Goal: Feedback & Contribution: Contribute content

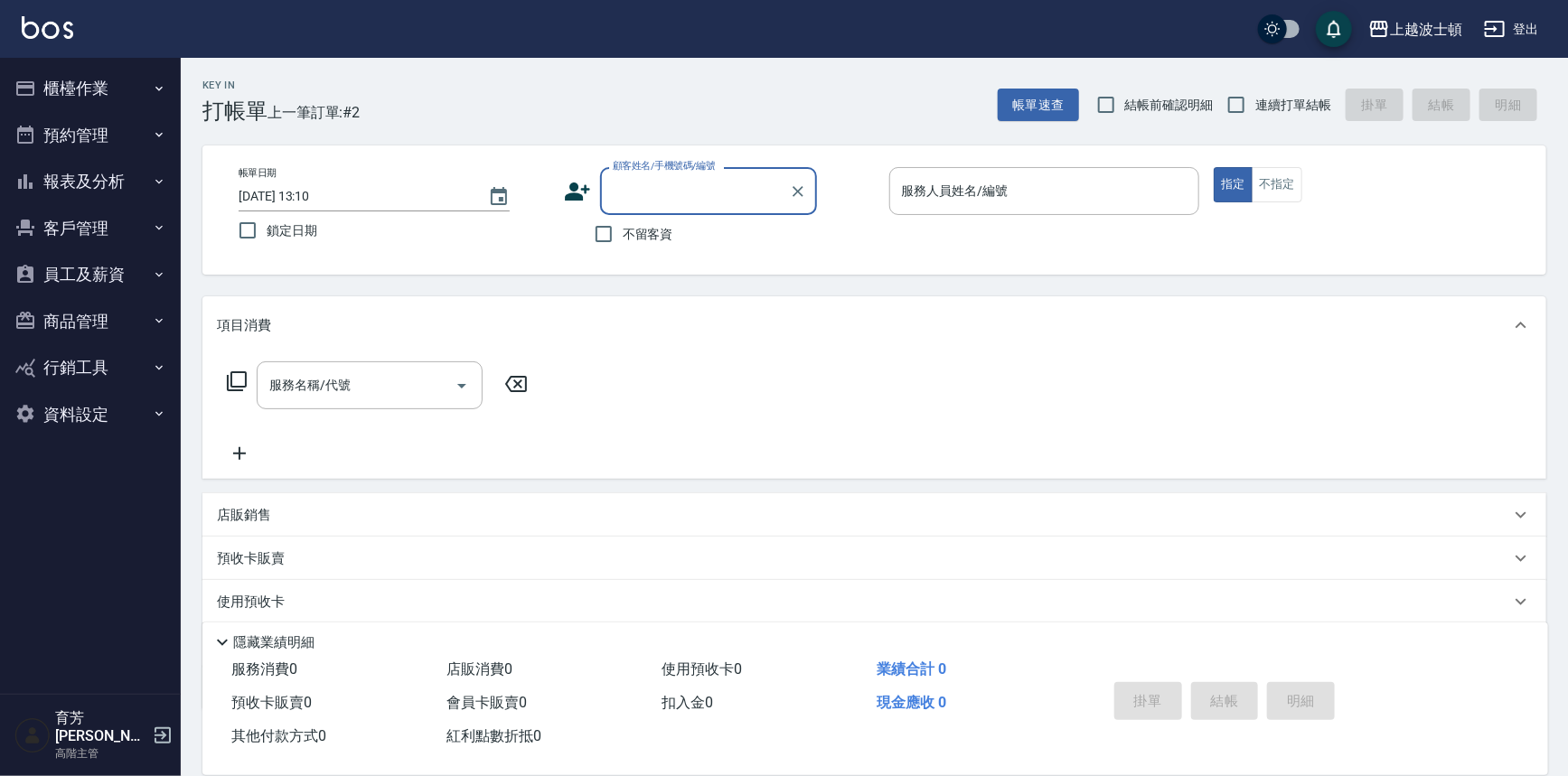
click at [642, 233] on span "不留客資" at bounding box center [648, 234] width 51 height 19
click at [623, 233] on input "不留客資" at bounding box center [603, 234] width 38 height 38
checkbox input "true"
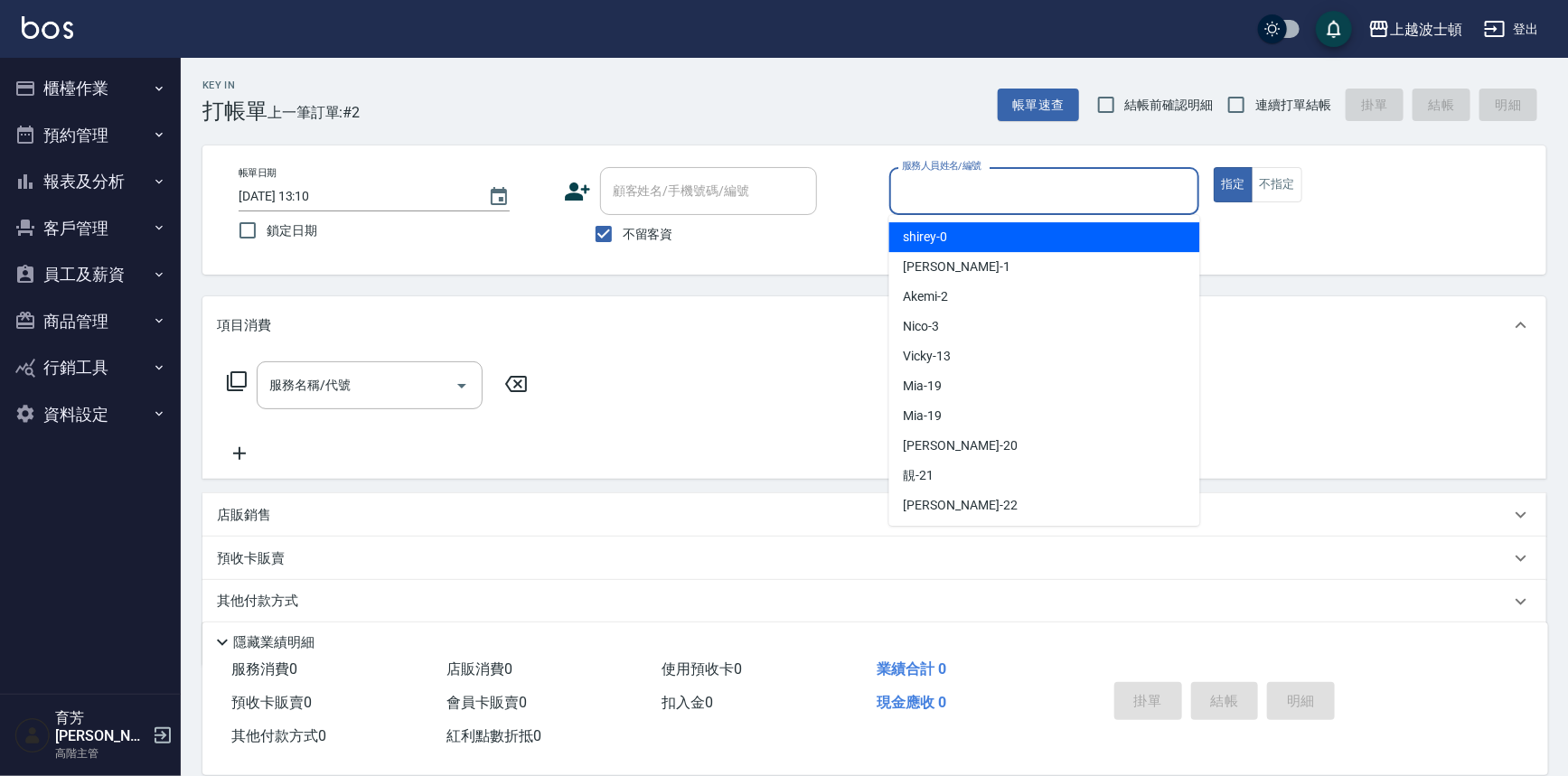
click at [916, 189] on input "服務人員姓名/編號" at bounding box center [1045, 192] width 295 height 32
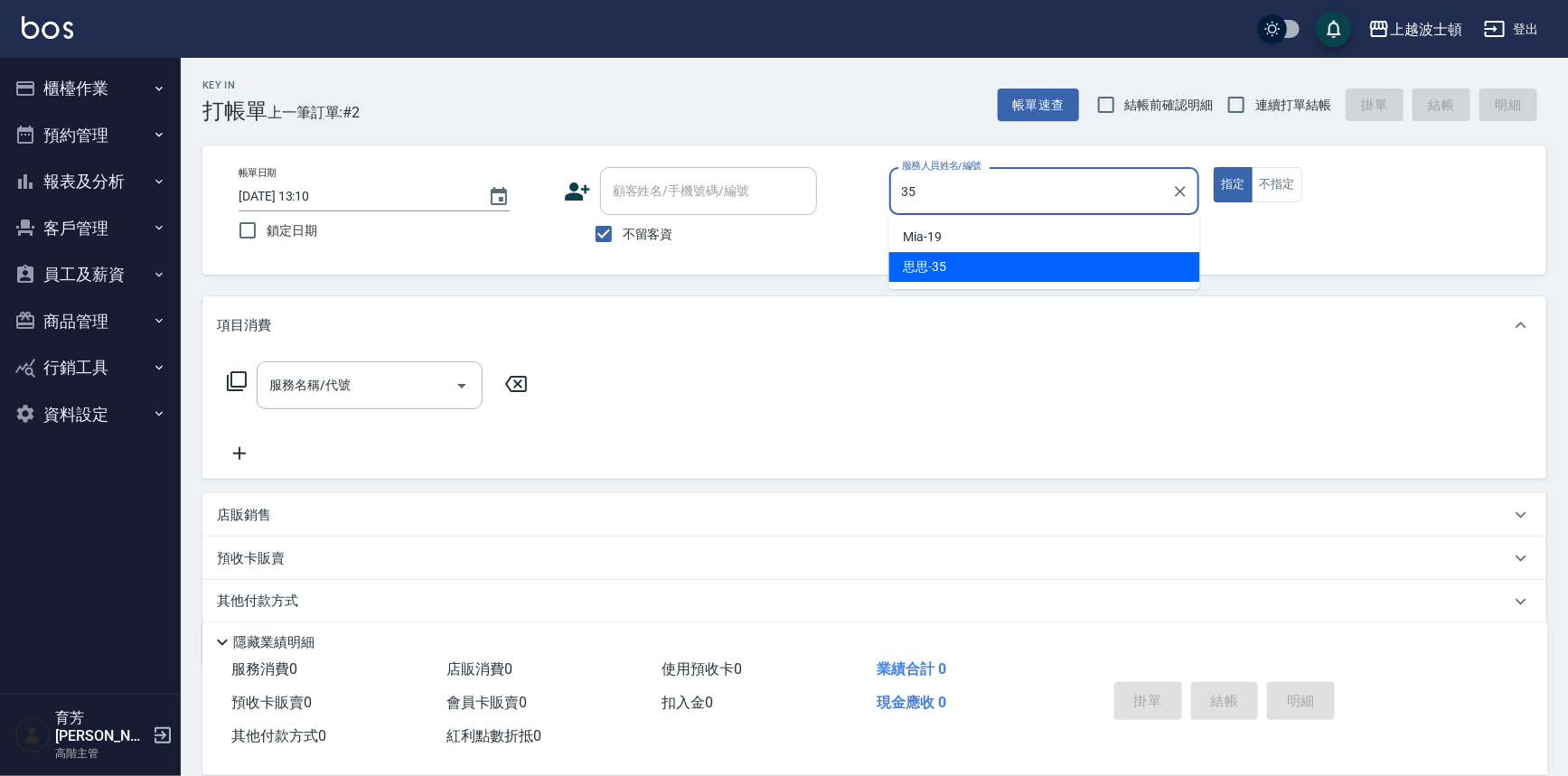
type input "思思-35"
type button "true"
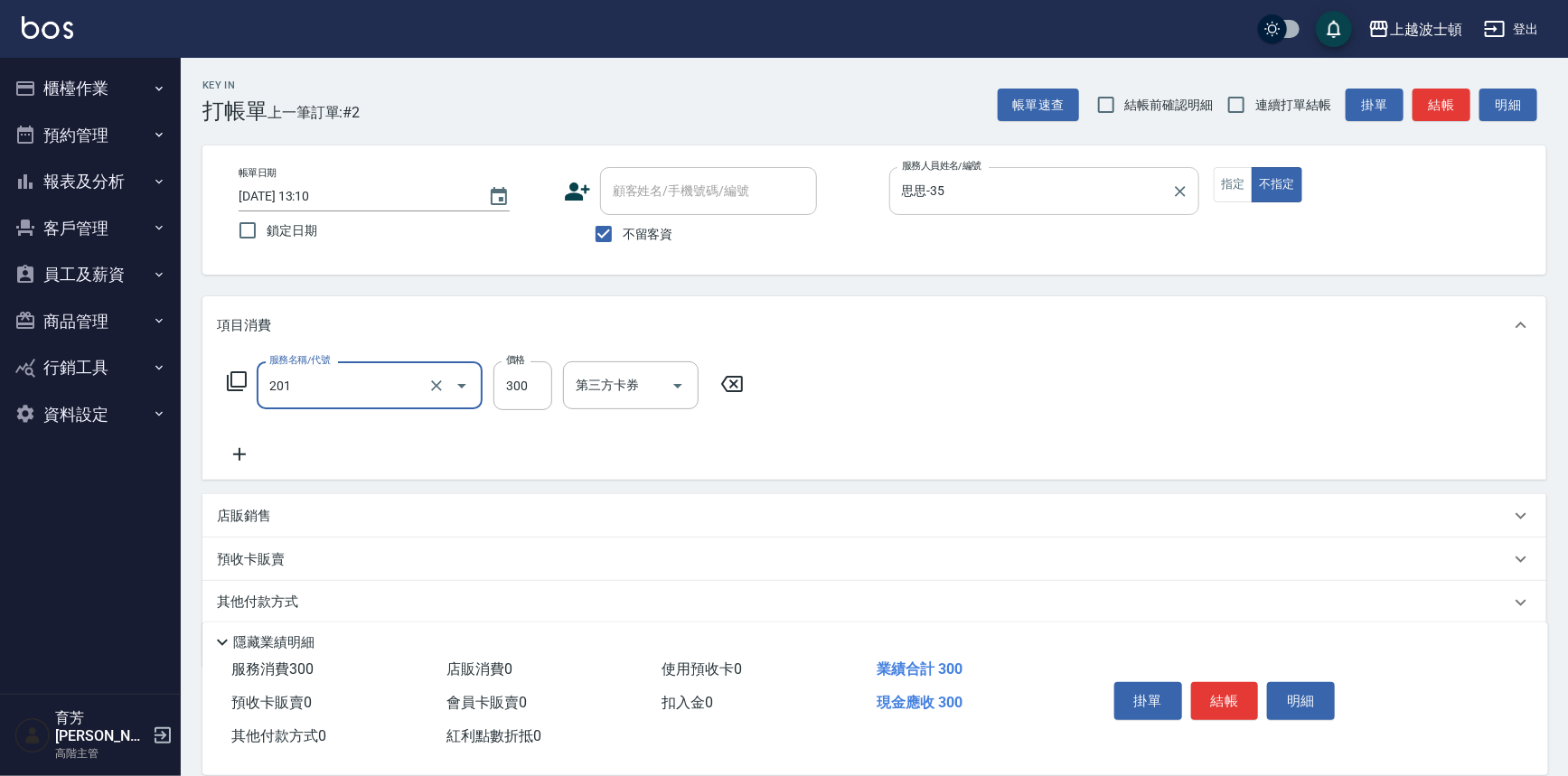
type input "洗髮(201)"
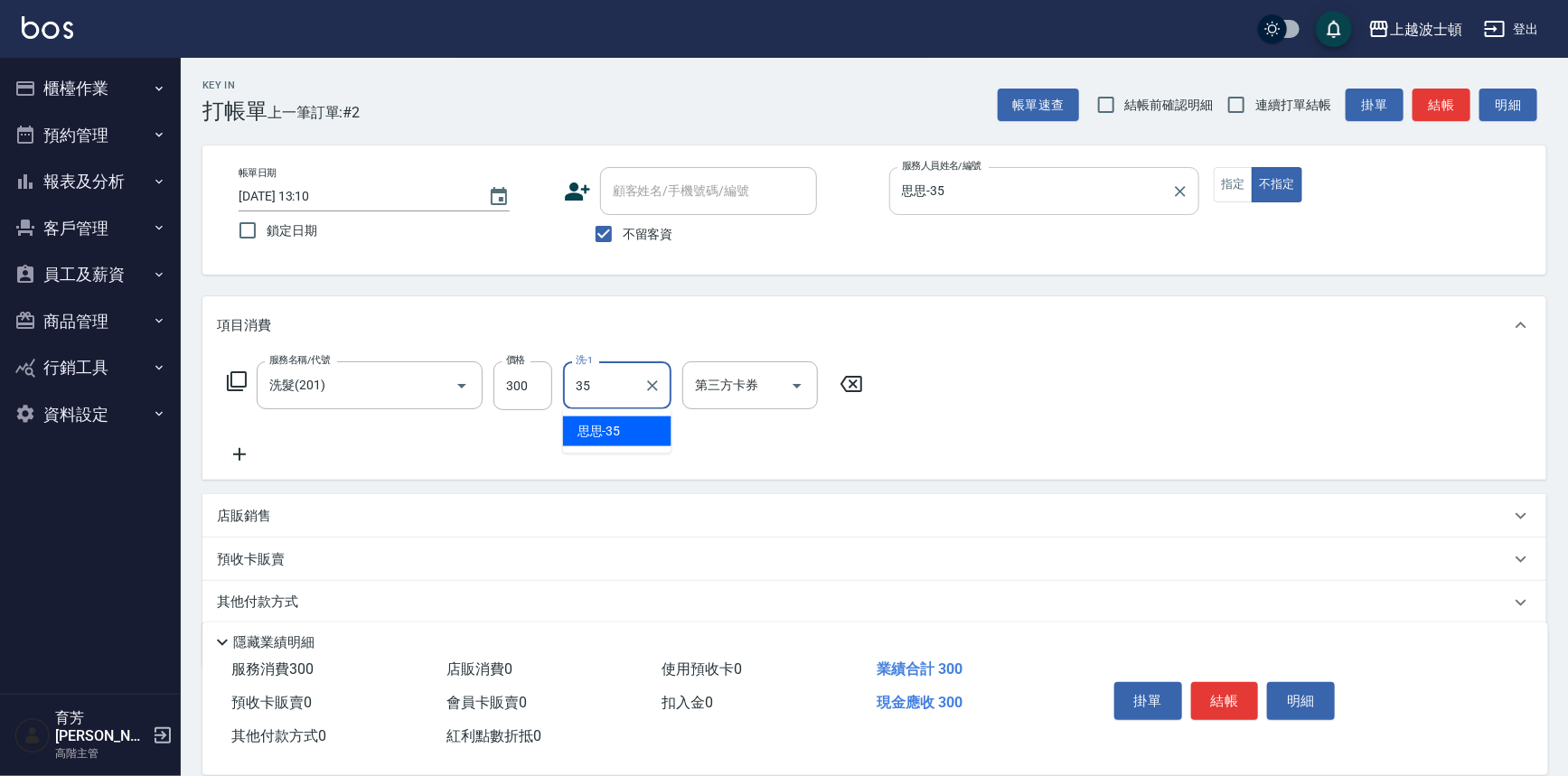
type input "思思-35"
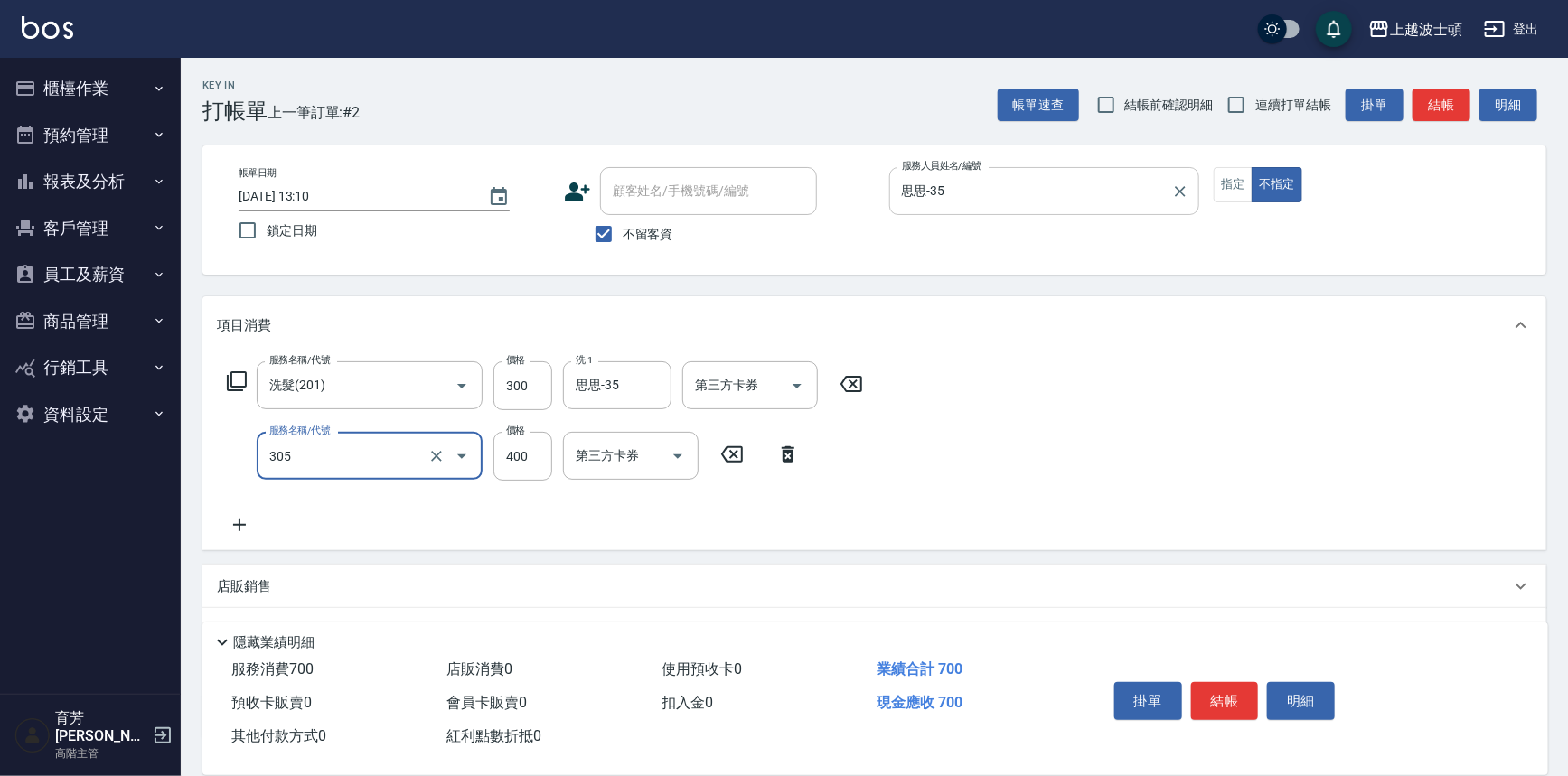
type input "剪髮(305)"
type input "350"
click at [284, 573] on div "店販銷售" at bounding box center [874, 586] width 1343 height 43
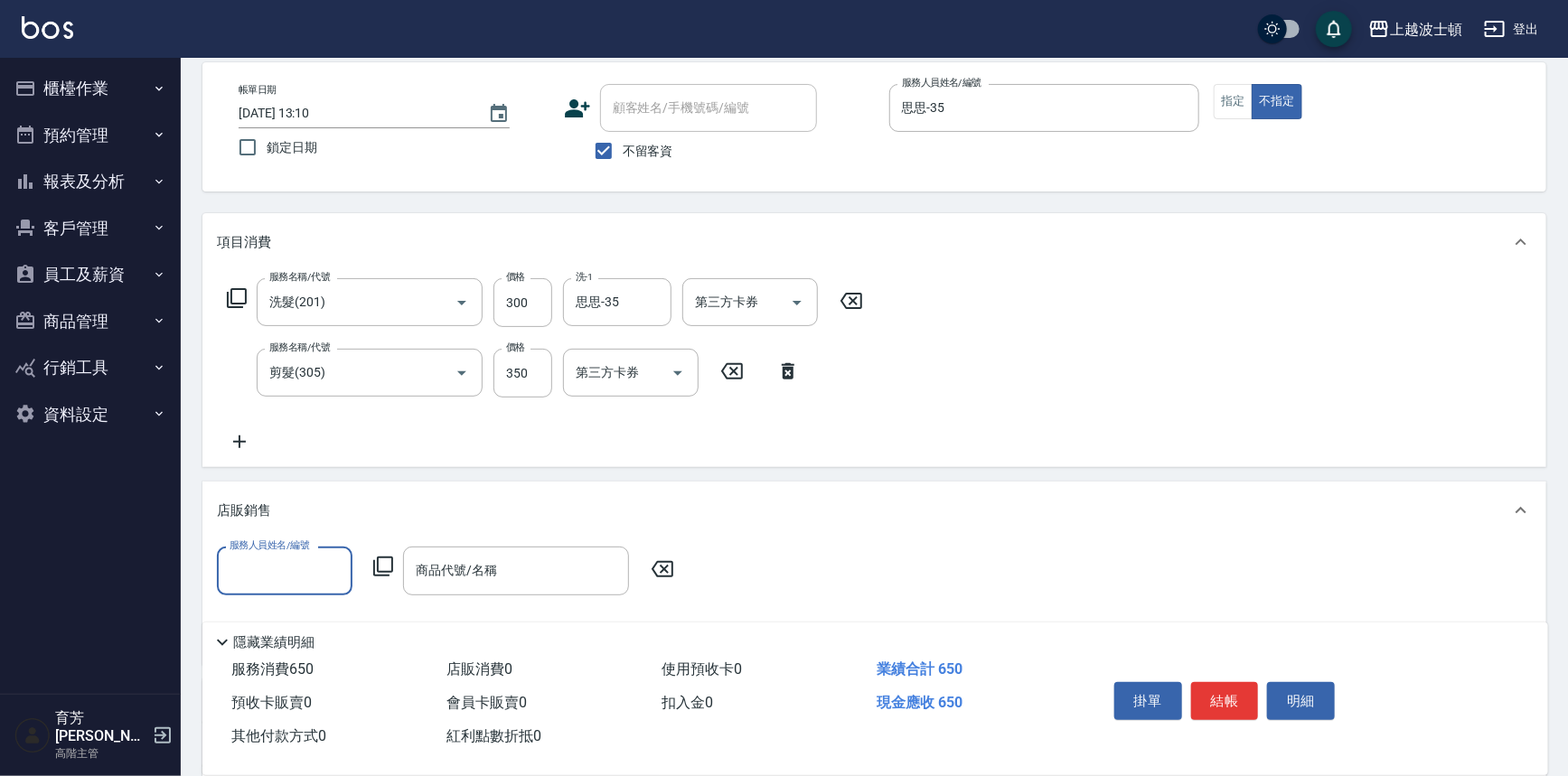
scroll to position [163, 0]
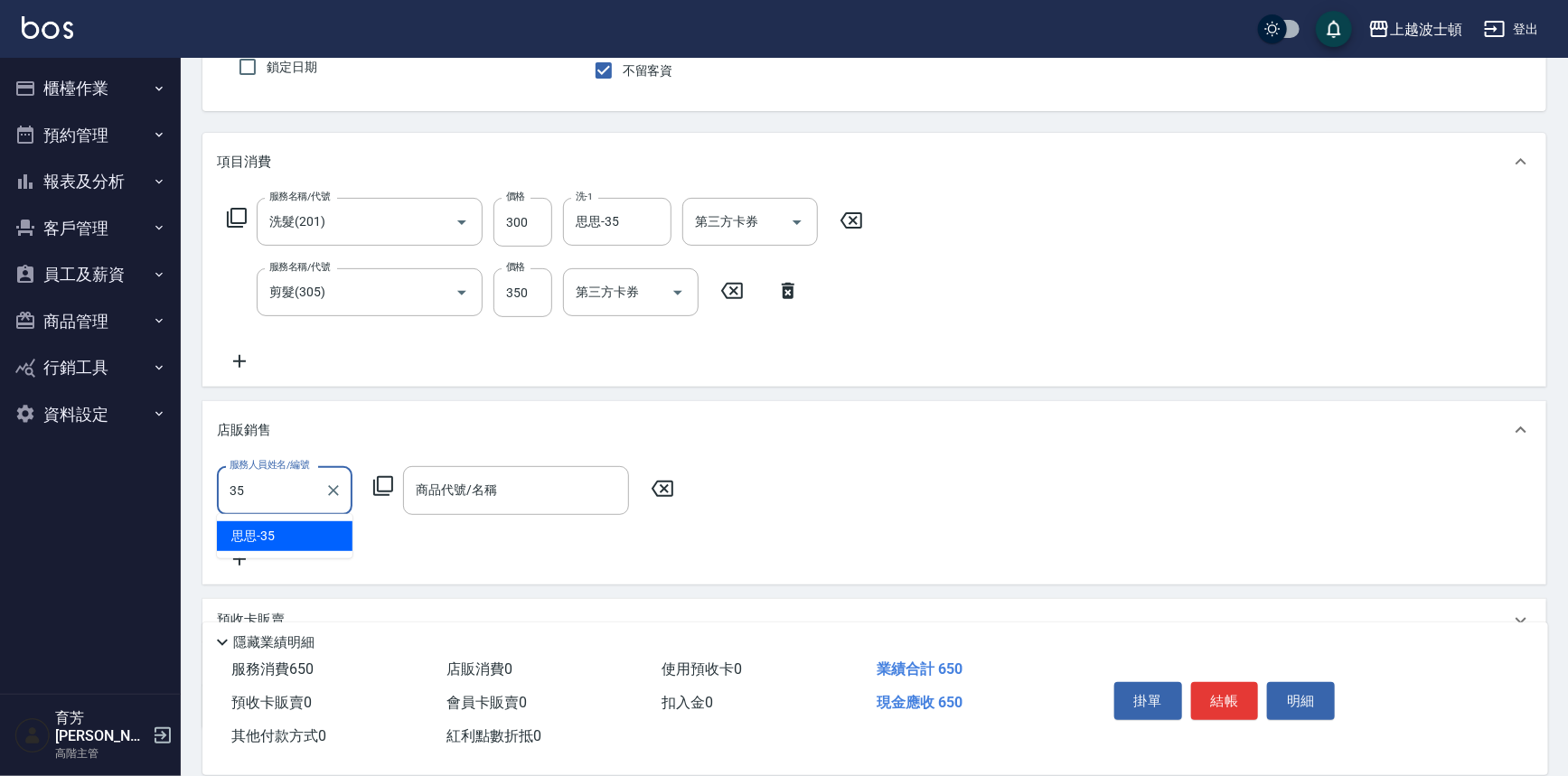
type input "思思-35"
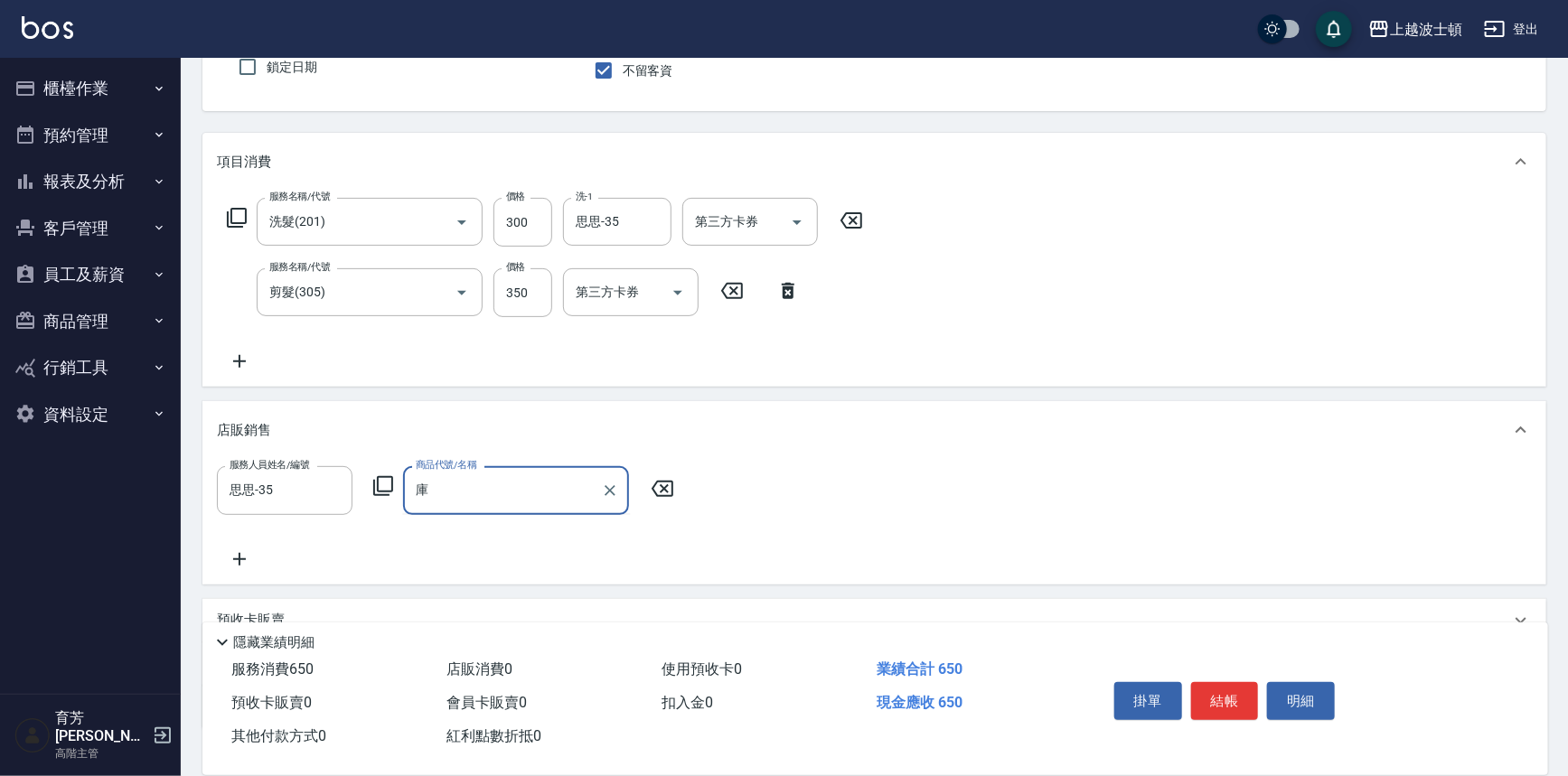
type input "酷"
click at [457, 490] on input "商品代號/名稱" at bounding box center [516, 490] width 210 height 32
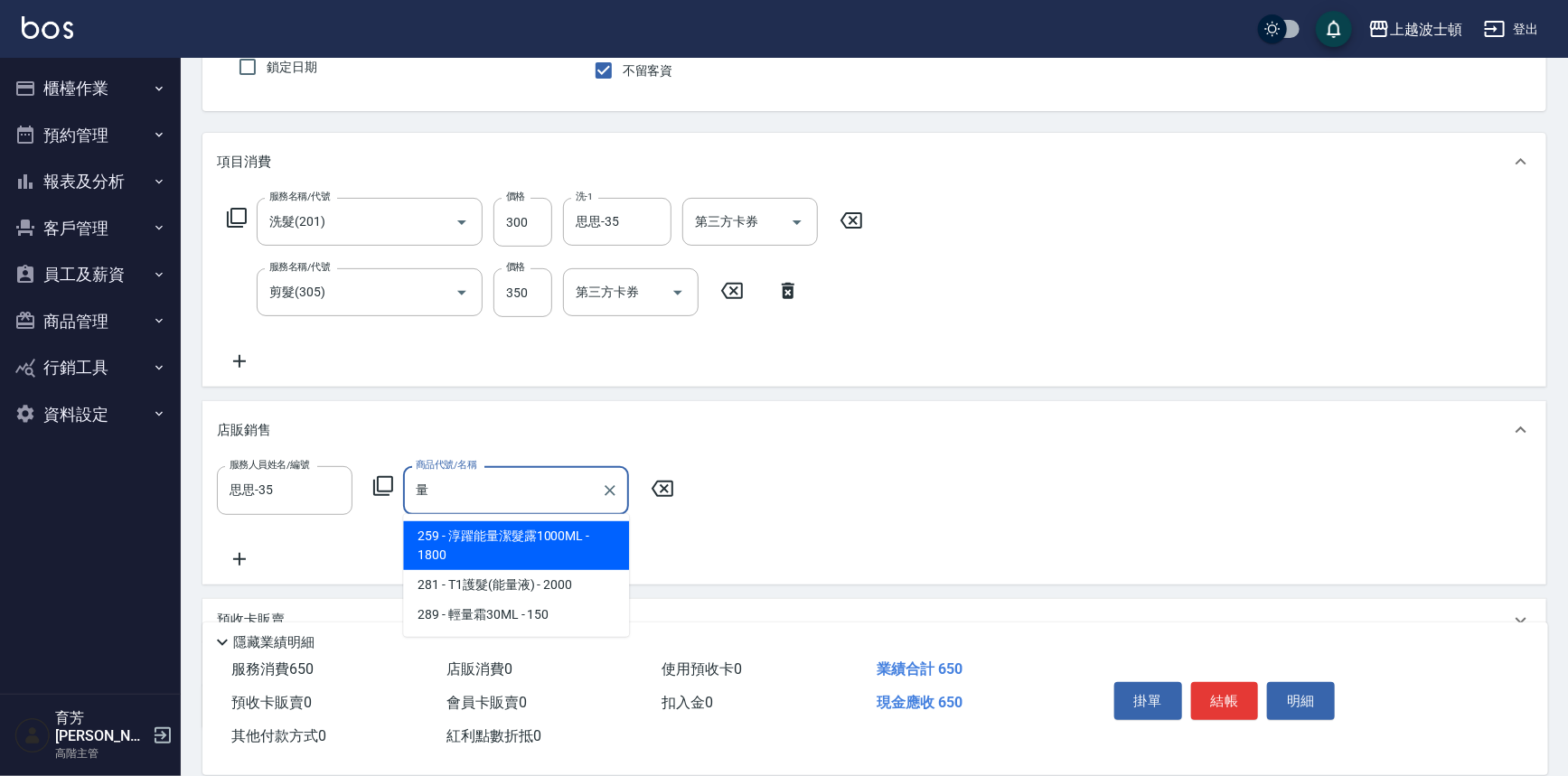
type input "涼"
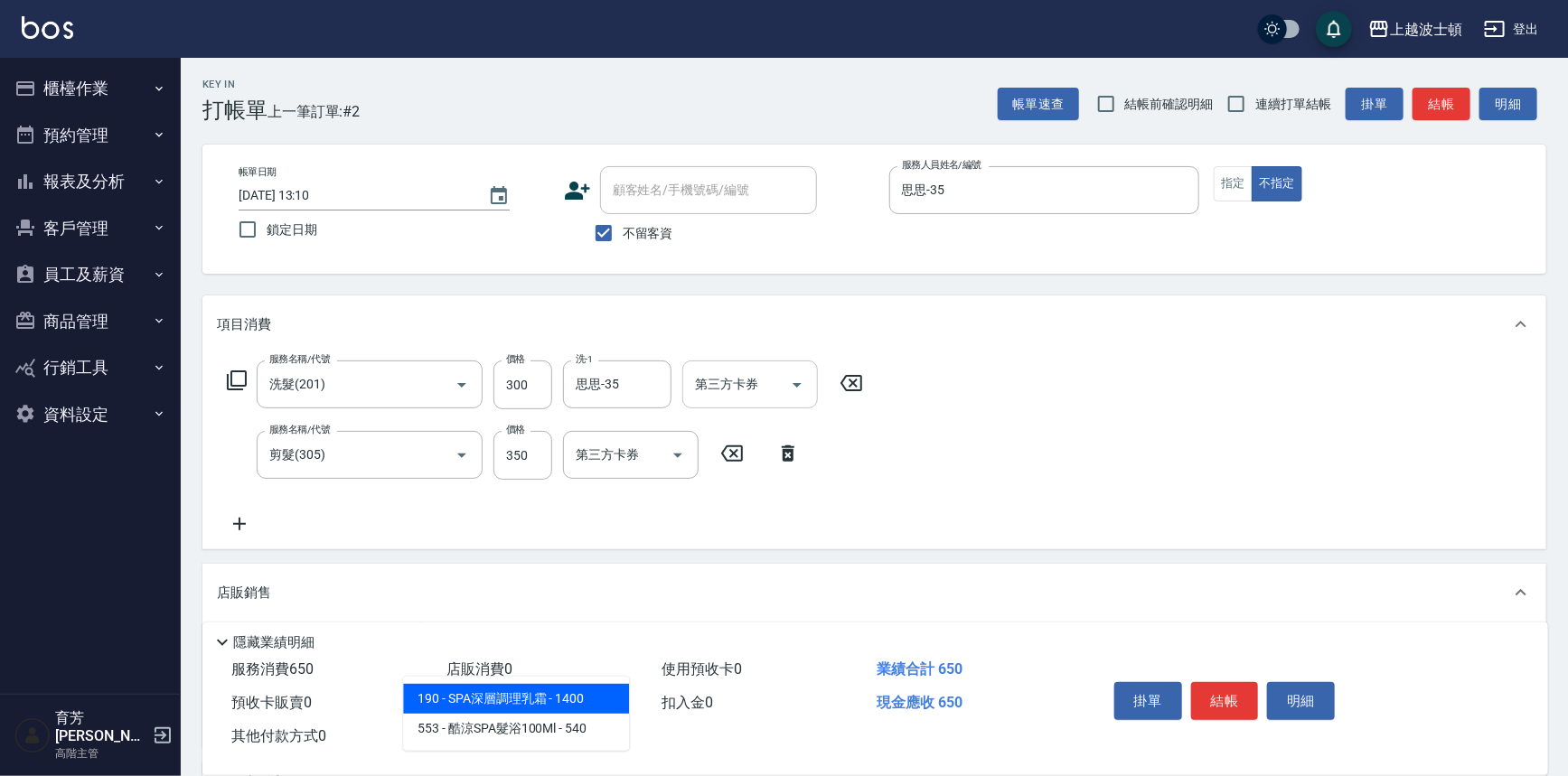
scroll to position [0, 0]
type input "s"
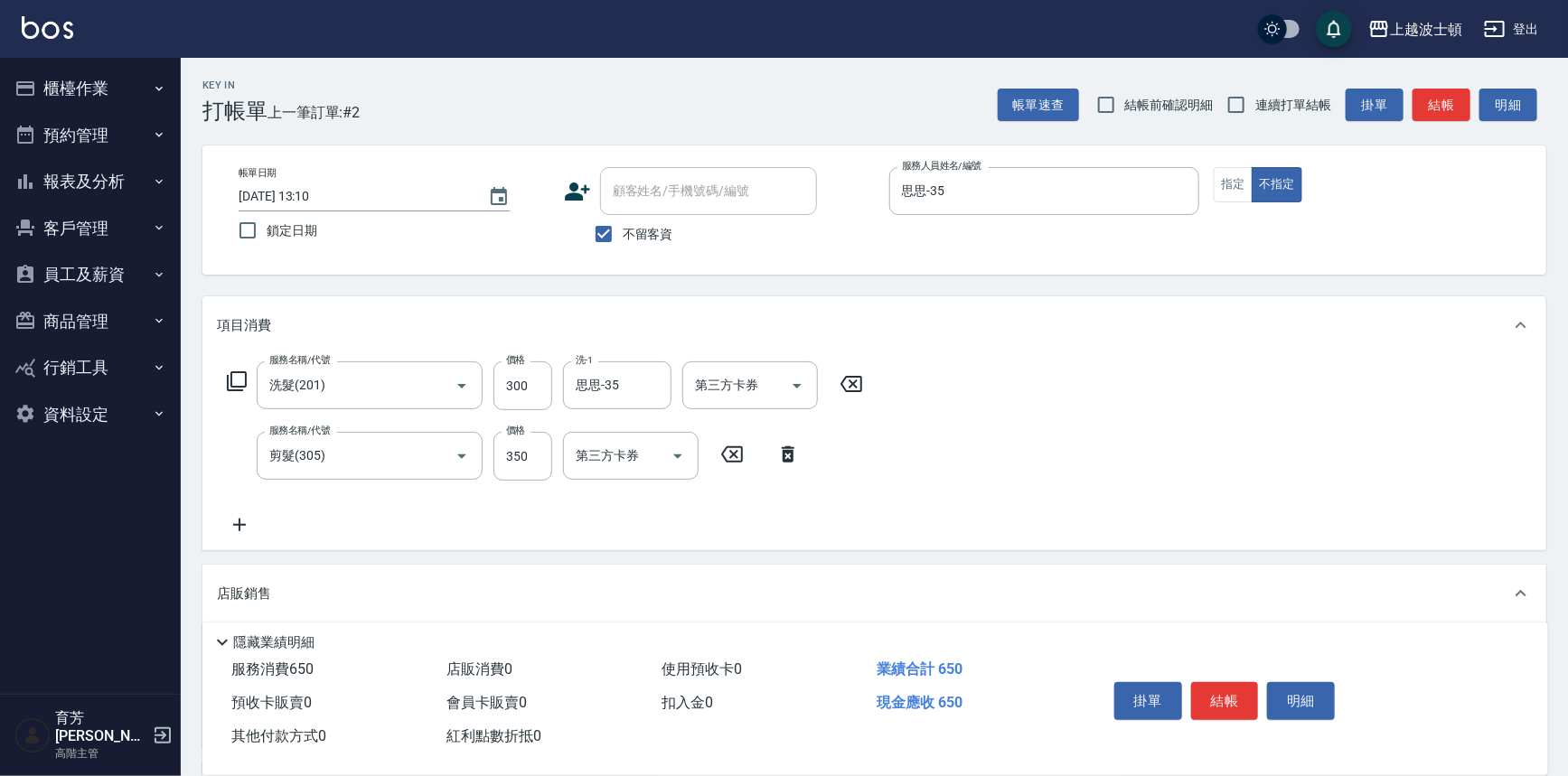
click at [381, 551] on div "項目消費 服務名稱/代號 洗髮(201) 服務名稱/代號 價格 300 價格 洗-1 思思-35 洗-1 第三方卡券 第三方卡券 服務名稱/代號 剪髮(305…" at bounding box center [874, 594] width 1343 height 596
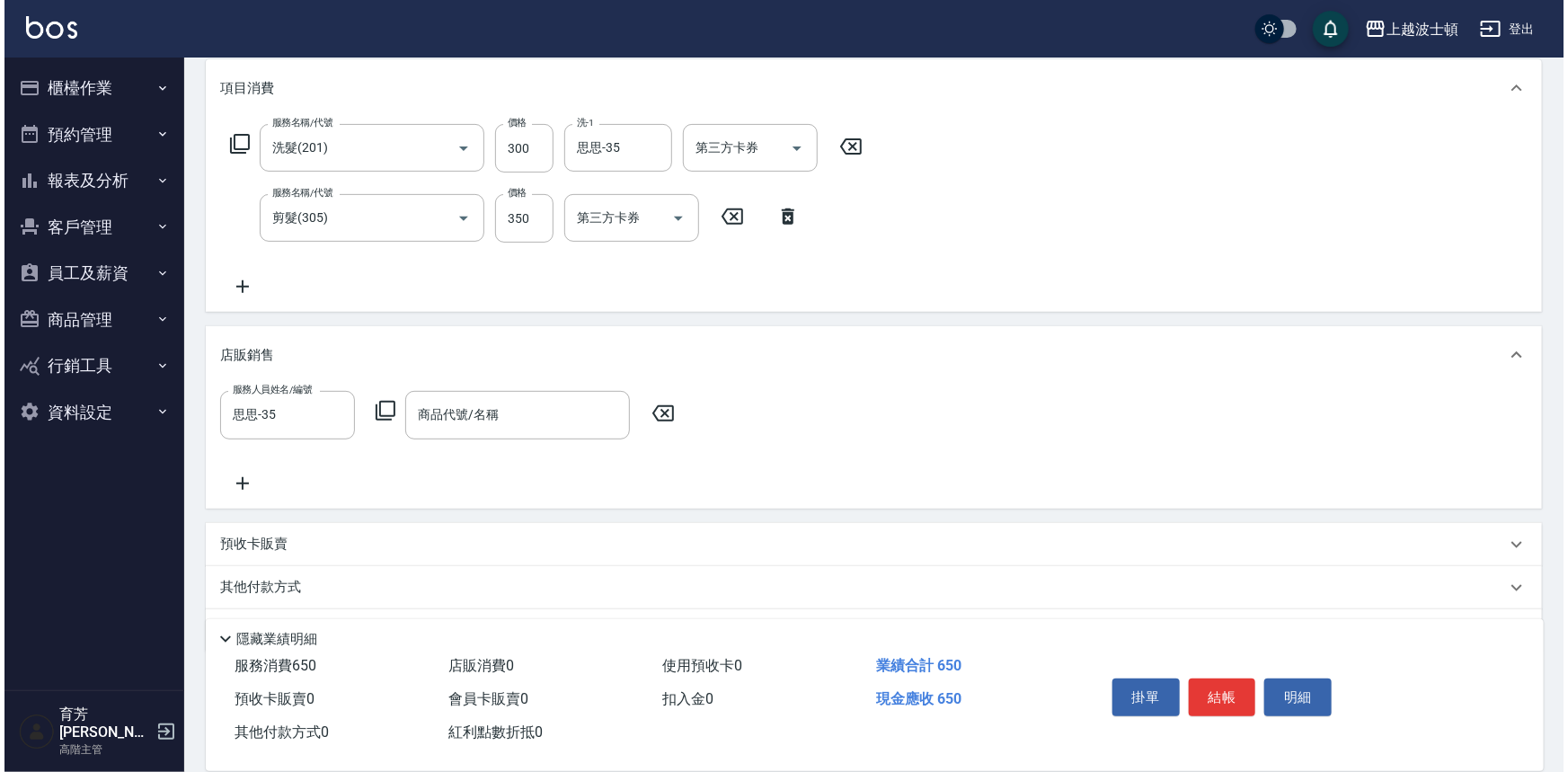
scroll to position [245, 0]
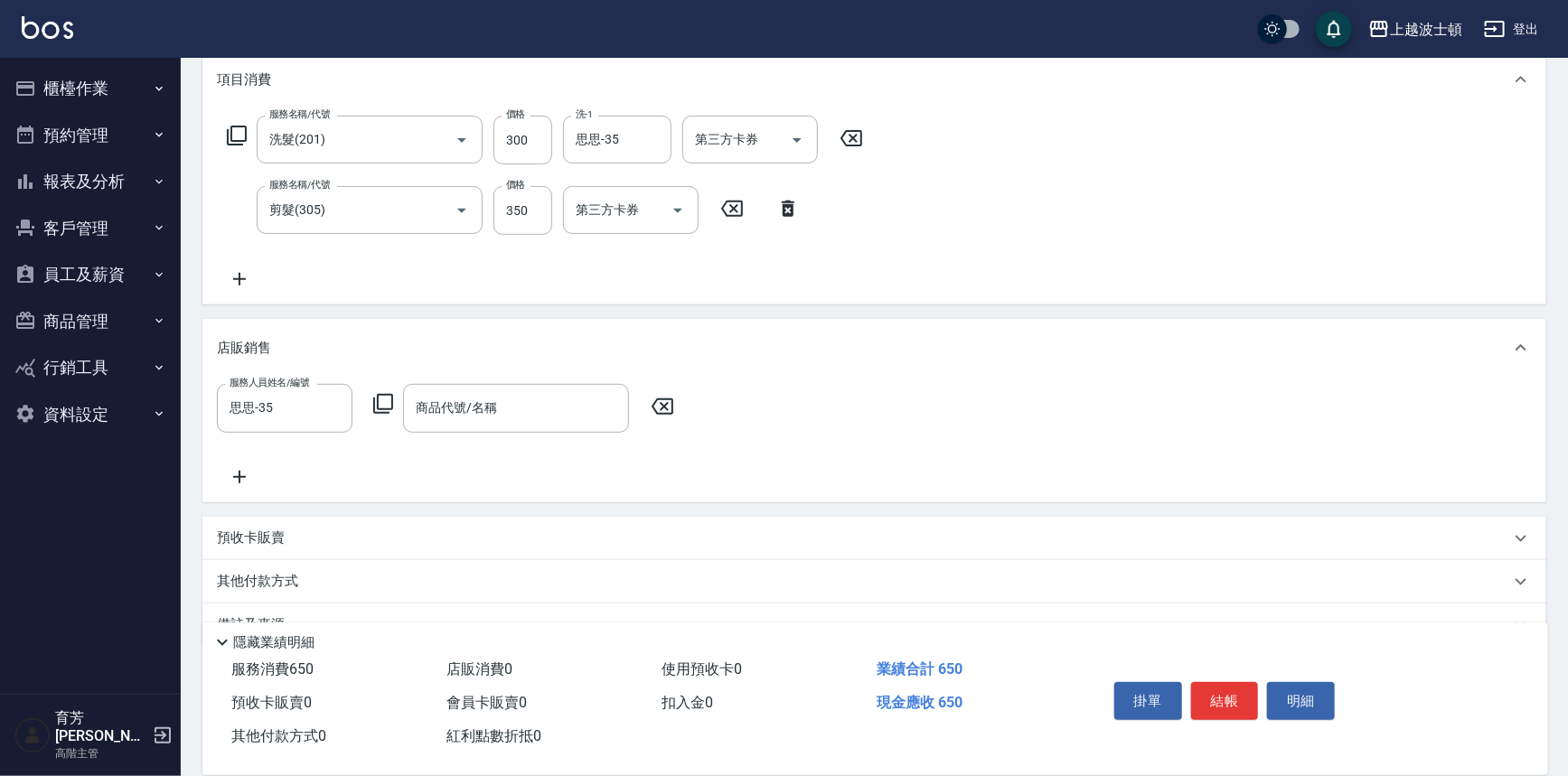
click at [393, 396] on icon at bounding box center [382, 403] width 22 height 22
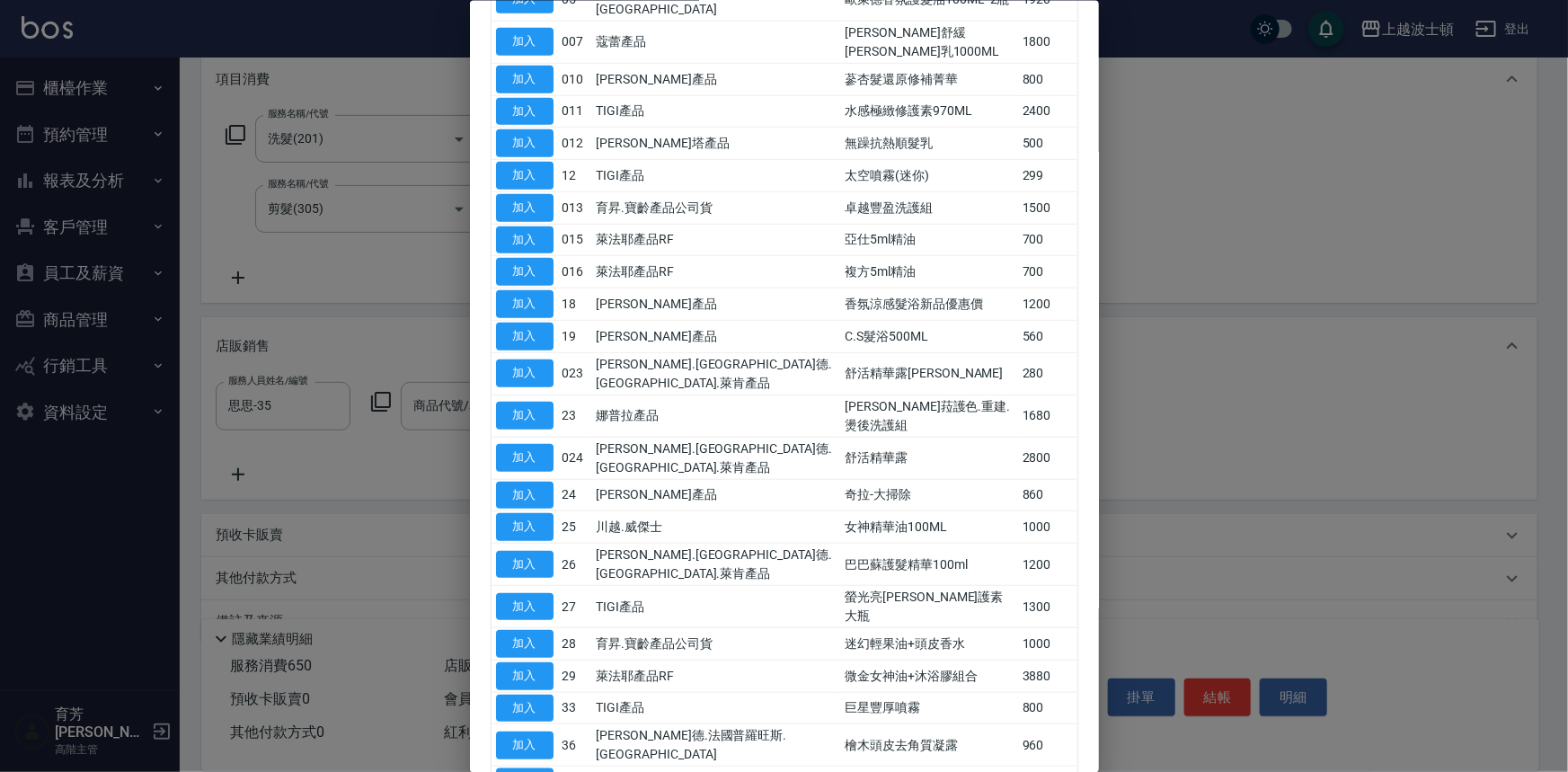
scroll to position [572, 0]
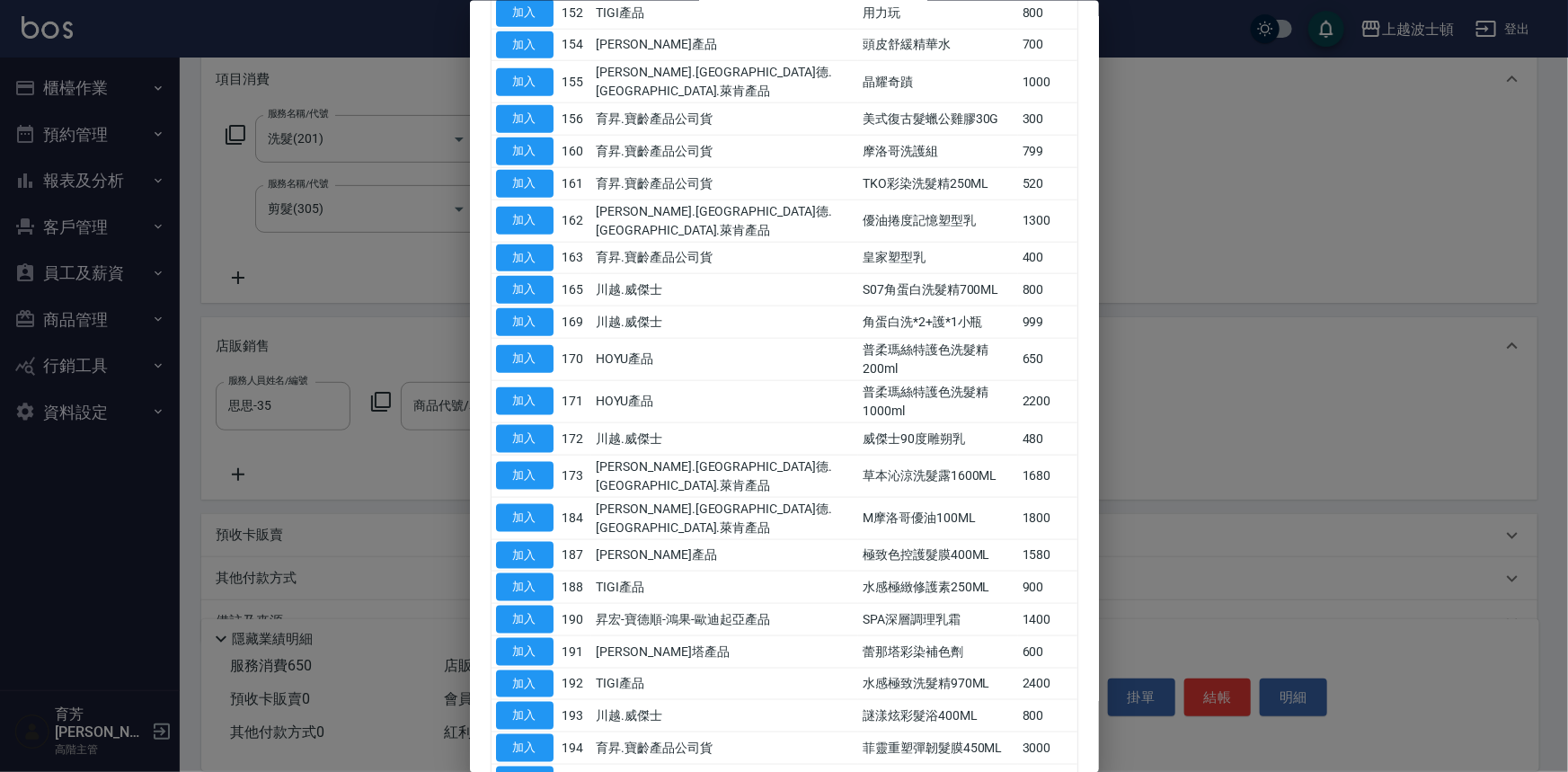
scroll to position [969, 0]
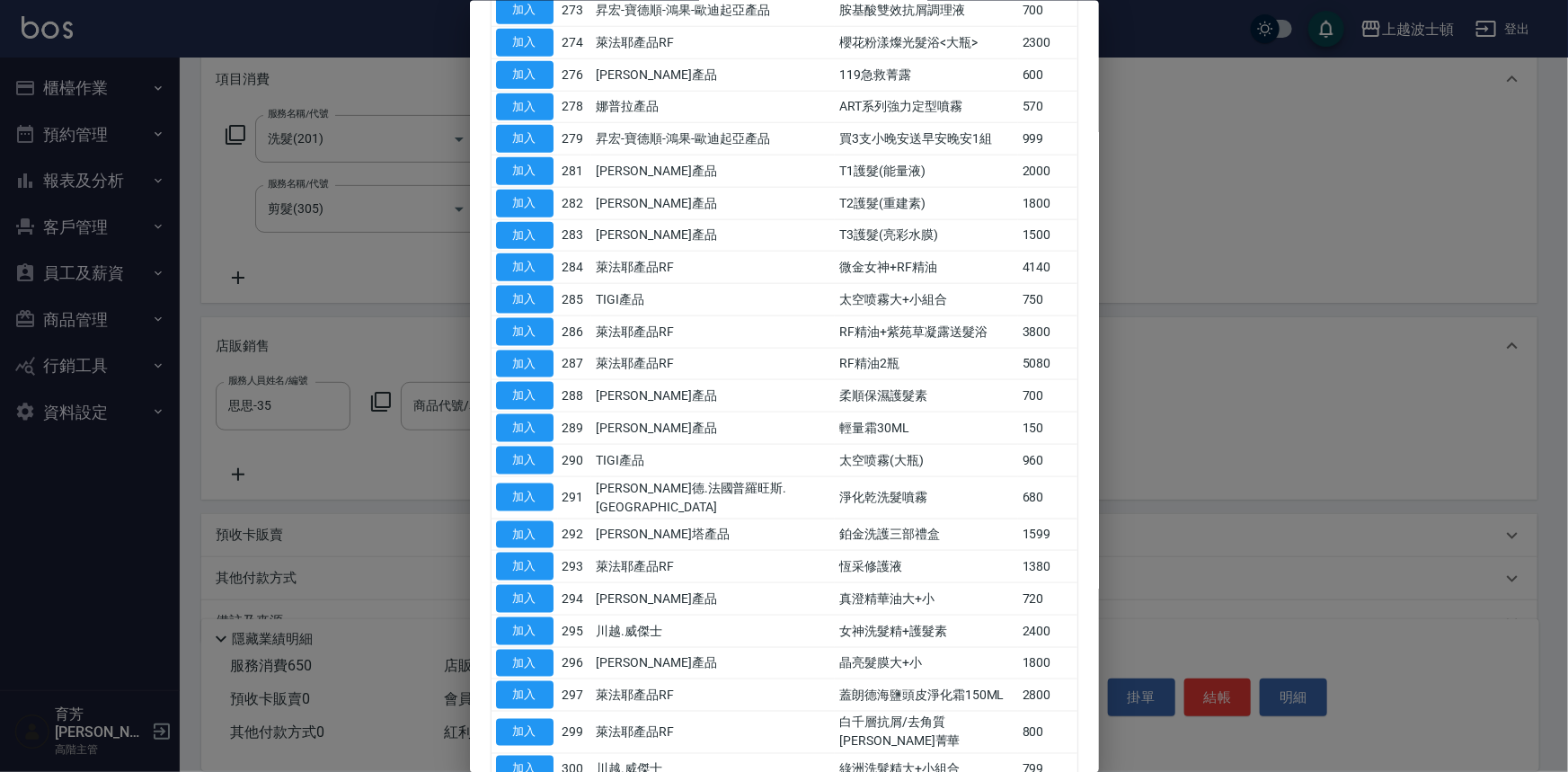
scroll to position [1033, 0]
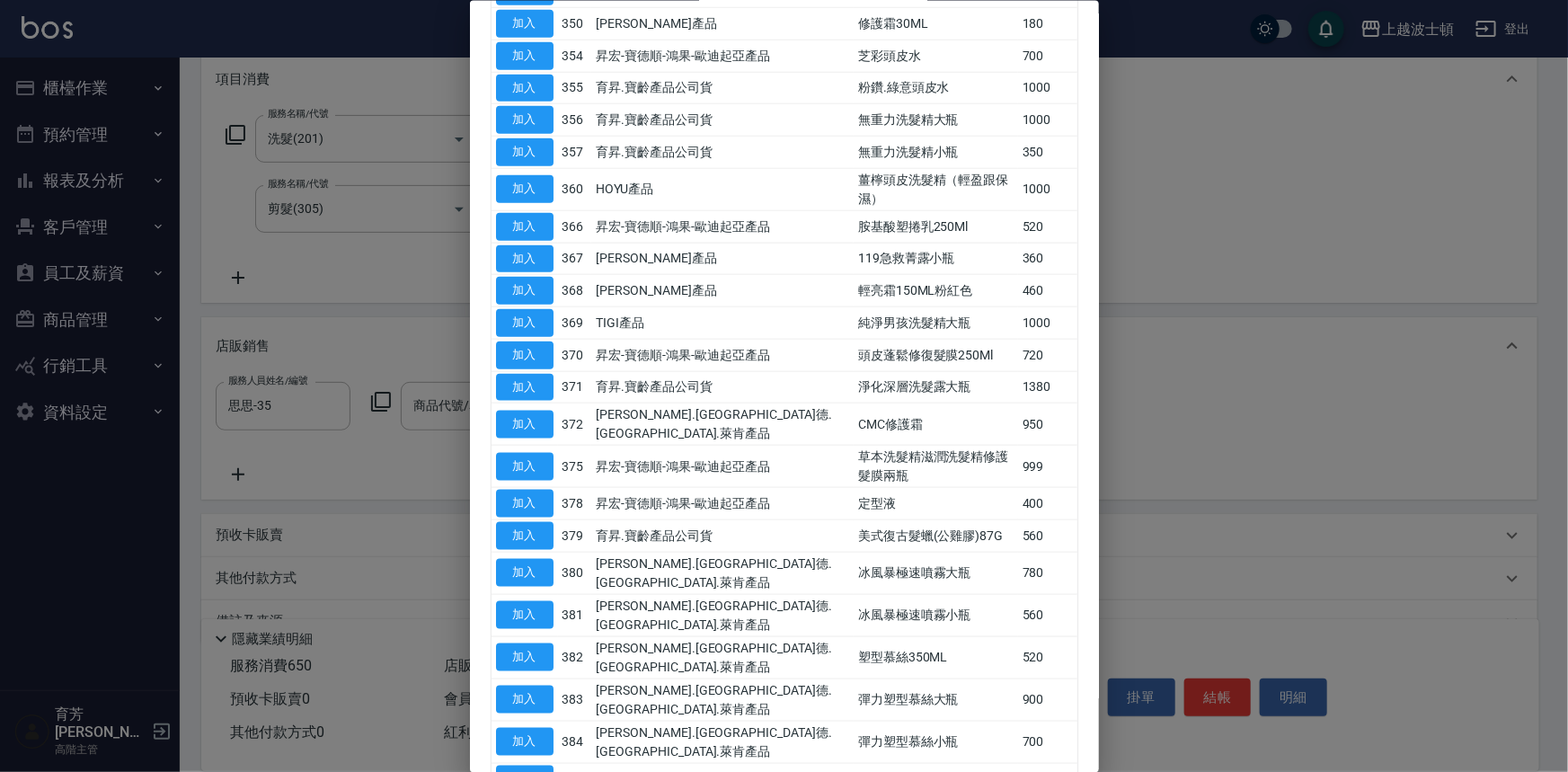
scroll to position [1065, 0]
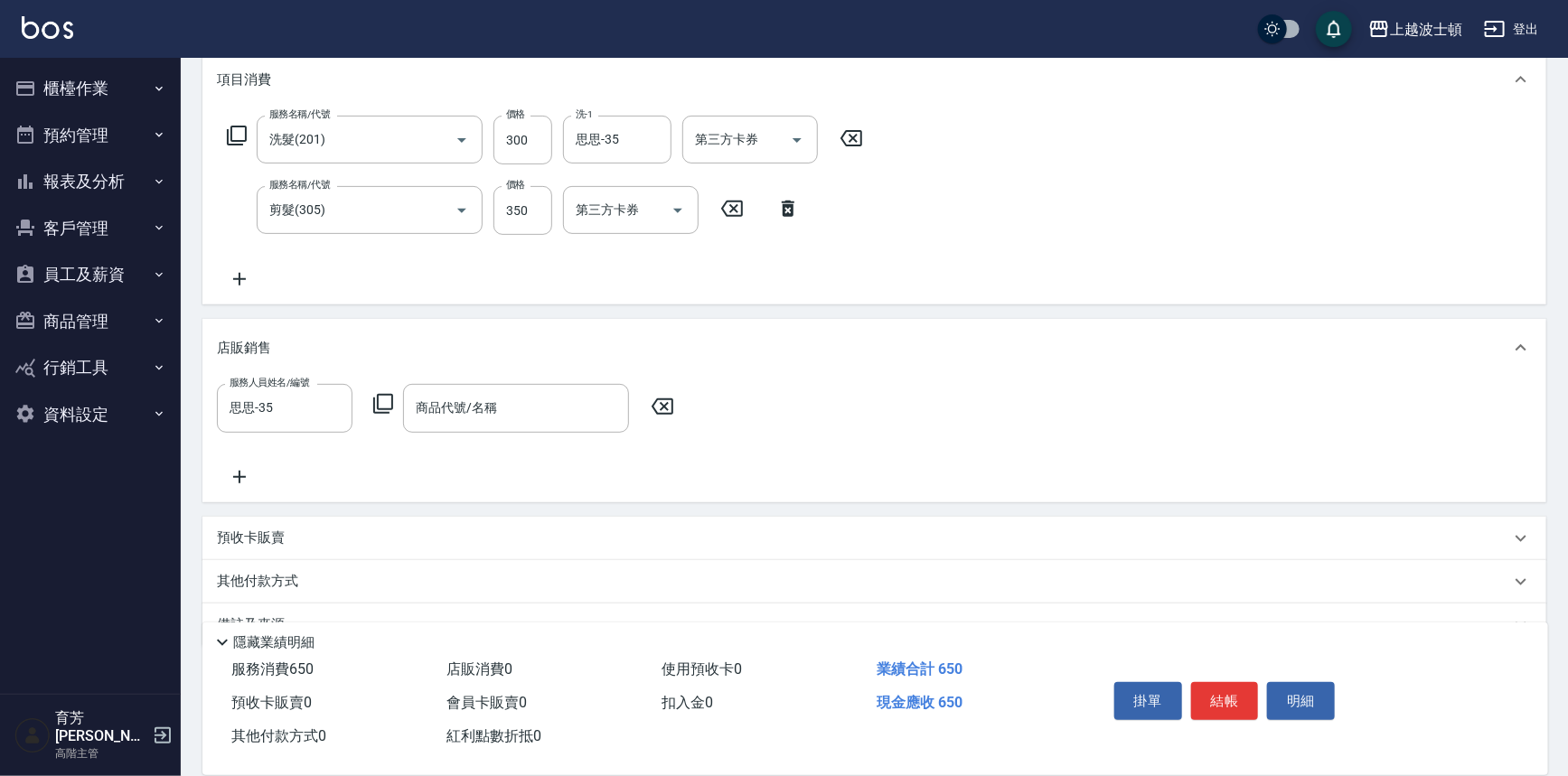
click at [392, 411] on icon at bounding box center [382, 403] width 22 height 22
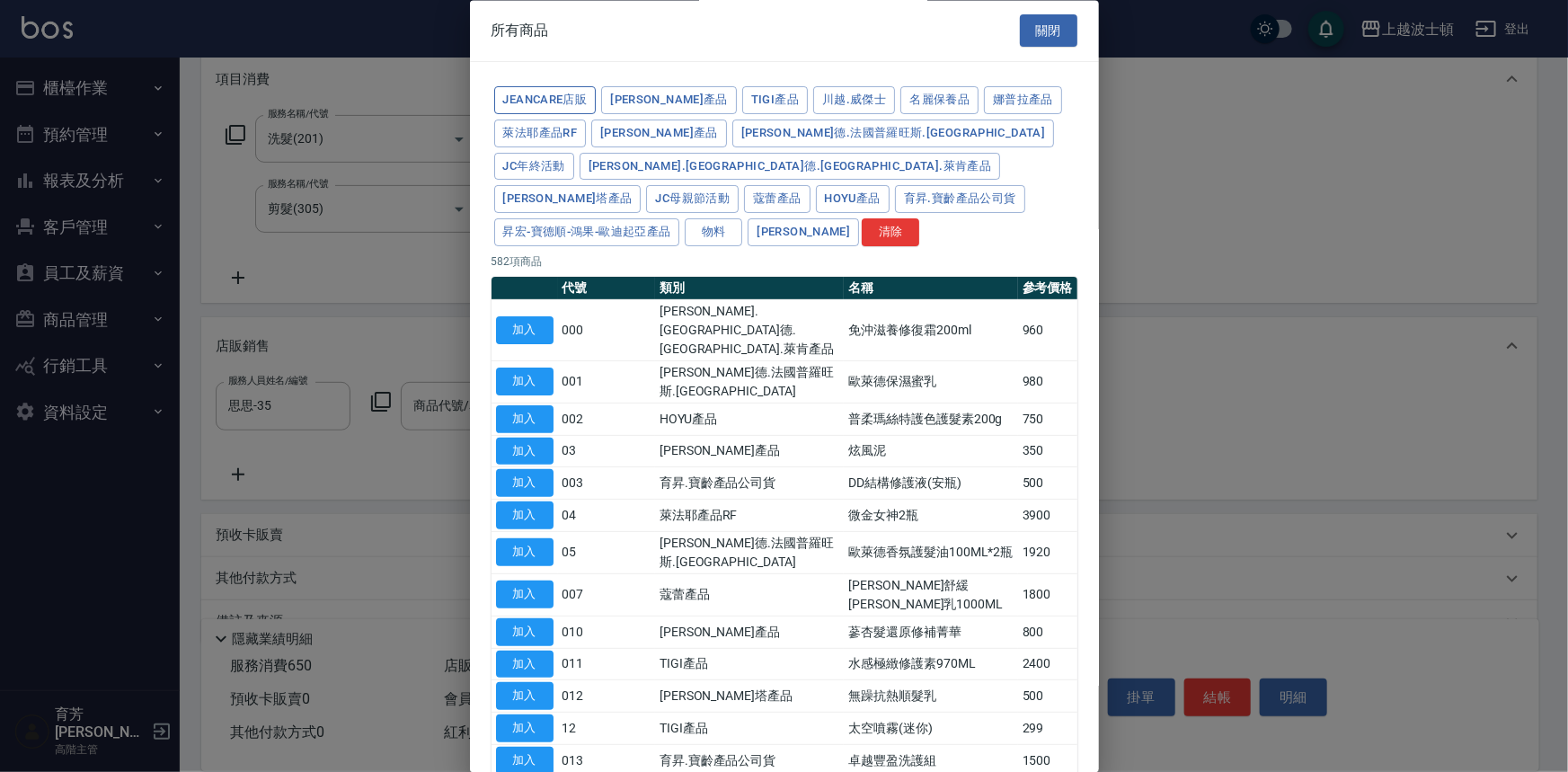
click at [568, 107] on button "JeanCare店販" at bounding box center [546, 101] width 103 height 28
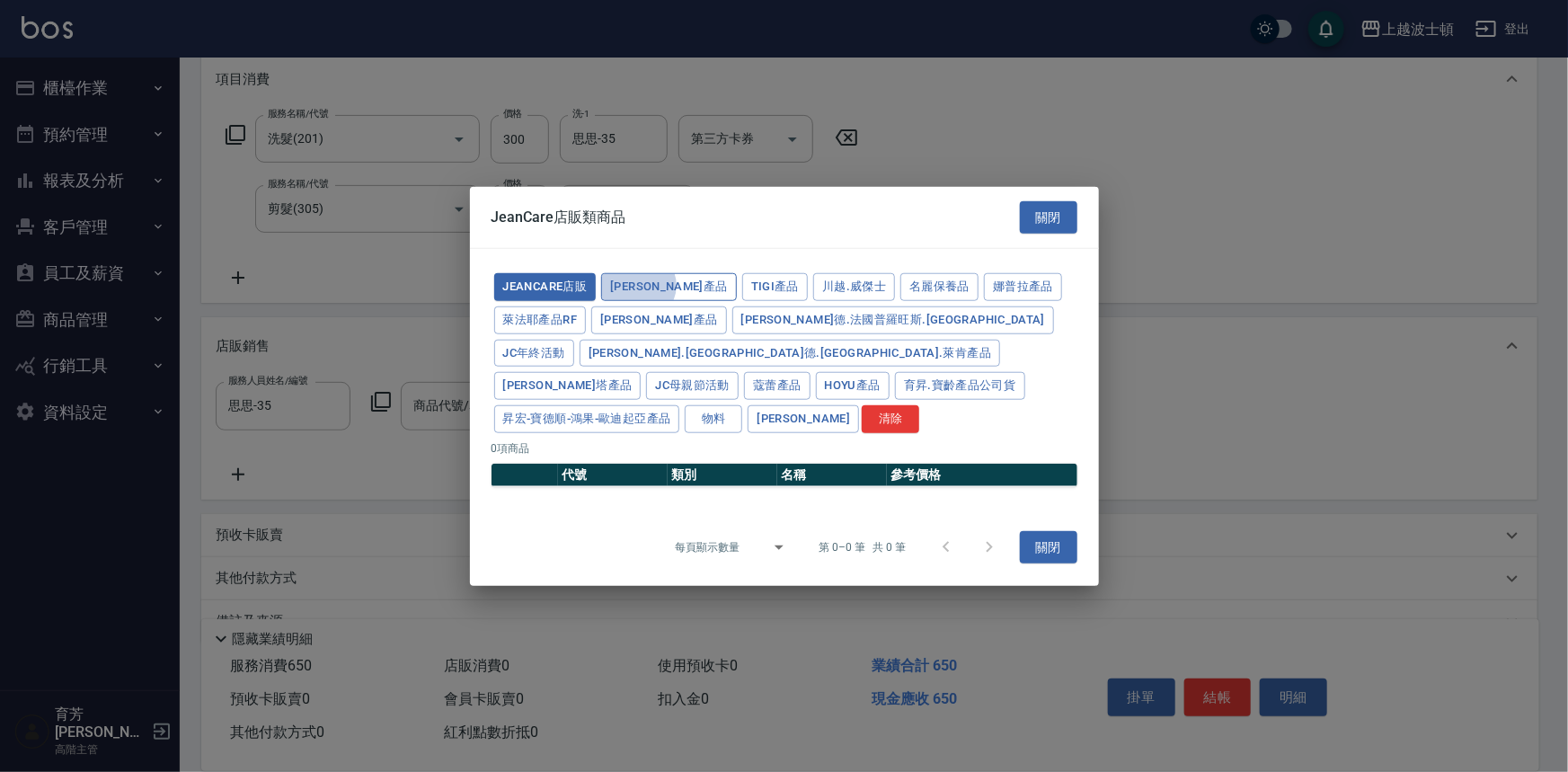
click at [638, 301] on button "[PERSON_NAME]產品" at bounding box center [668, 287] width 135 height 28
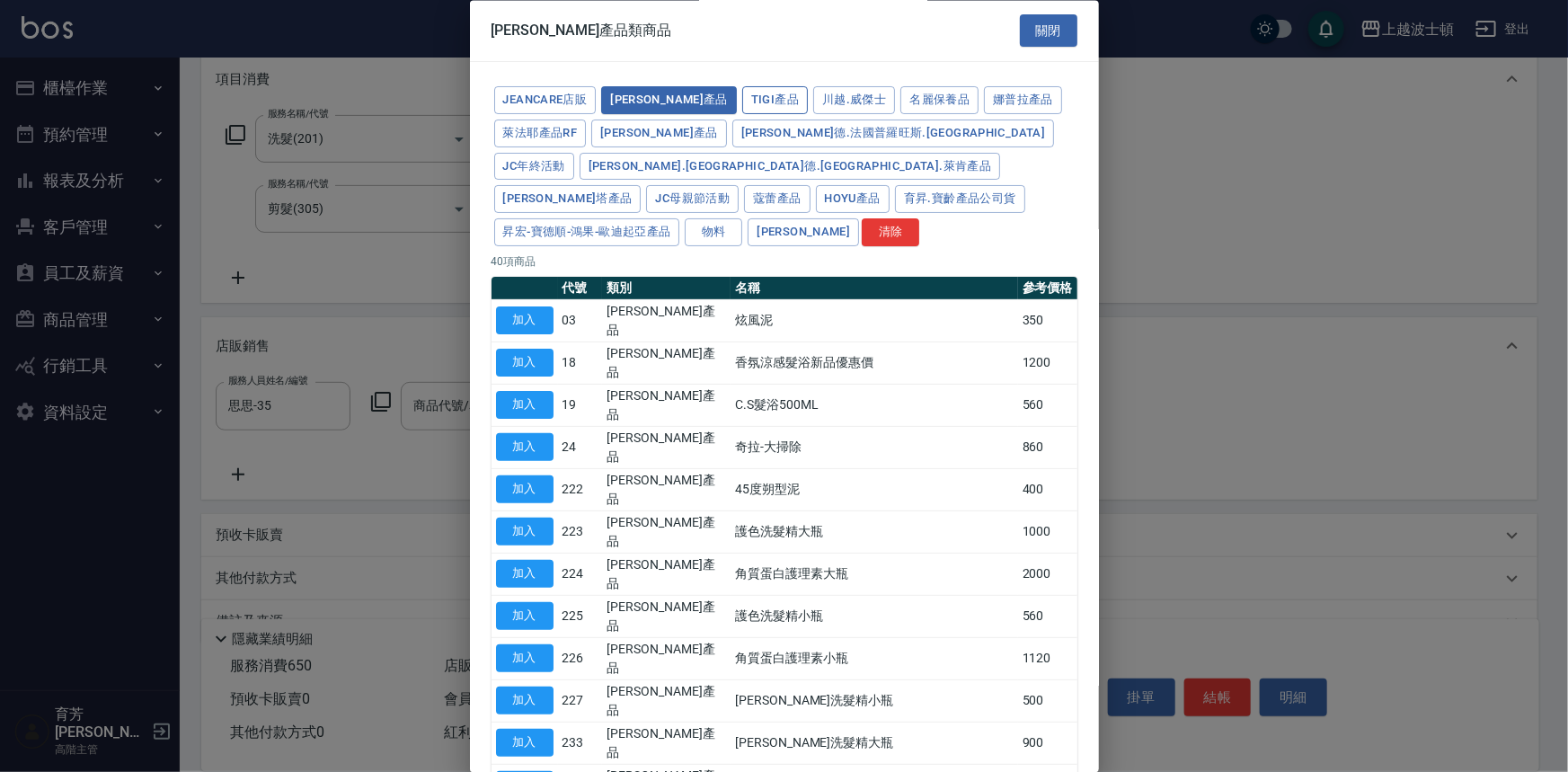
click at [742, 108] on button "TIGI產品" at bounding box center [775, 101] width 65 height 28
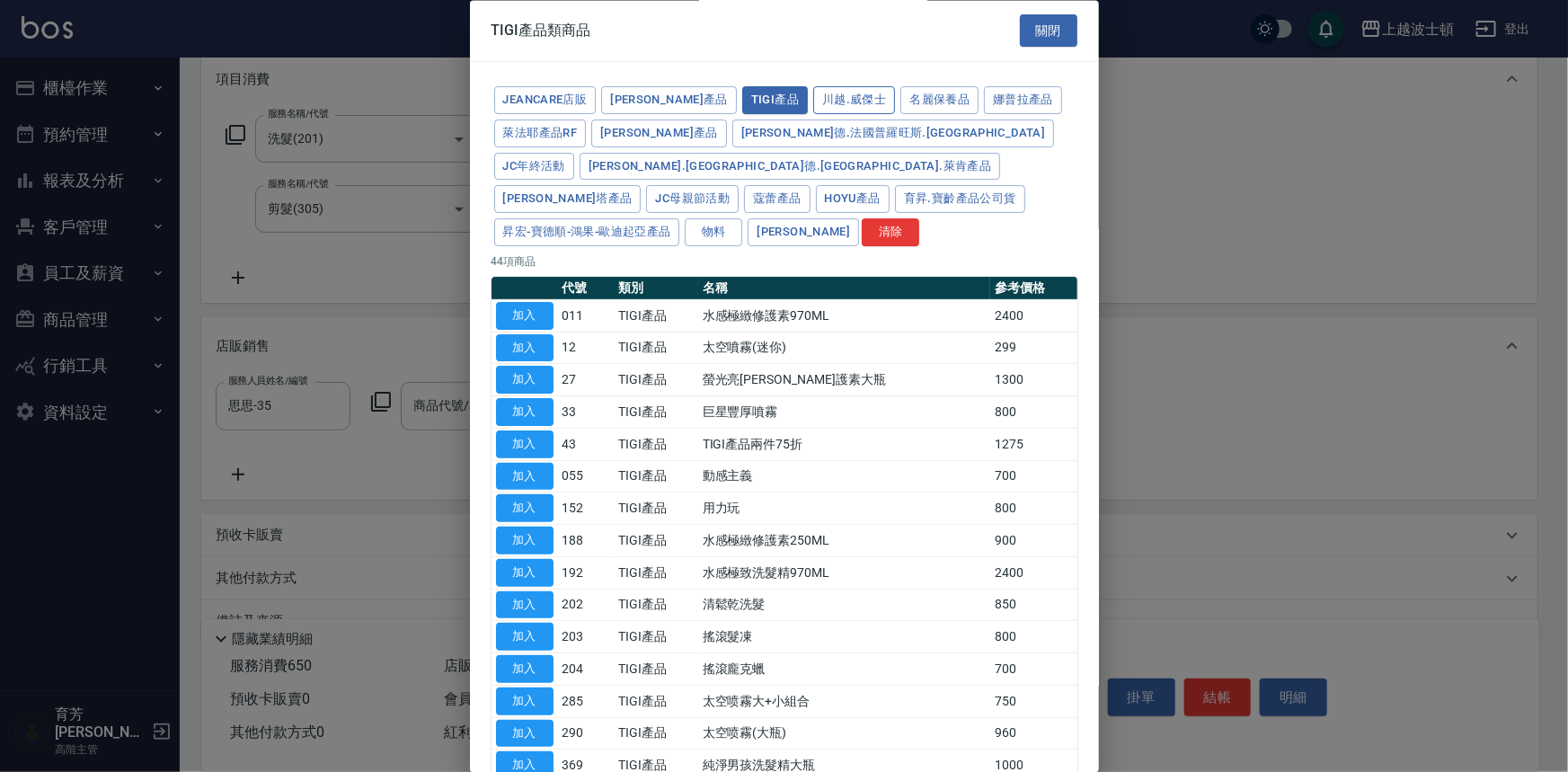
click at [813, 106] on button "川越.威傑士" at bounding box center [854, 101] width 82 height 28
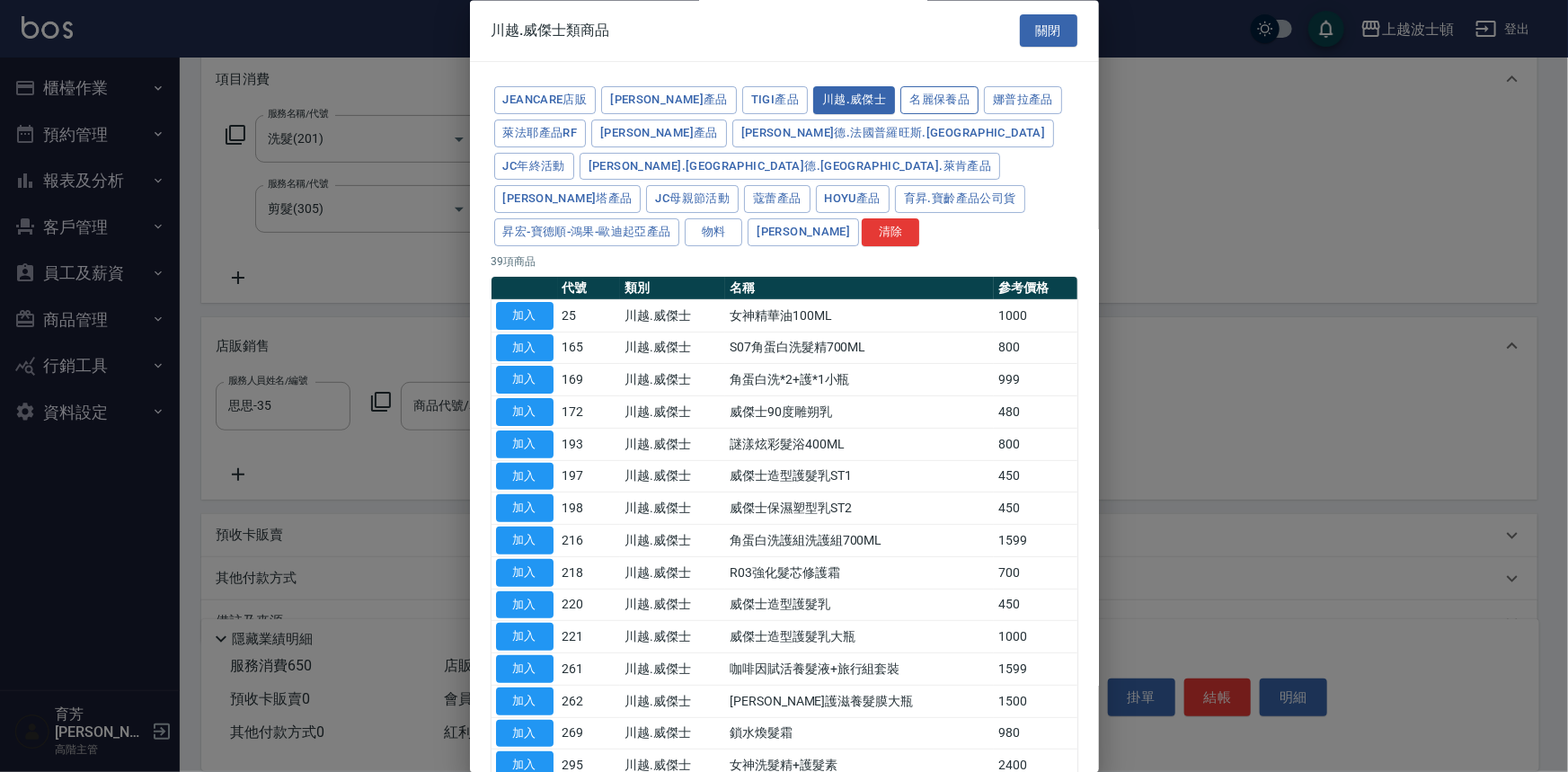
click at [901, 109] on button "名麗保養品" at bounding box center [940, 101] width 78 height 28
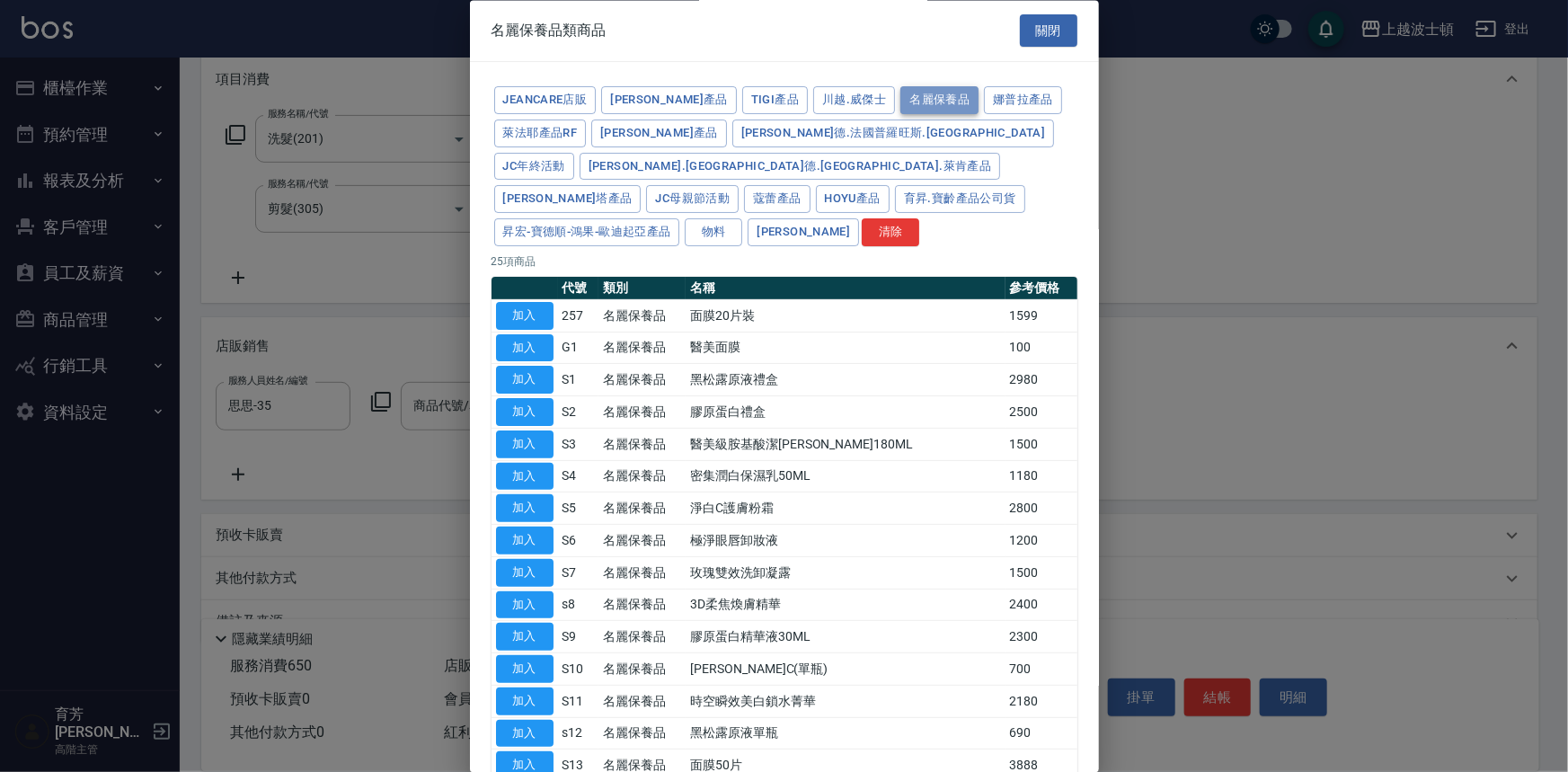
click at [905, 104] on button "名麗保養品" at bounding box center [940, 101] width 78 height 28
click at [984, 112] on button "娜普拉產品" at bounding box center [1023, 101] width 78 height 28
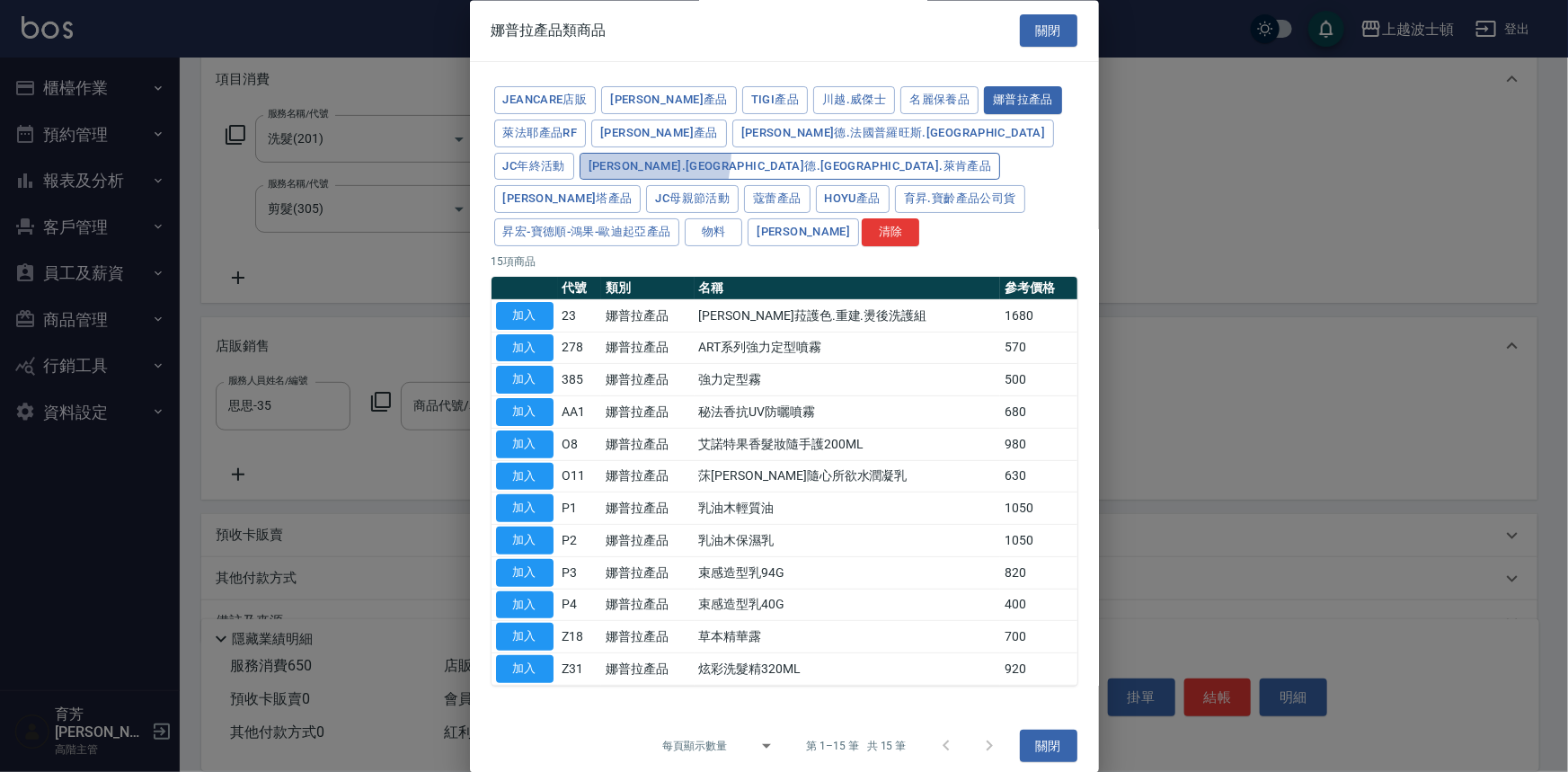
click at [930, 153] on button "[PERSON_NAME].[GEOGRAPHIC_DATA]德.[GEOGRAPHIC_DATA].萊肯產品" at bounding box center [790, 167] width 421 height 28
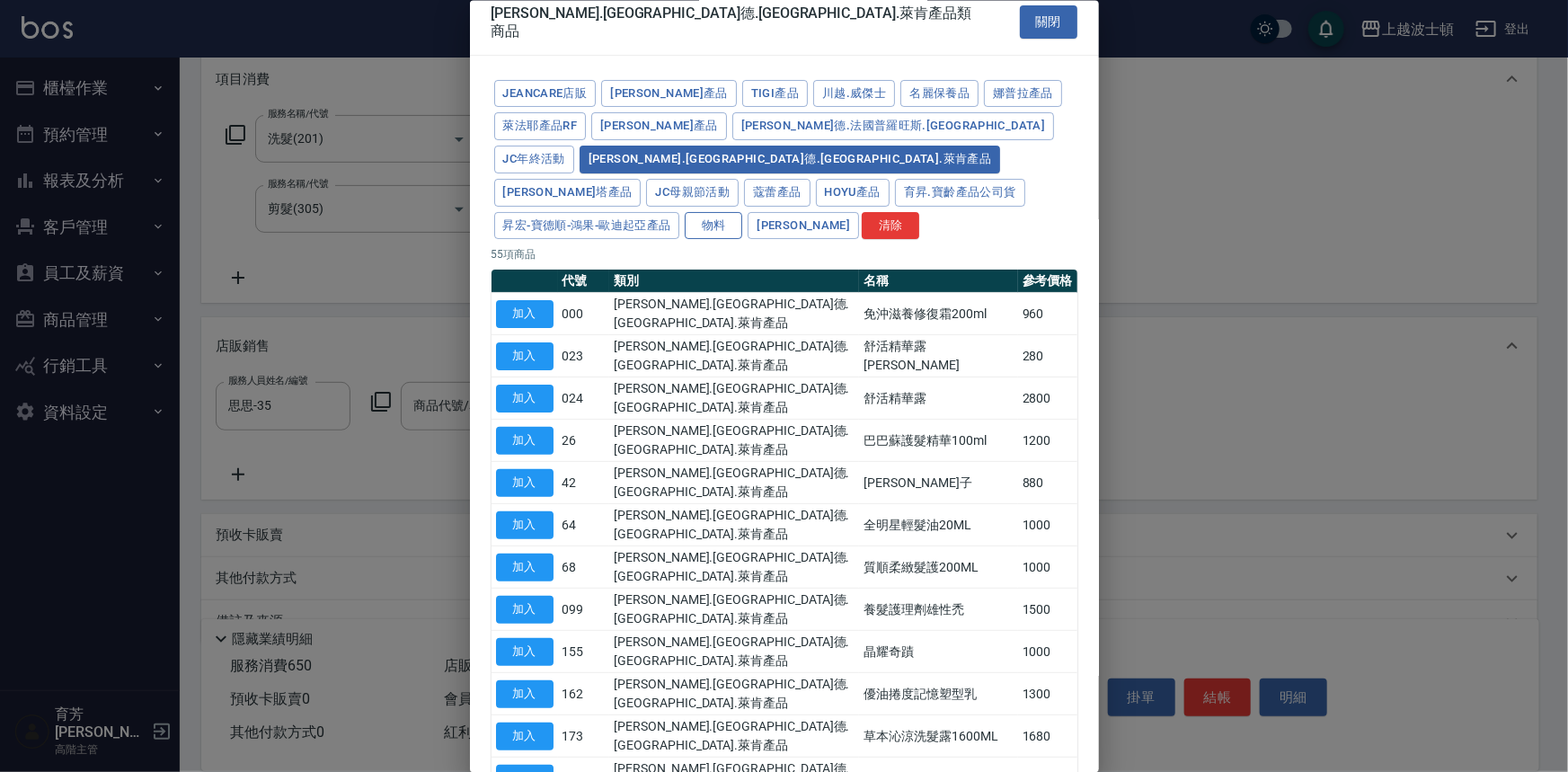
scroll to position [0, 0]
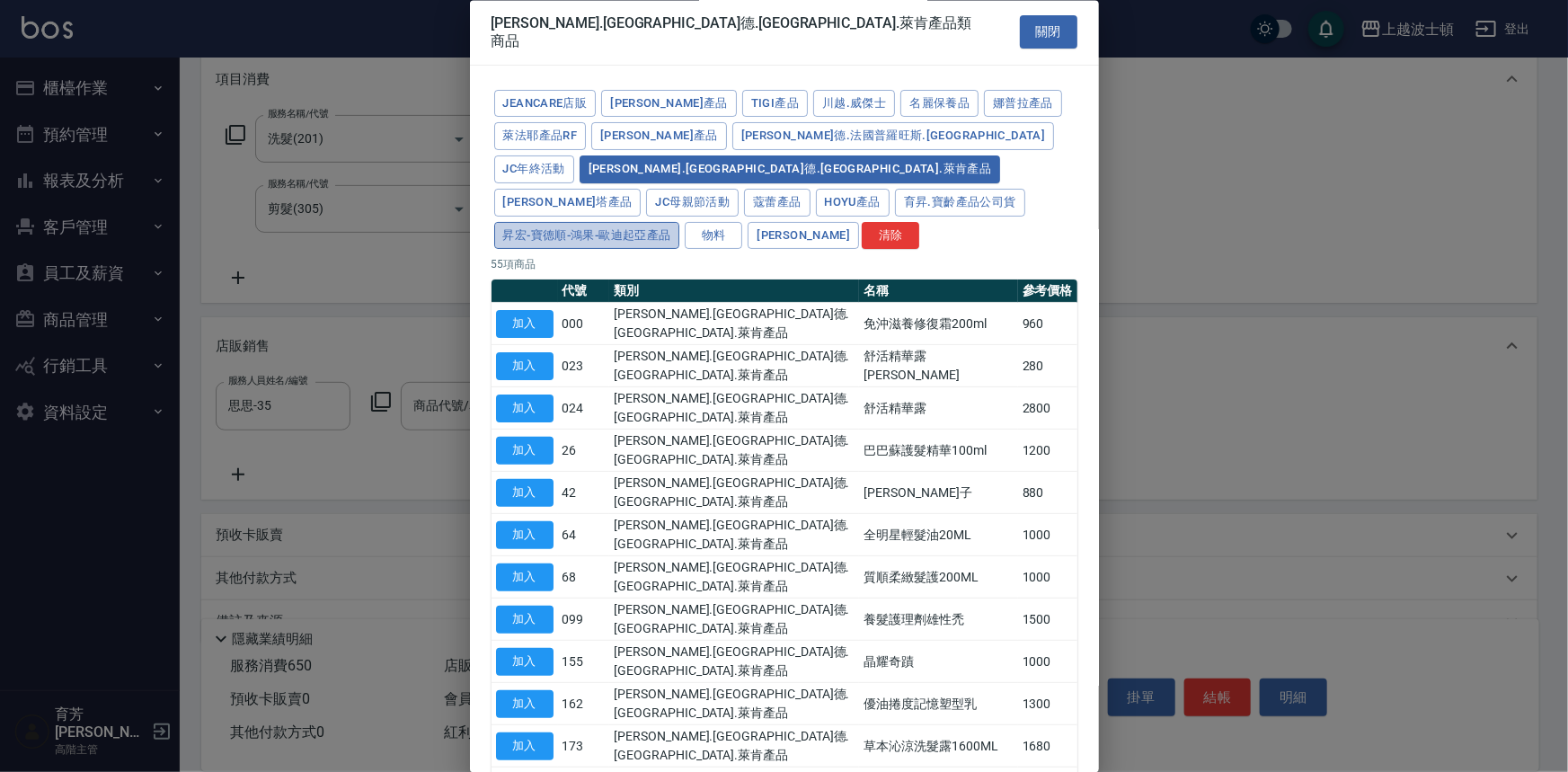
click at [664, 222] on button "昇宏-寶德順-鴻果-歐迪起亞產品" at bounding box center [587, 236] width 186 height 28
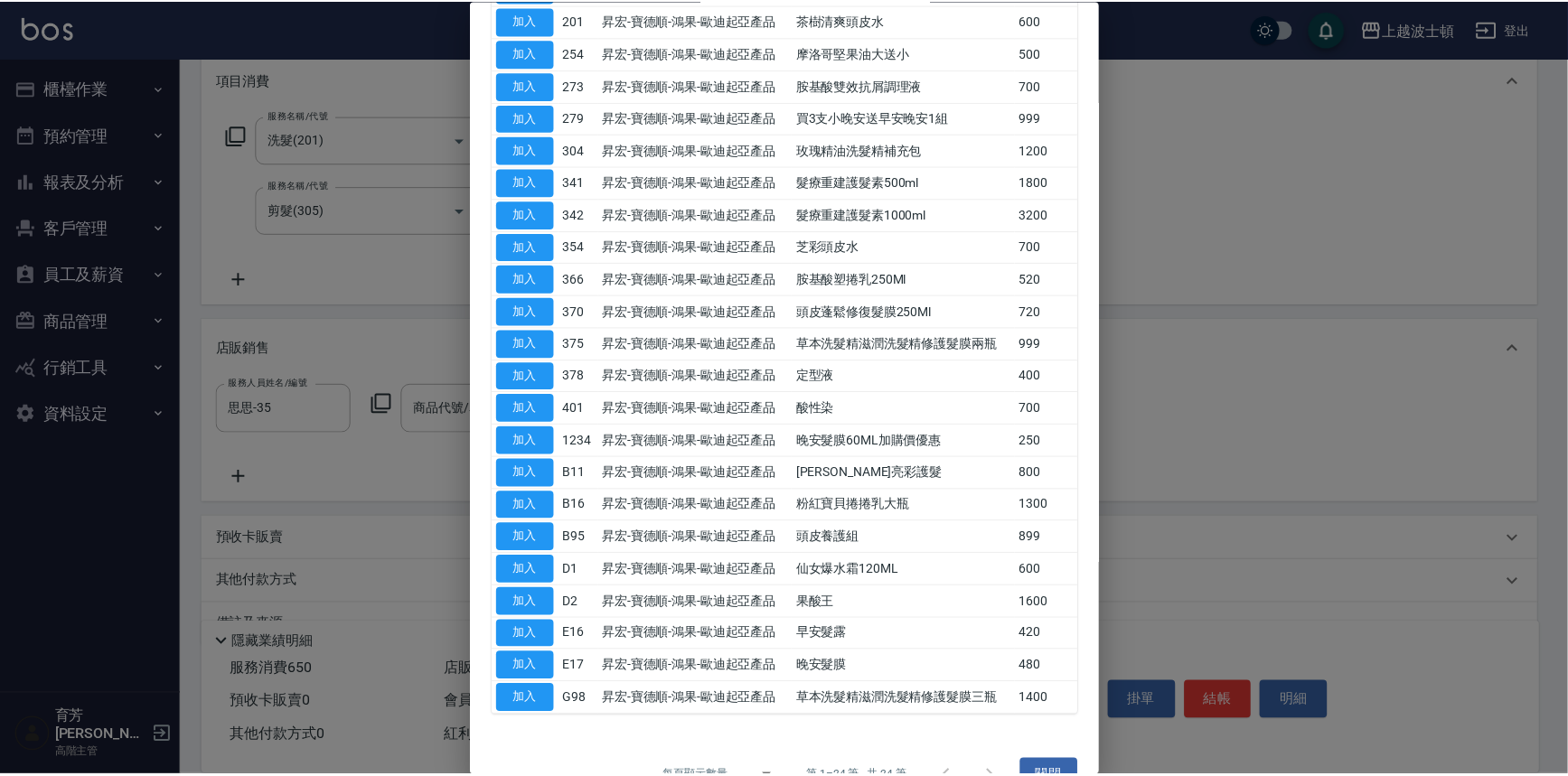
scroll to position [363, 0]
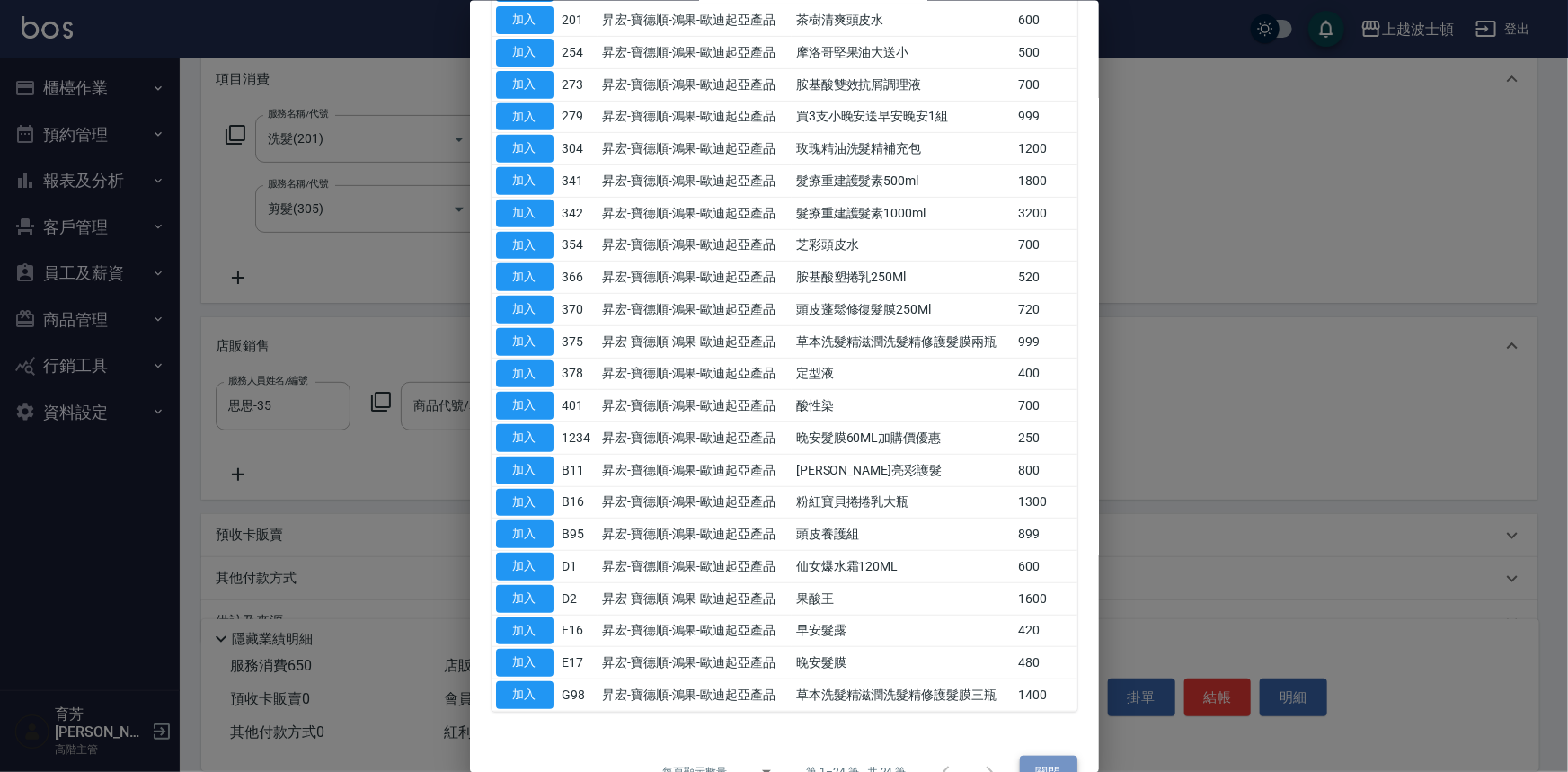
click at [1026, 755] on button "關閉" at bounding box center [1049, 772] width 58 height 34
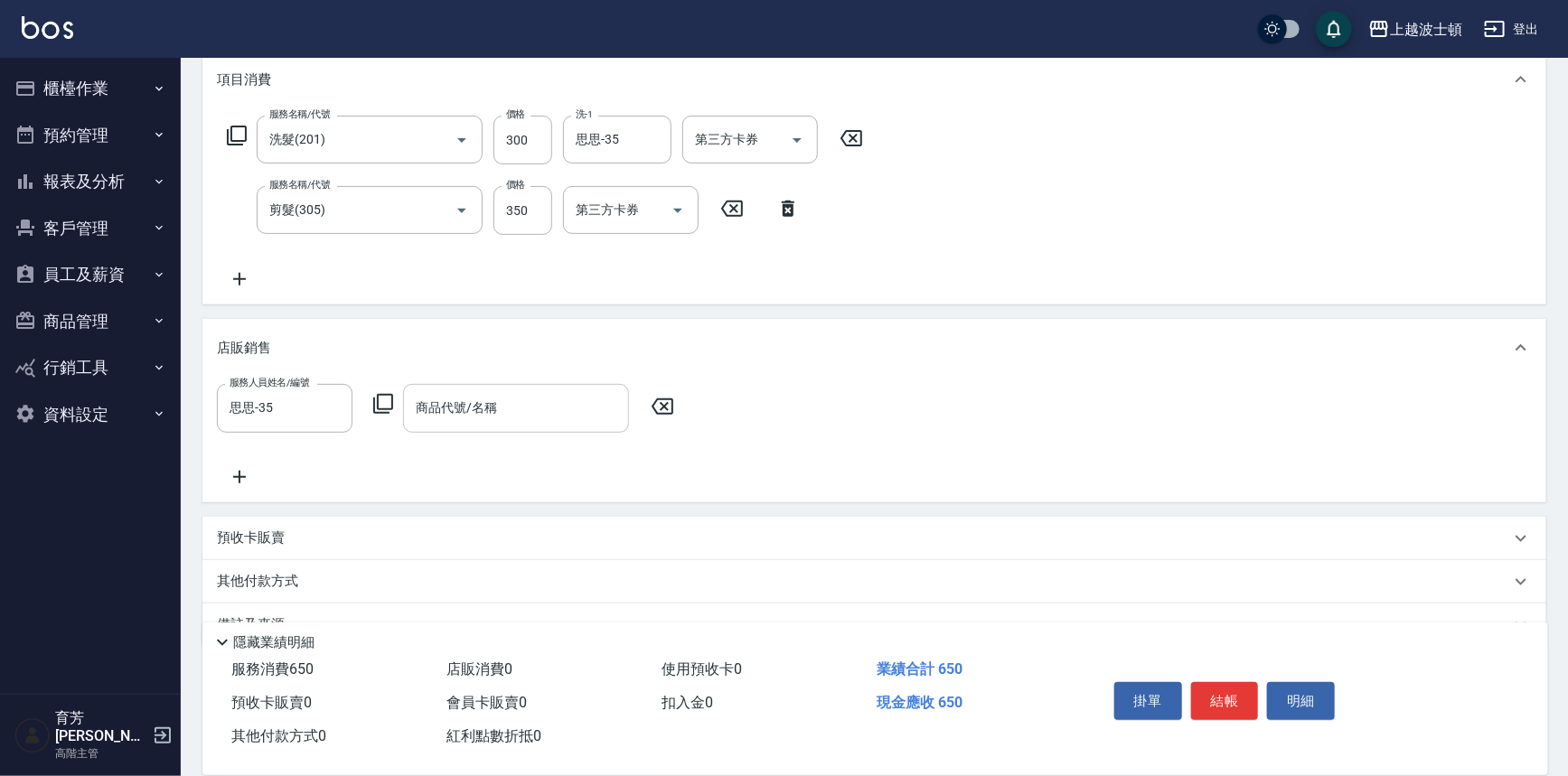
click at [480, 424] on div "商品代號/名稱" at bounding box center [516, 408] width 225 height 48
type input "v"
type input "經"
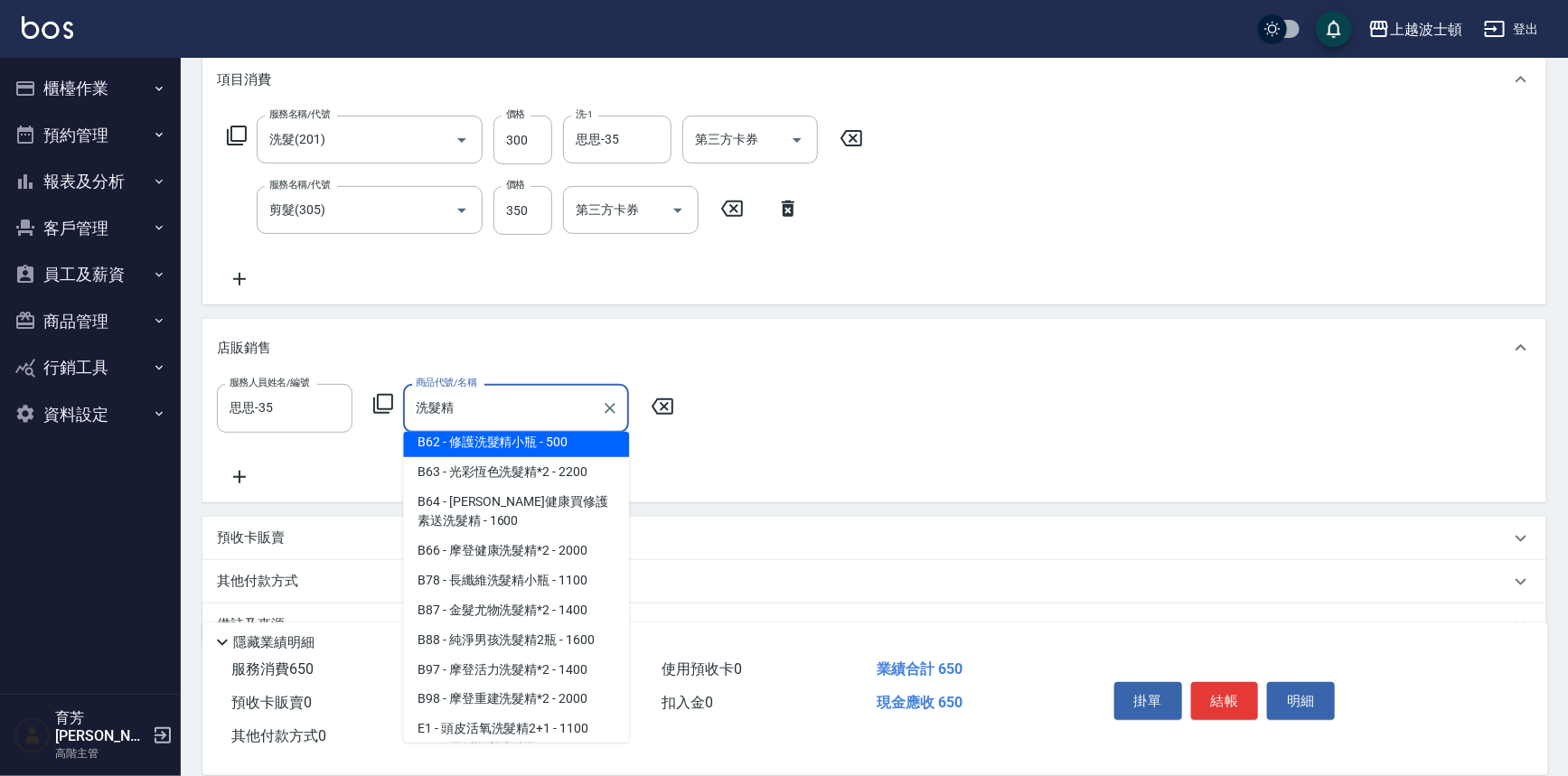
click at [523, 407] on input "洗髮精" at bounding box center [503, 408] width 182 height 32
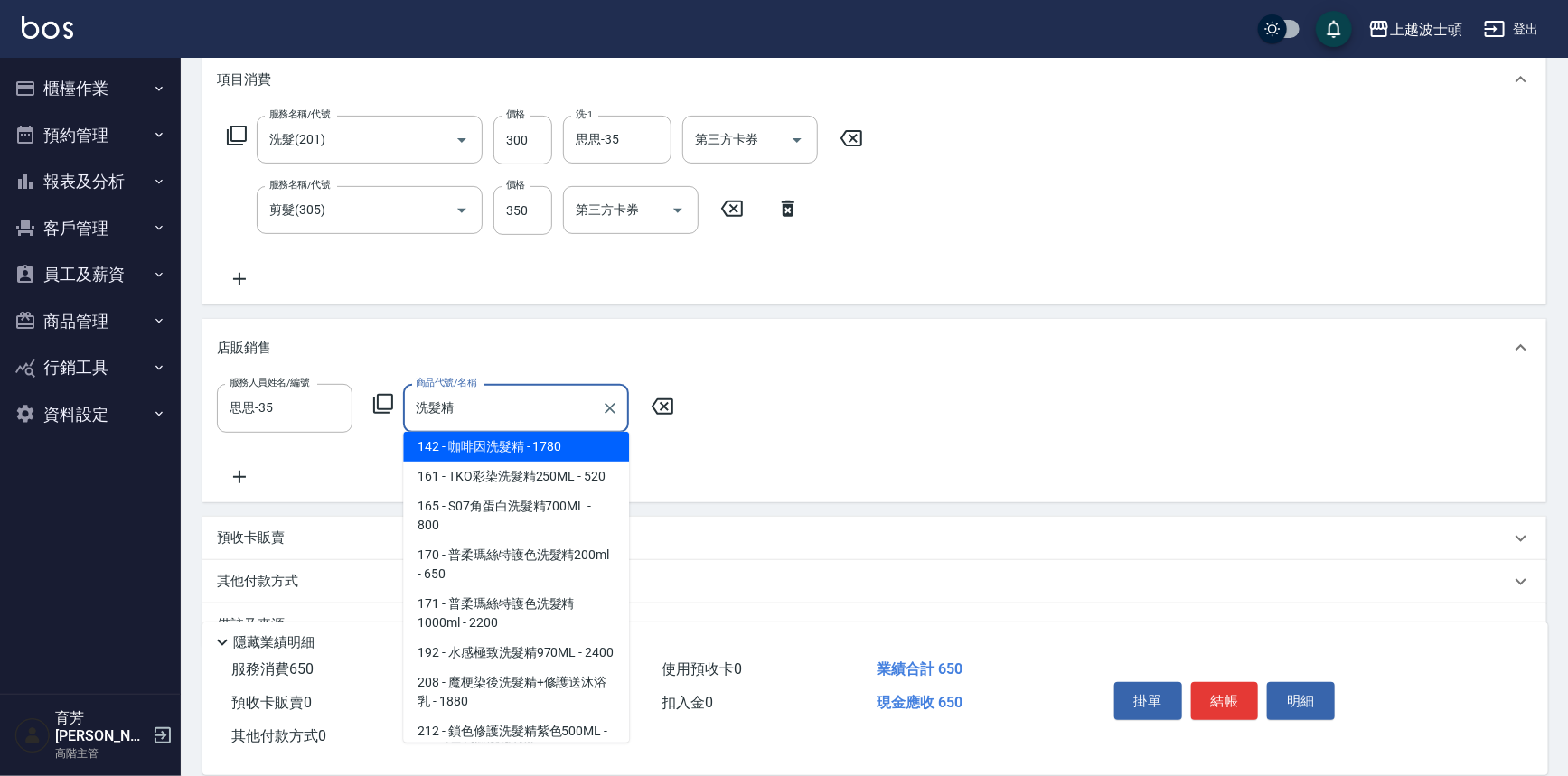
click at [523, 407] on input "洗髮精" at bounding box center [503, 408] width 182 height 32
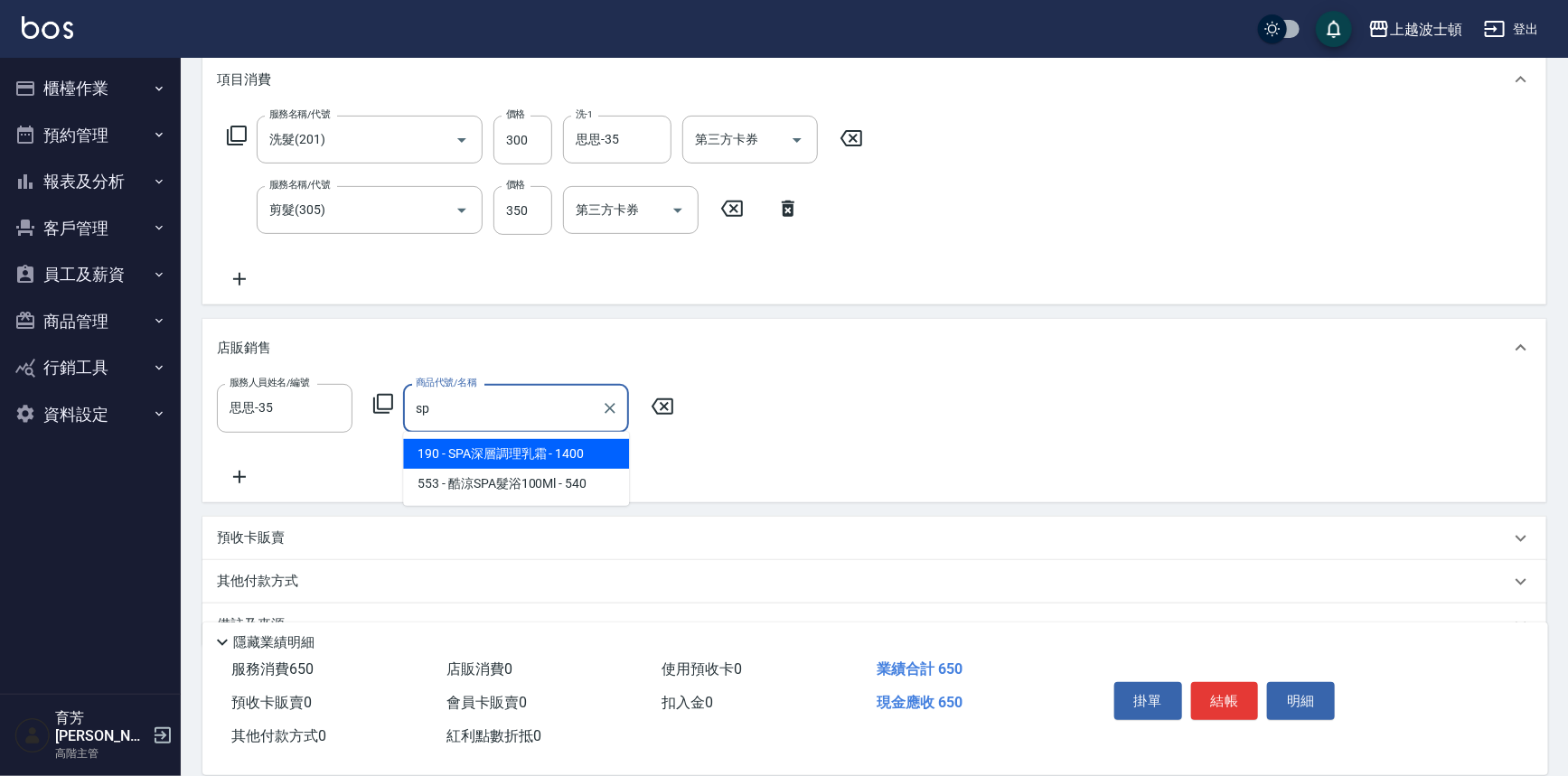
type input "s"
type input "d"
type input "酷涼"
click at [661, 411] on icon at bounding box center [662, 406] width 45 height 22
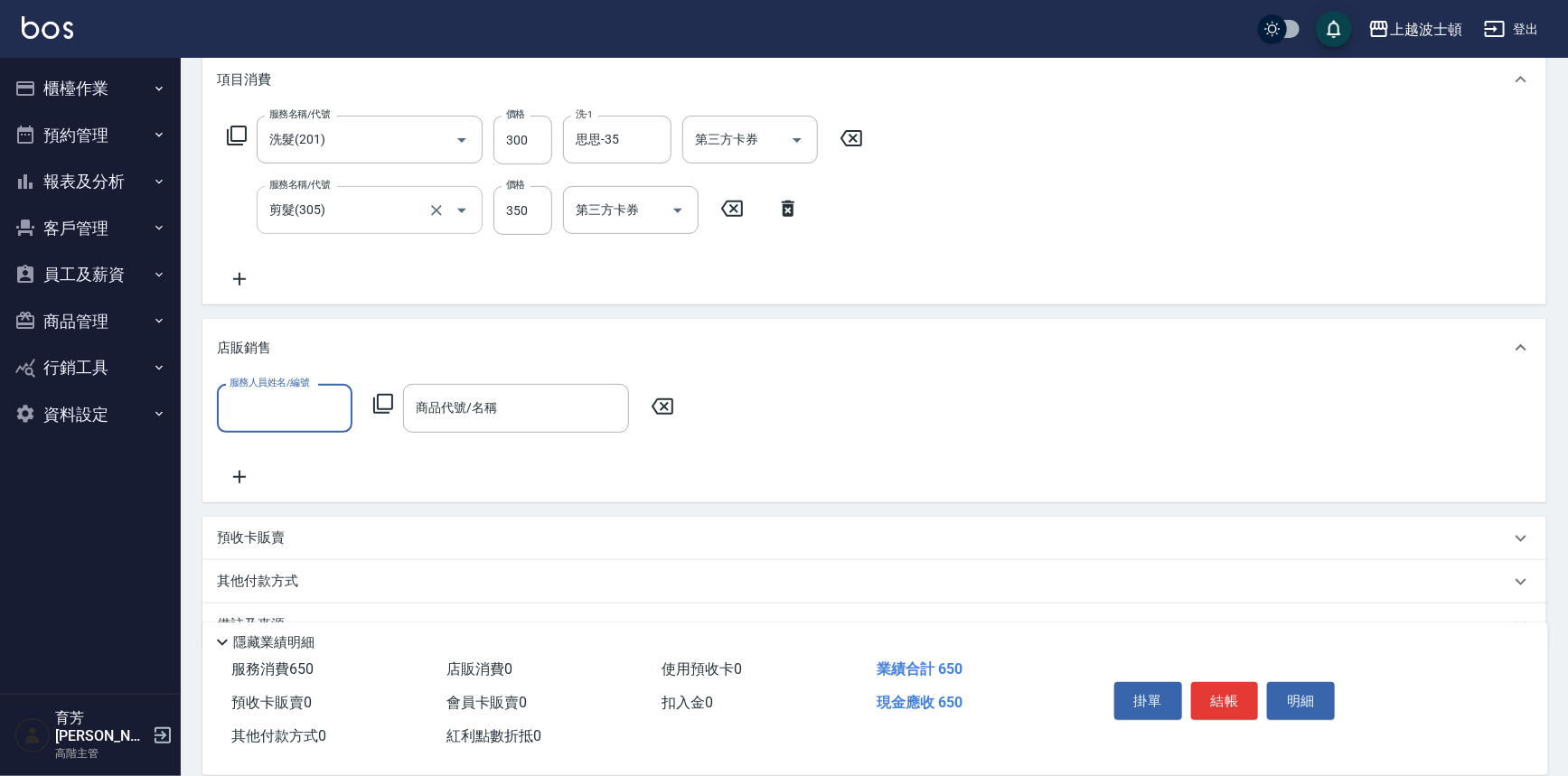
click at [396, 205] on input "剪髮(305)" at bounding box center [344, 210] width 159 height 32
click at [399, 204] on input "剪髮(305)" at bounding box center [344, 210] width 159 height 32
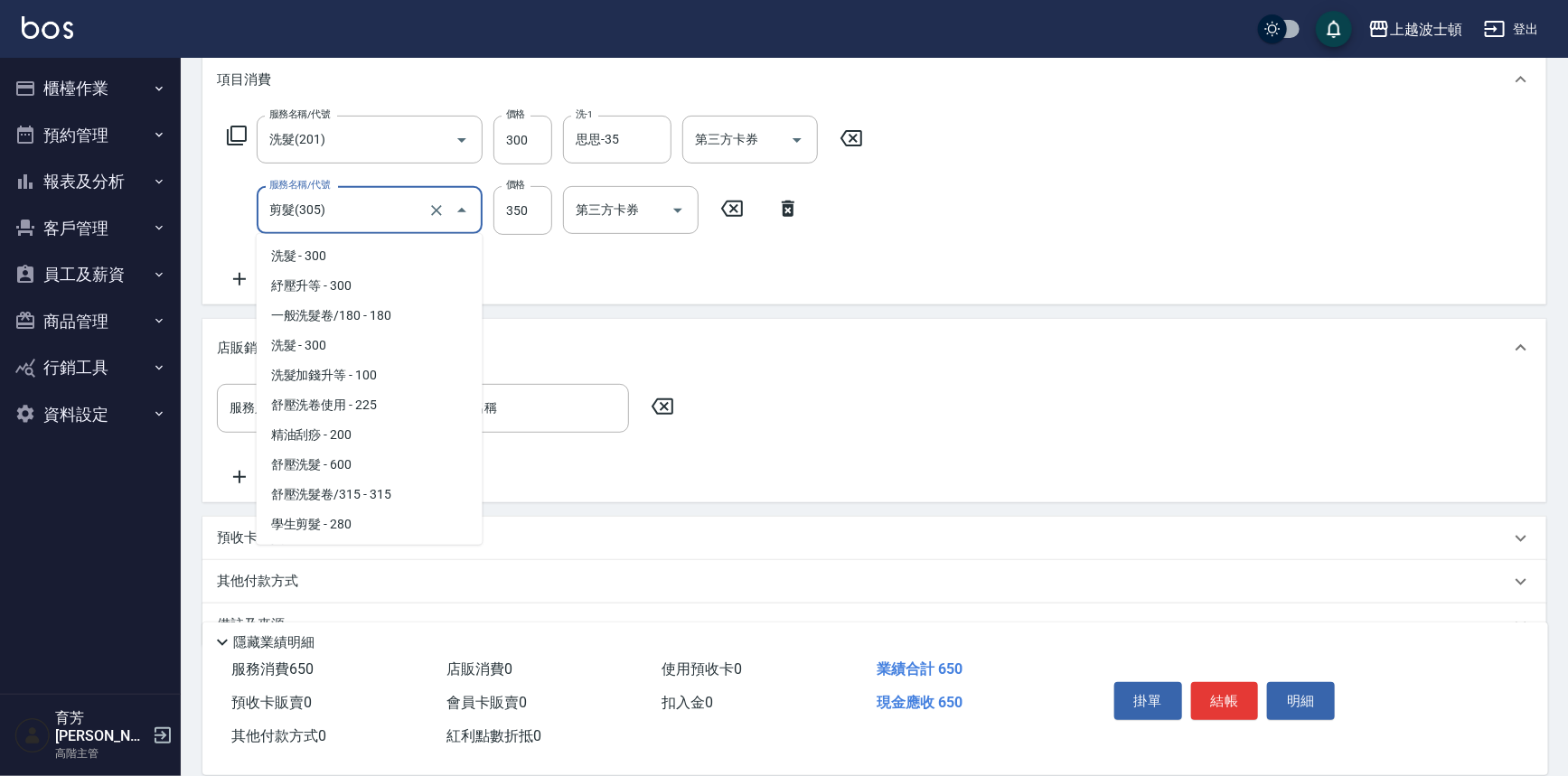
scroll to position [83, 0]
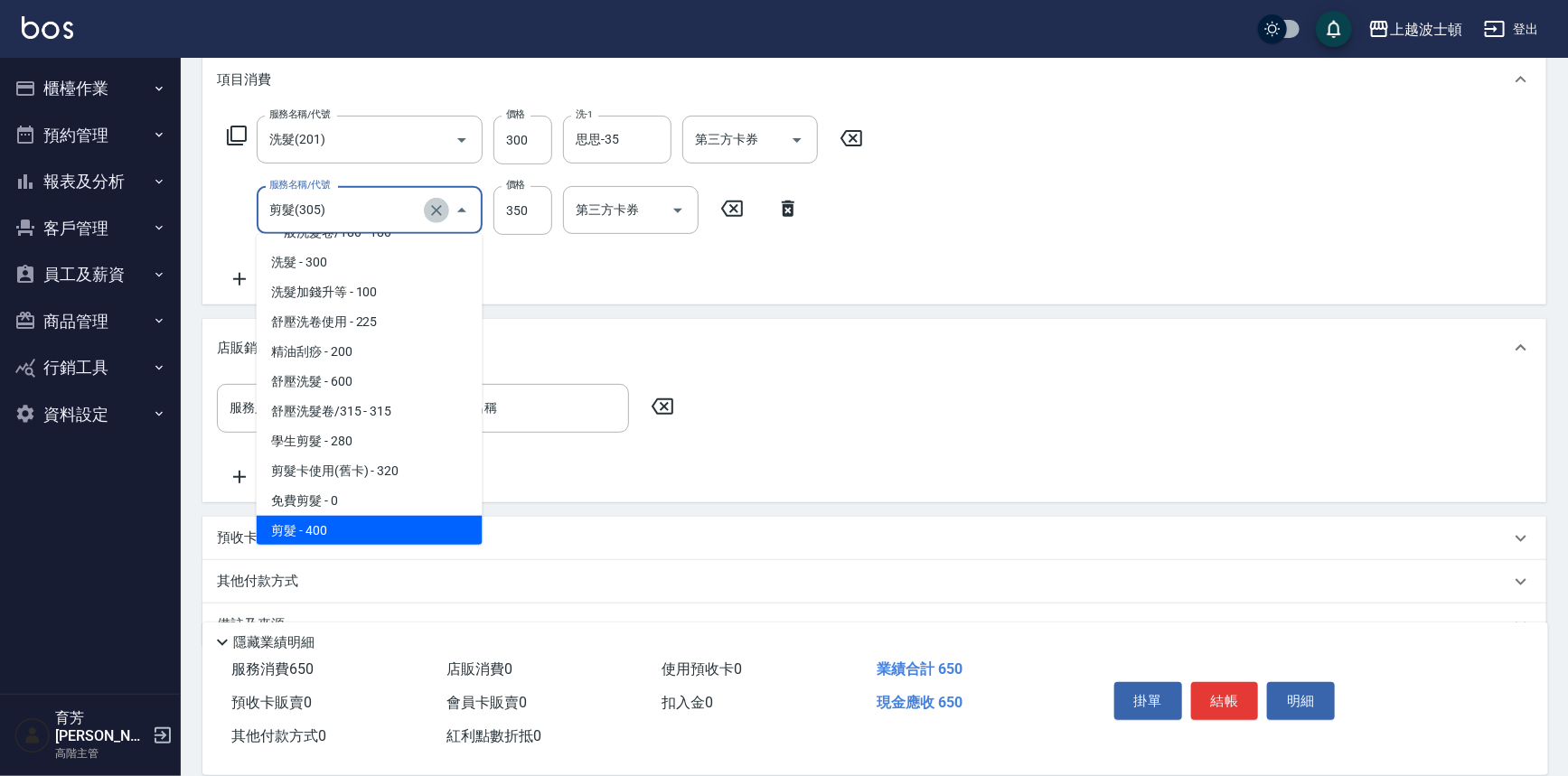
click at [442, 208] on icon "Clear" at bounding box center [436, 210] width 18 height 18
click at [361, 209] on input "服務名稱/代號" at bounding box center [344, 210] width 159 height 32
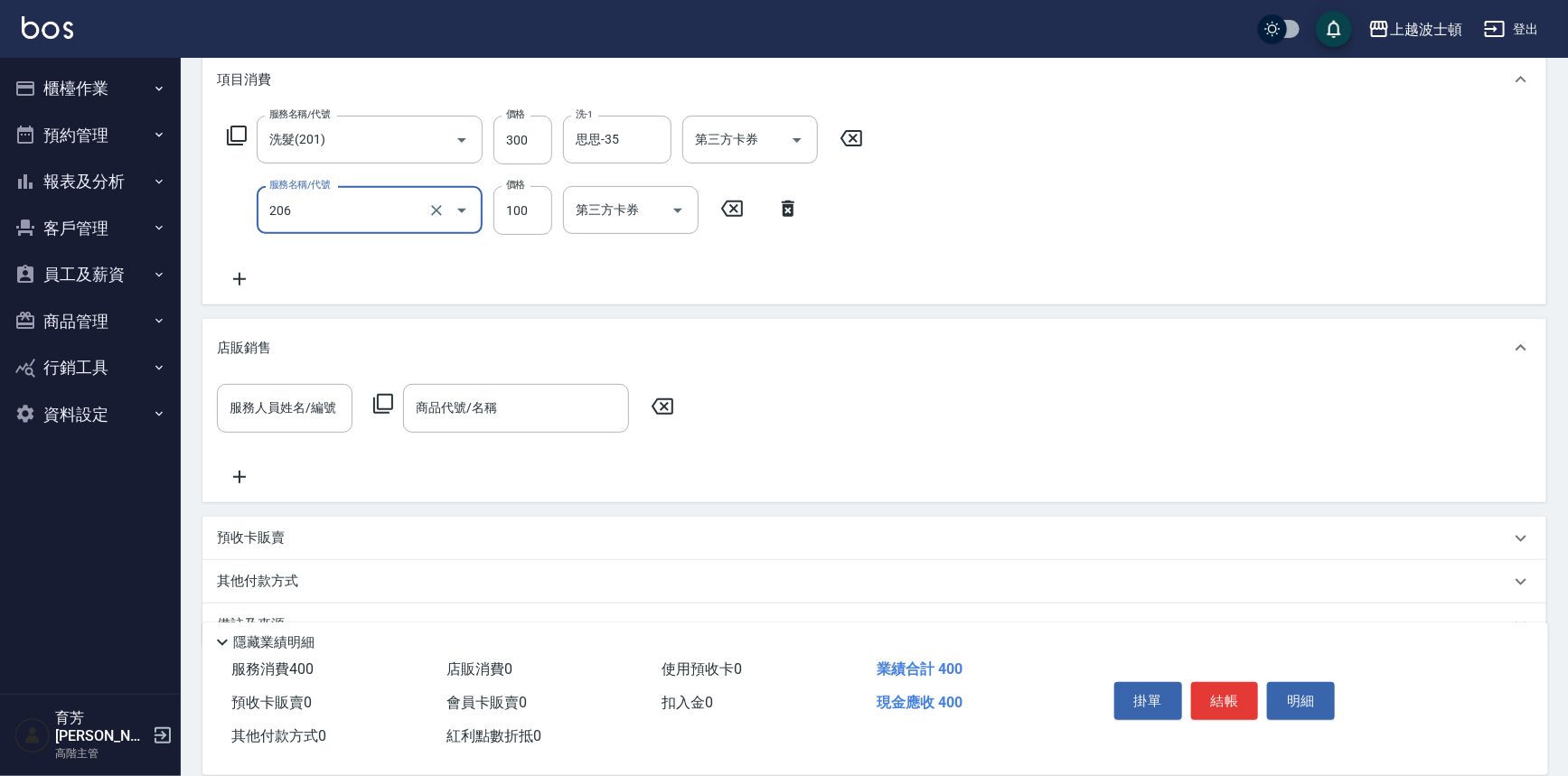
type input "洗髮加錢升等(206)"
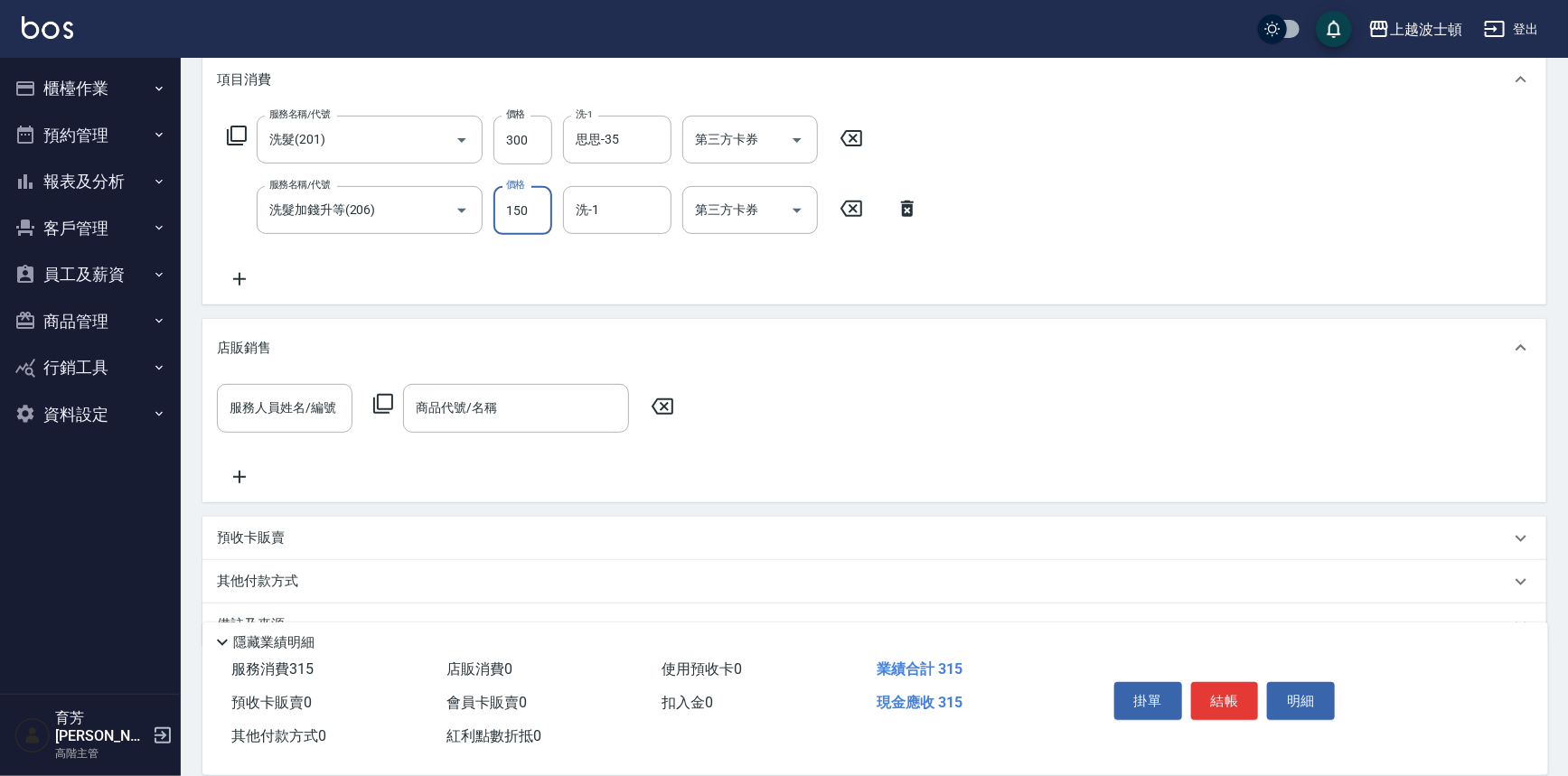
type input "150"
type input "思思-35"
click at [1200, 695] on button "結帳" at bounding box center [1225, 701] width 68 height 38
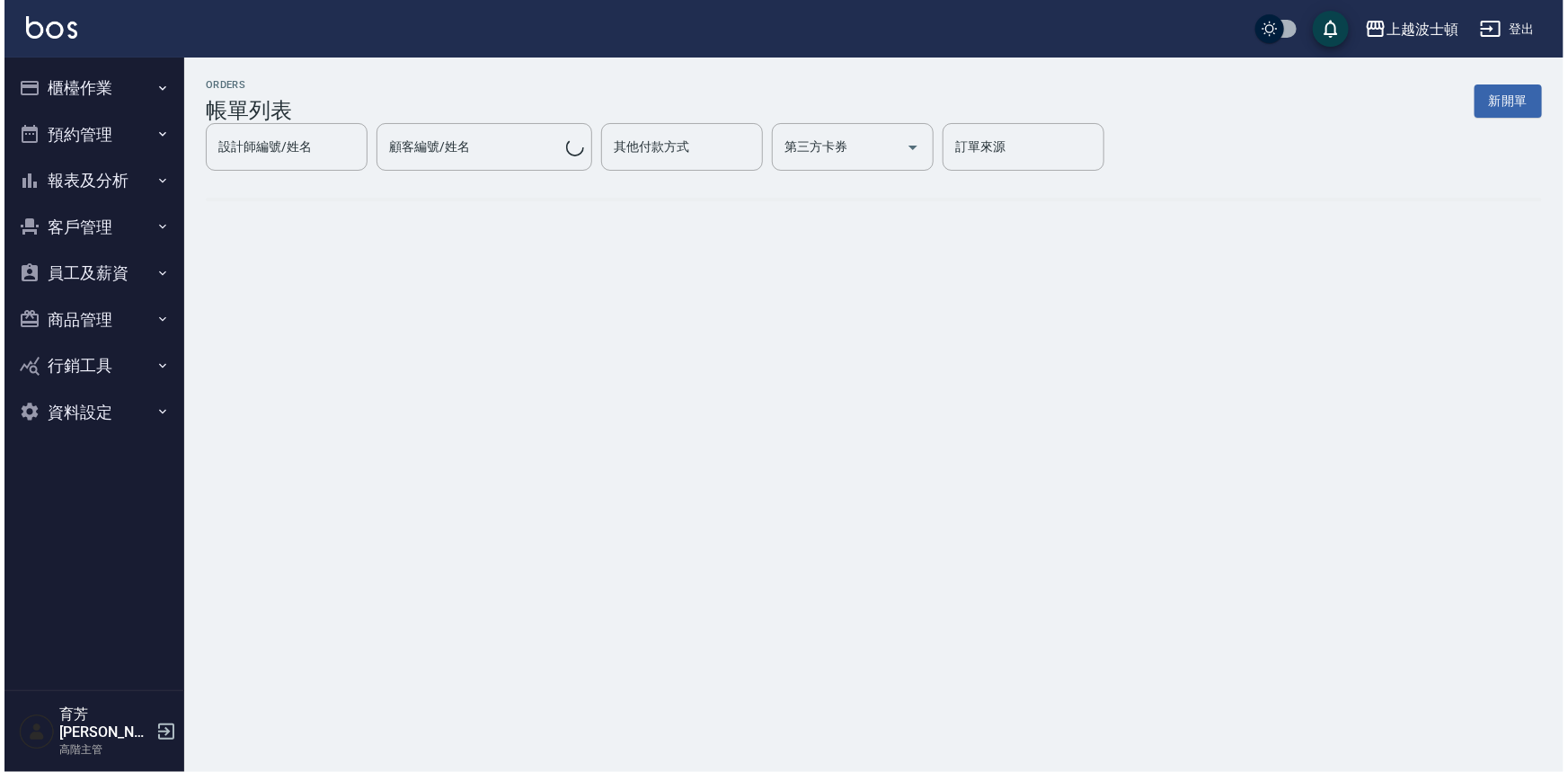
scroll to position [0, 0]
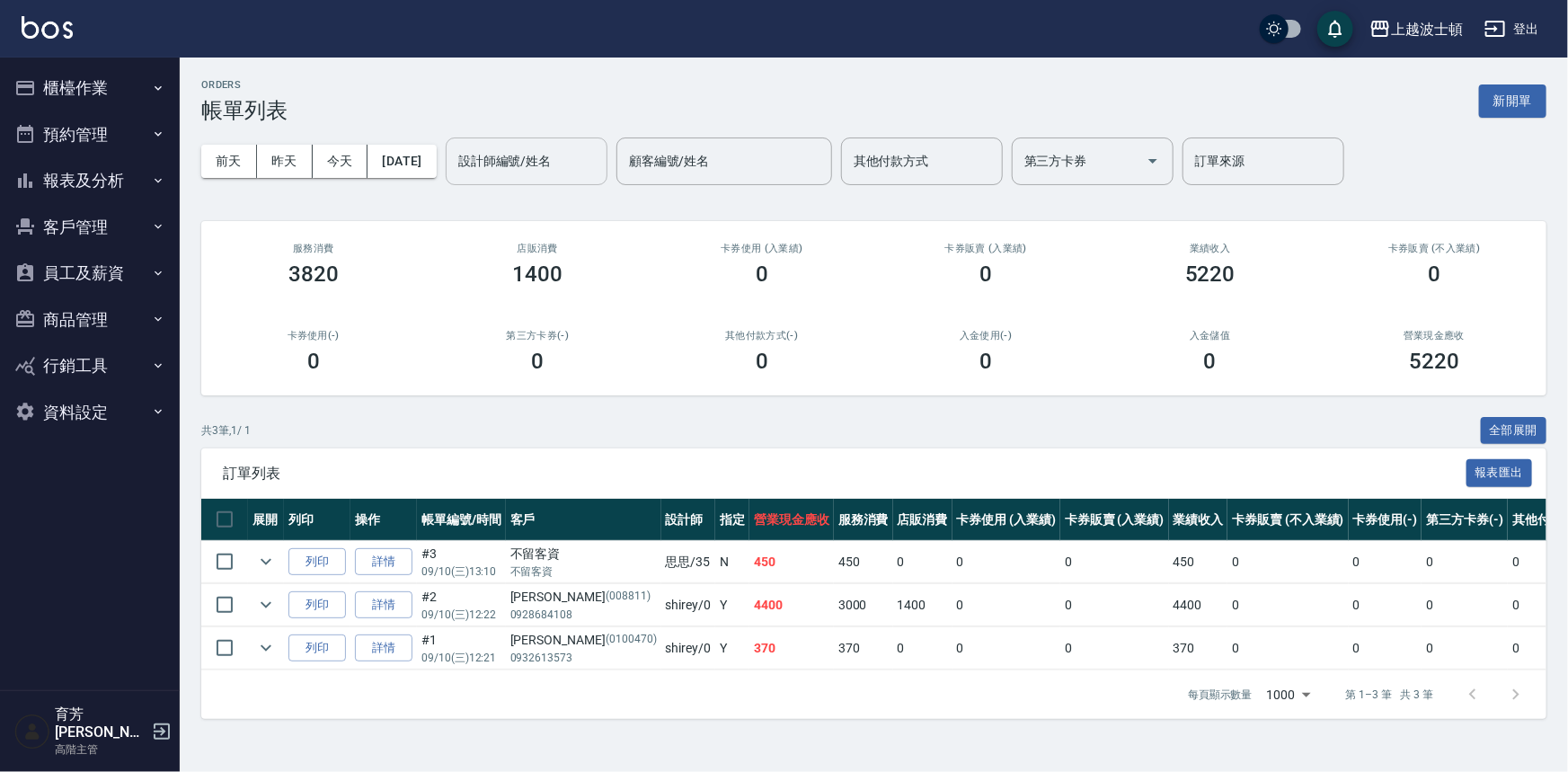
click at [600, 173] on input "設計師編號/姓名" at bounding box center [527, 162] width 146 height 32
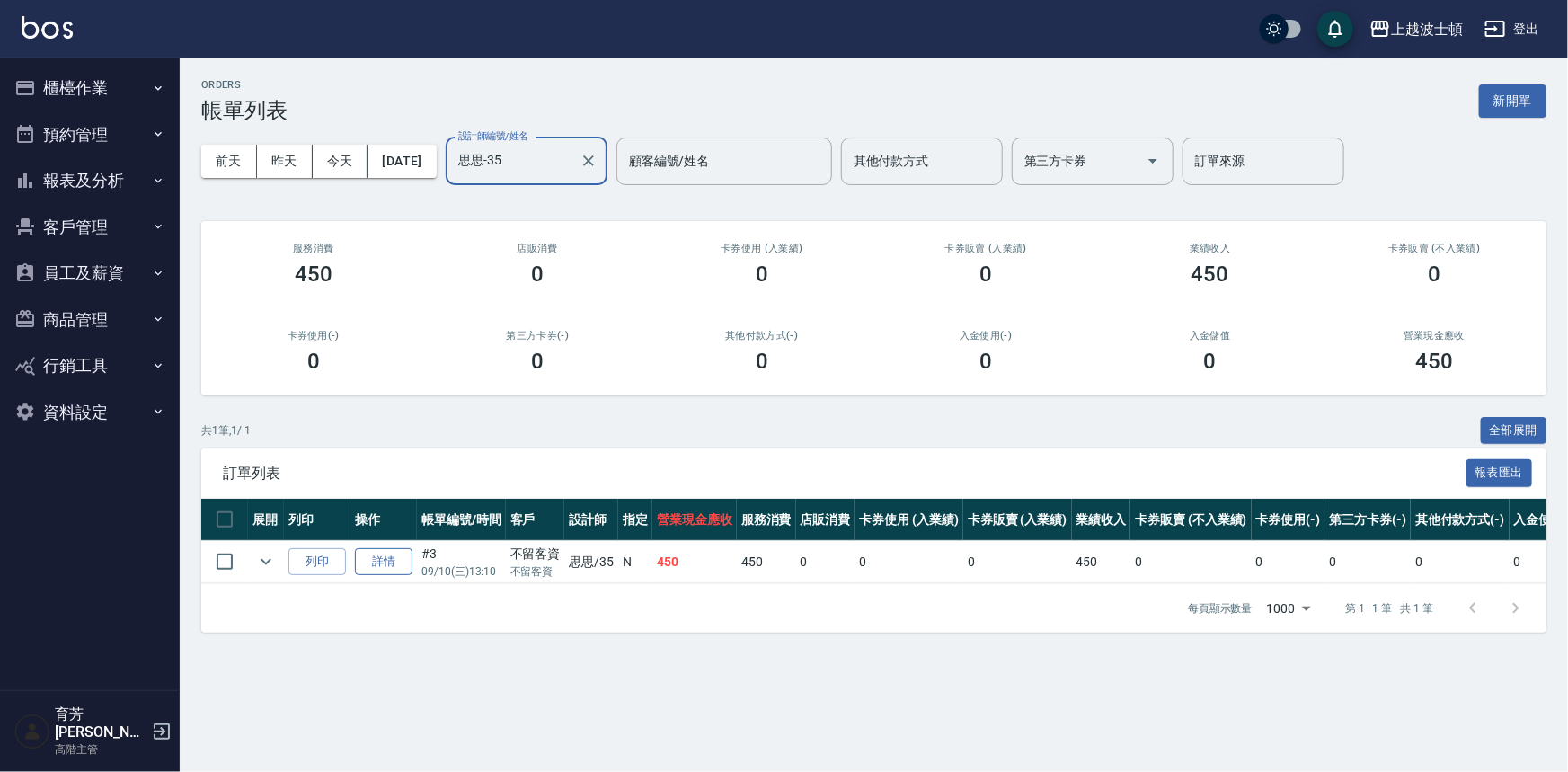
type input "思思-35"
click at [368, 565] on link "詳情" at bounding box center [384, 563] width 58 height 28
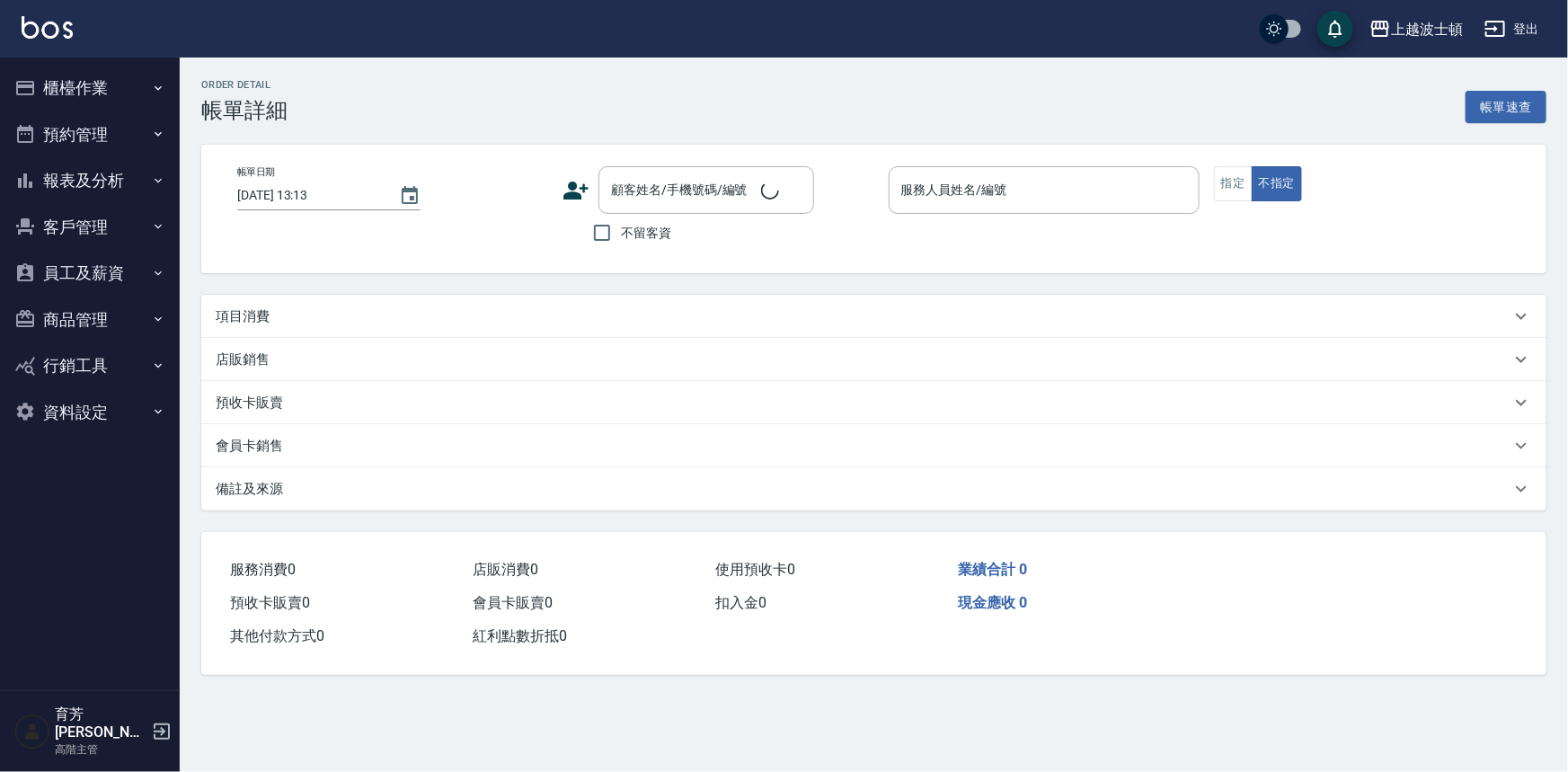
type input "[DATE] 13:10"
checkbox input "true"
type input "思思-35"
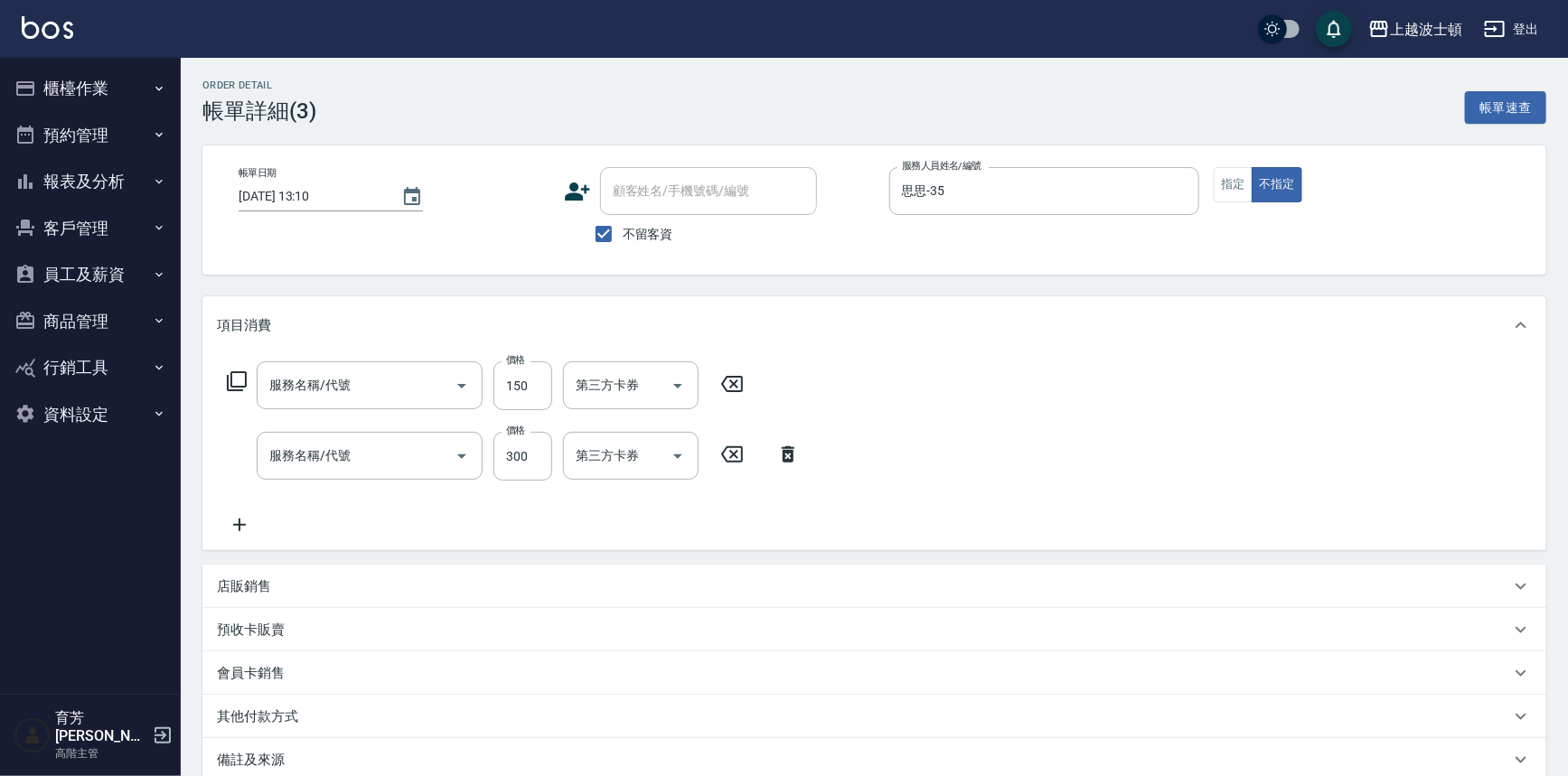
type input "洗髮加錢升等(206)"
type input "洗髮(201)"
click at [41, 23] on img at bounding box center [47, 27] width 52 height 23
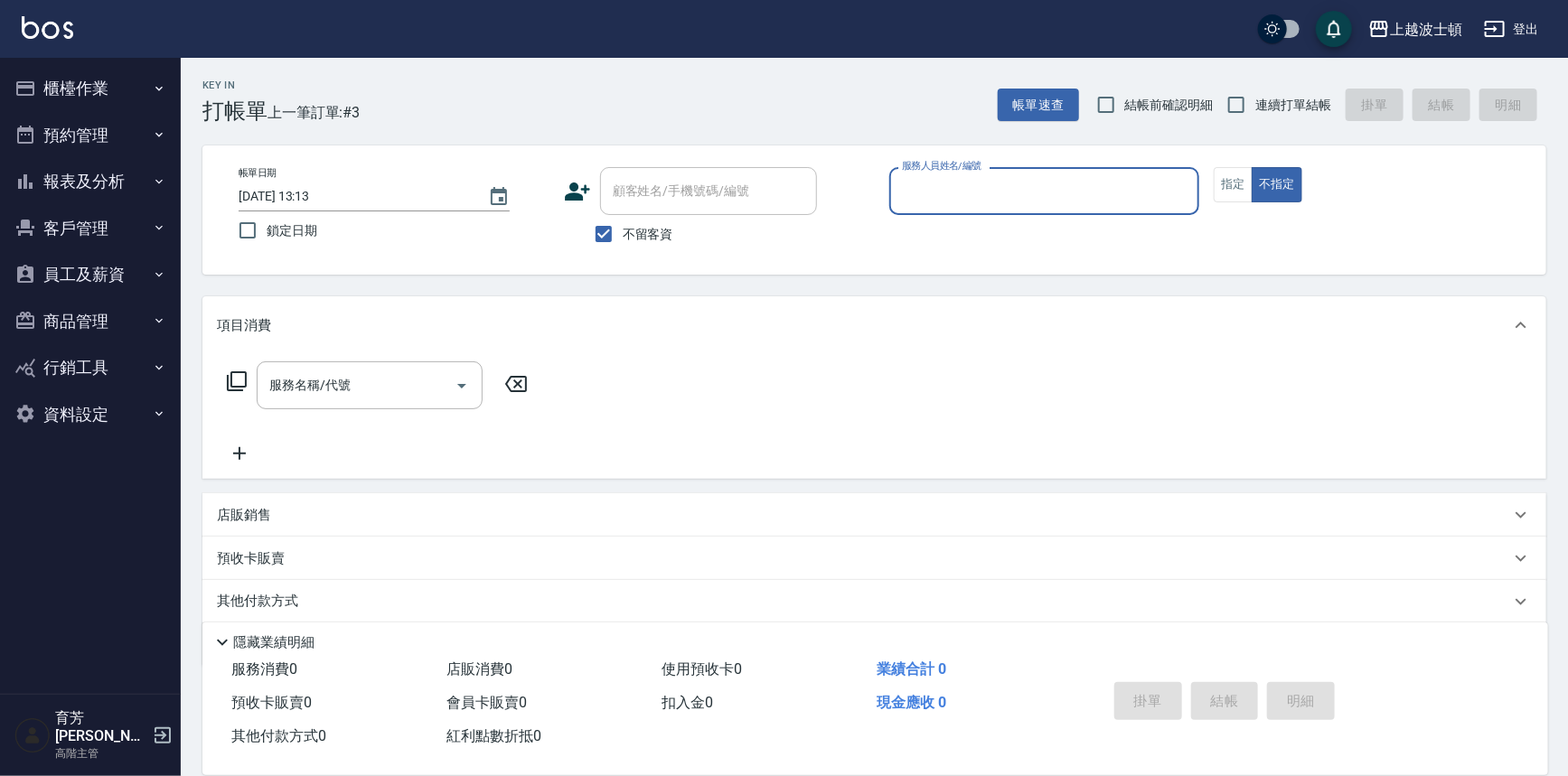
click at [1251, 167] on button "不指定" at bounding box center [1277, 185] width 51 height 36
type button "false"
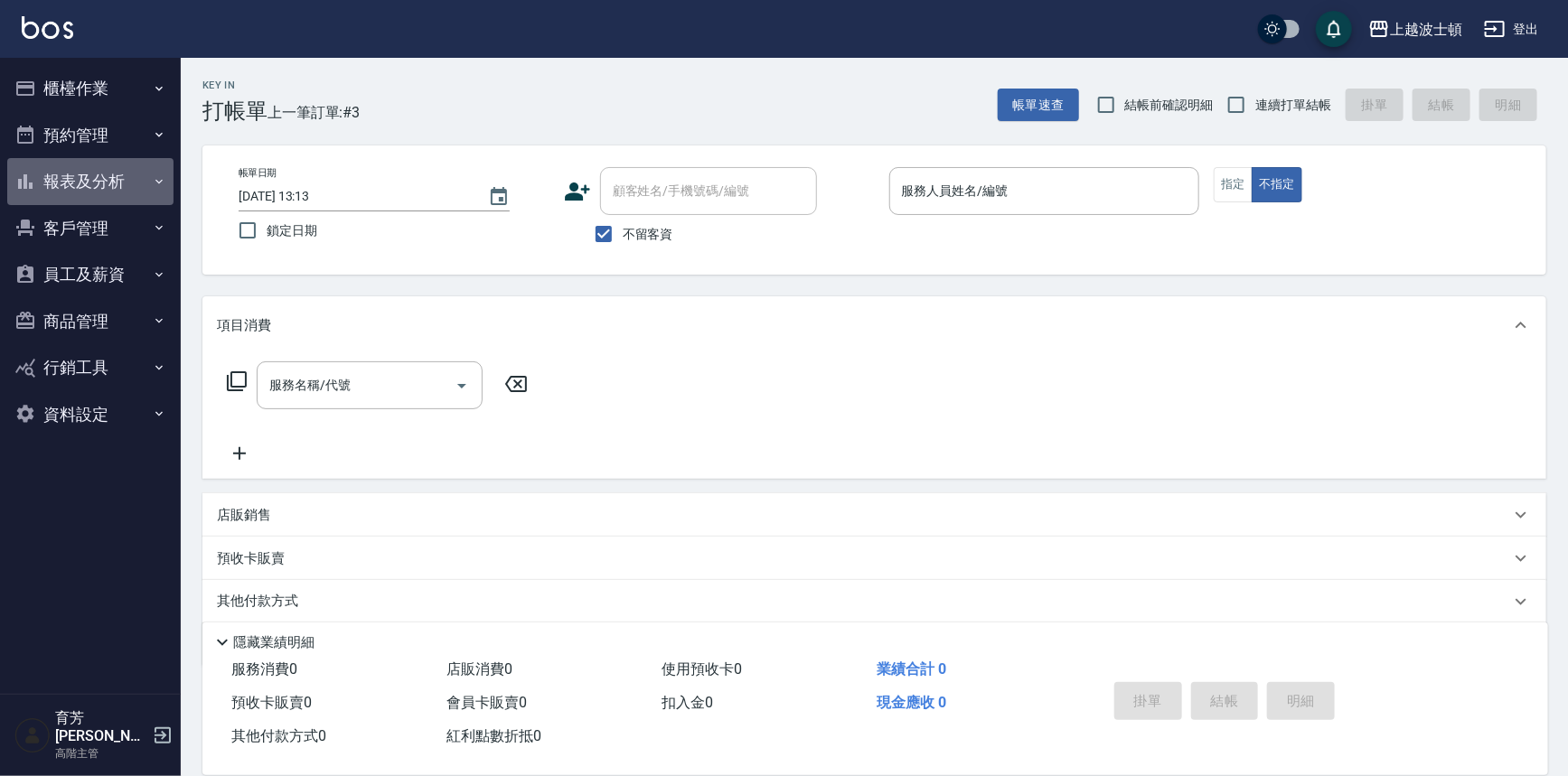
click at [80, 178] on button "報表及分析" at bounding box center [90, 181] width 166 height 47
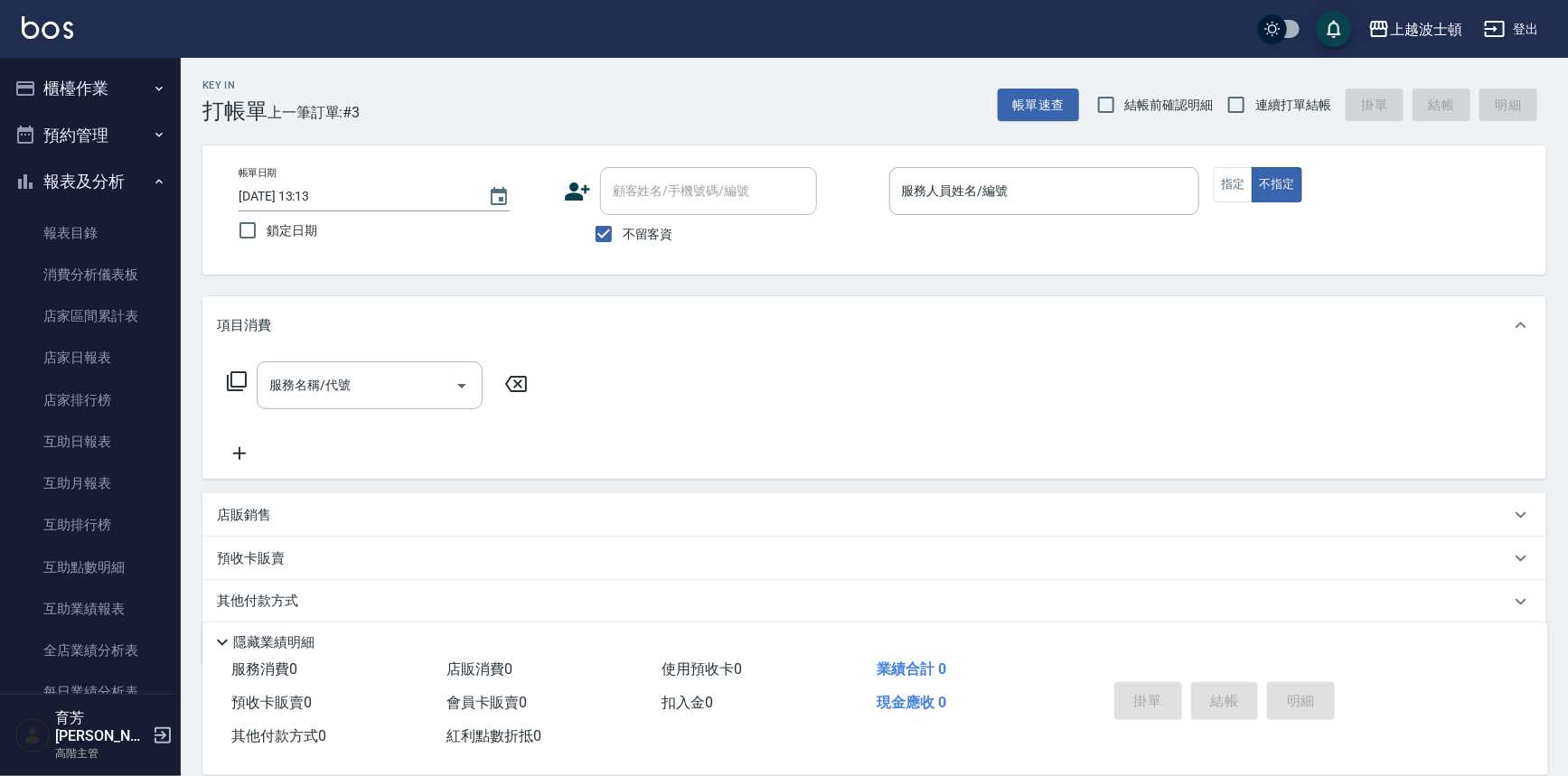
click at [80, 178] on button "報表及分析" at bounding box center [90, 181] width 166 height 47
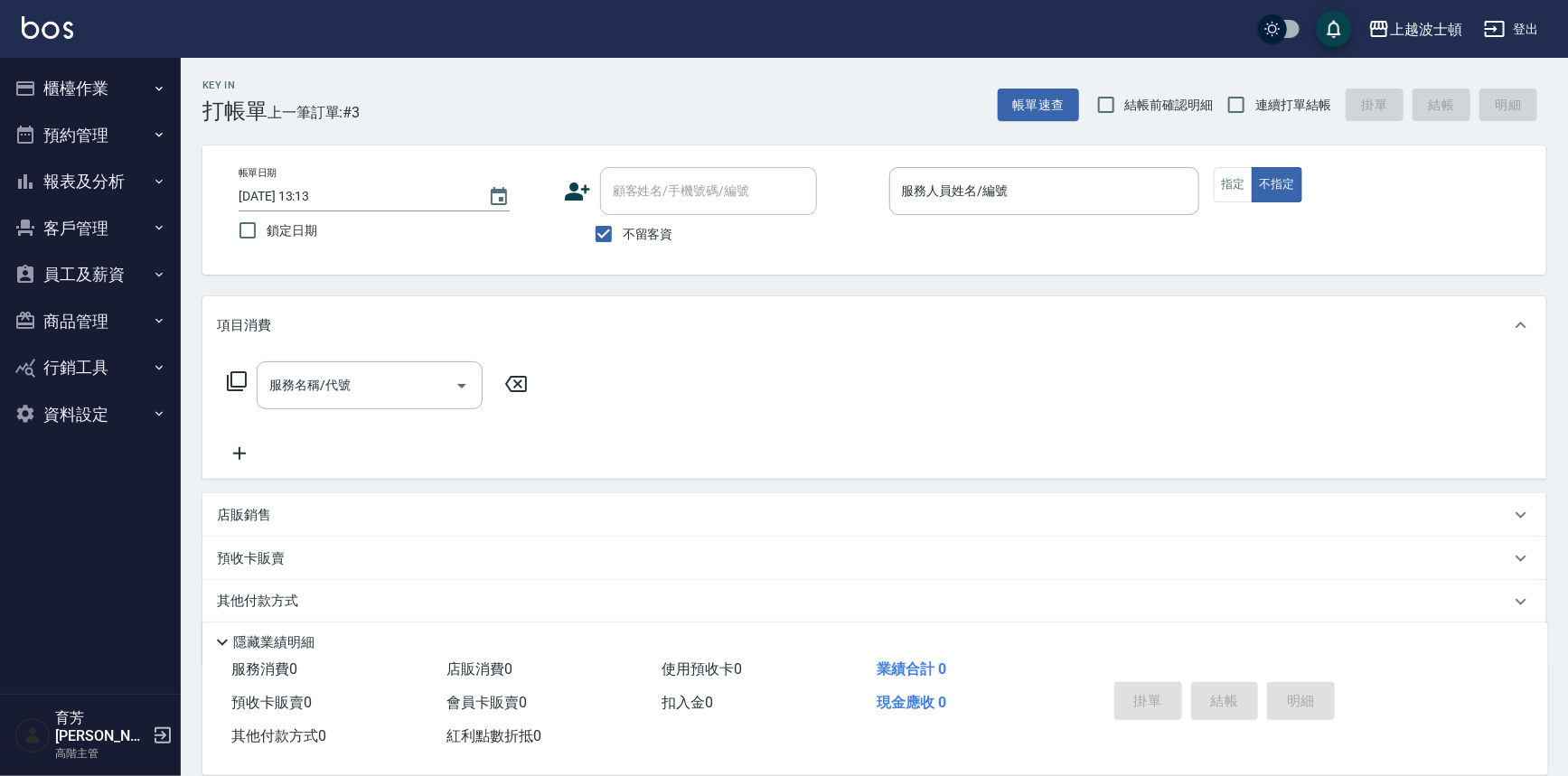
click at [73, 313] on button "商品管理" at bounding box center [90, 321] width 166 height 47
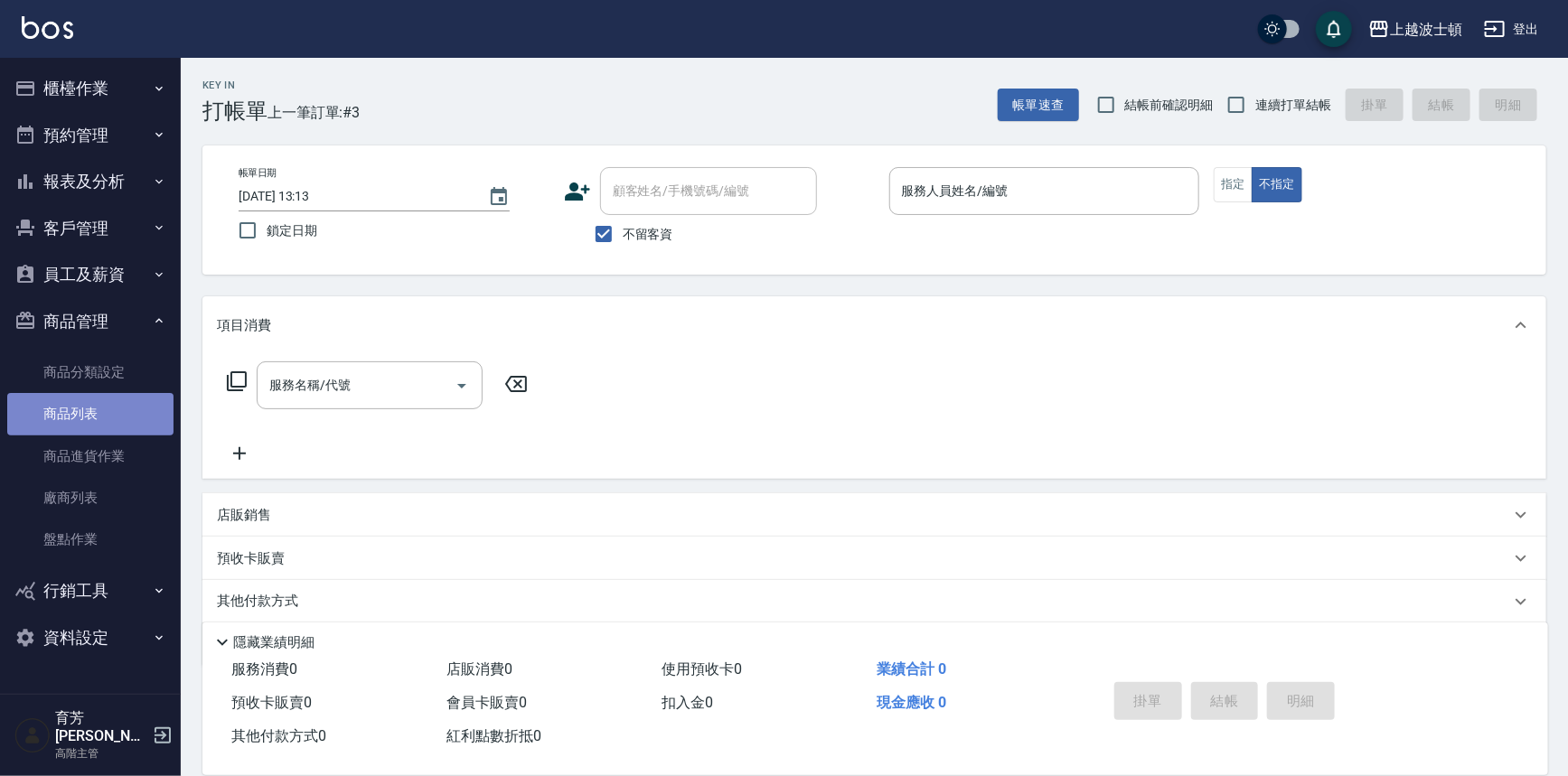
click at [72, 431] on link "商品列表" at bounding box center [90, 413] width 166 height 41
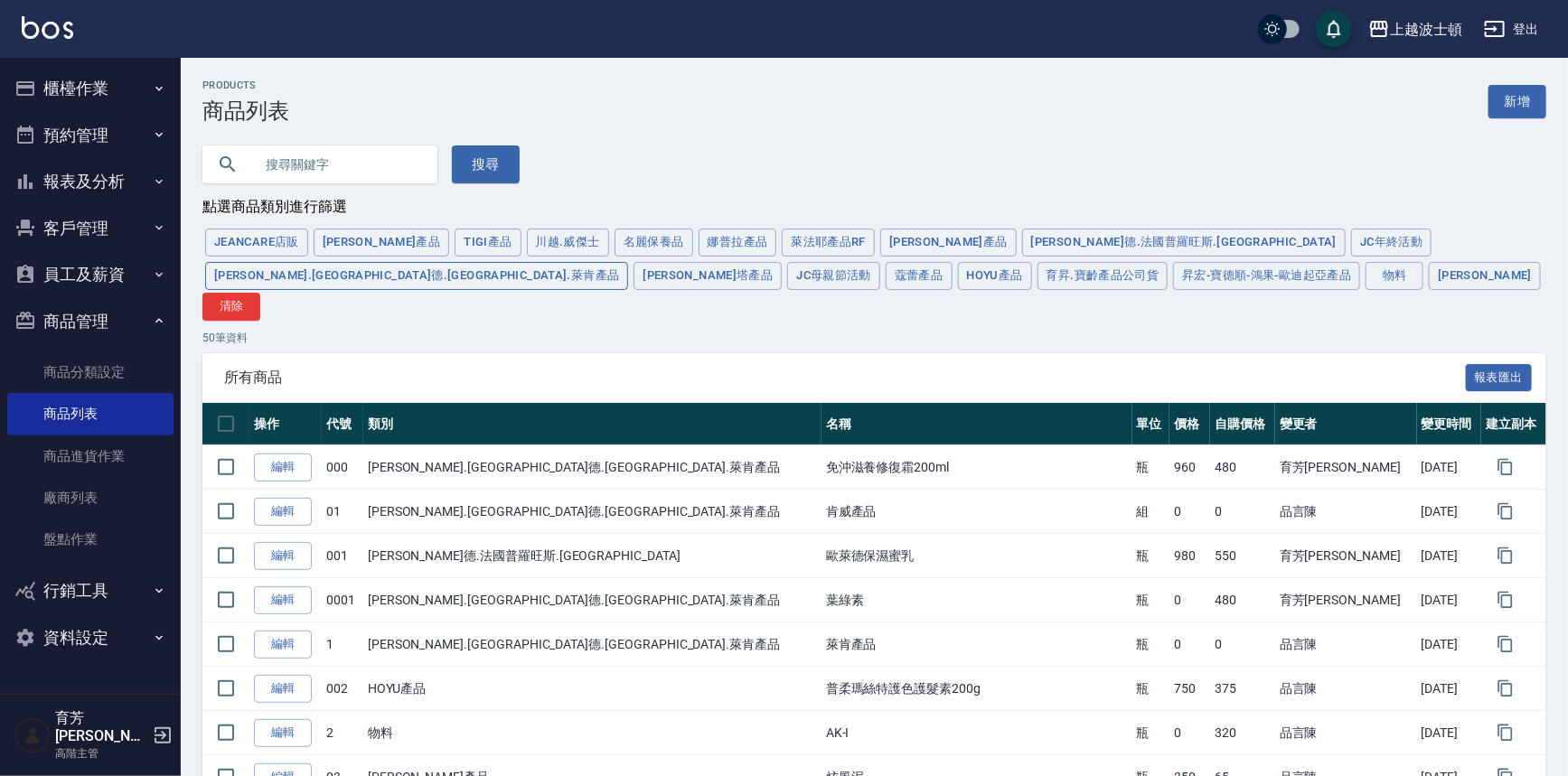
click at [628, 262] on button "[PERSON_NAME].[GEOGRAPHIC_DATA]德.[GEOGRAPHIC_DATA].萊肯產品" at bounding box center [416, 276] width 423 height 28
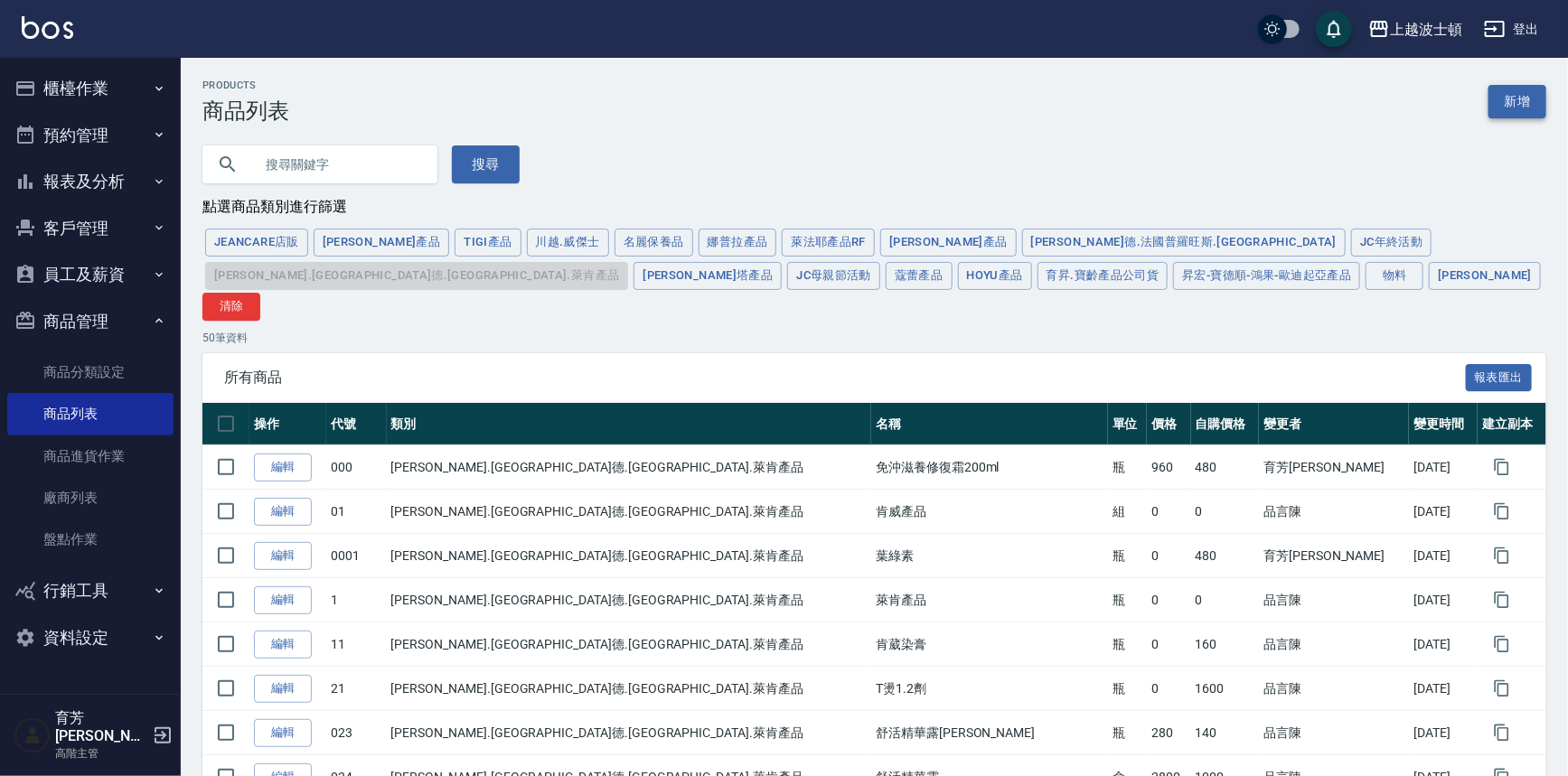
click at [1514, 99] on link "新增" at bounding box center [1517, 101] width 58 height 34
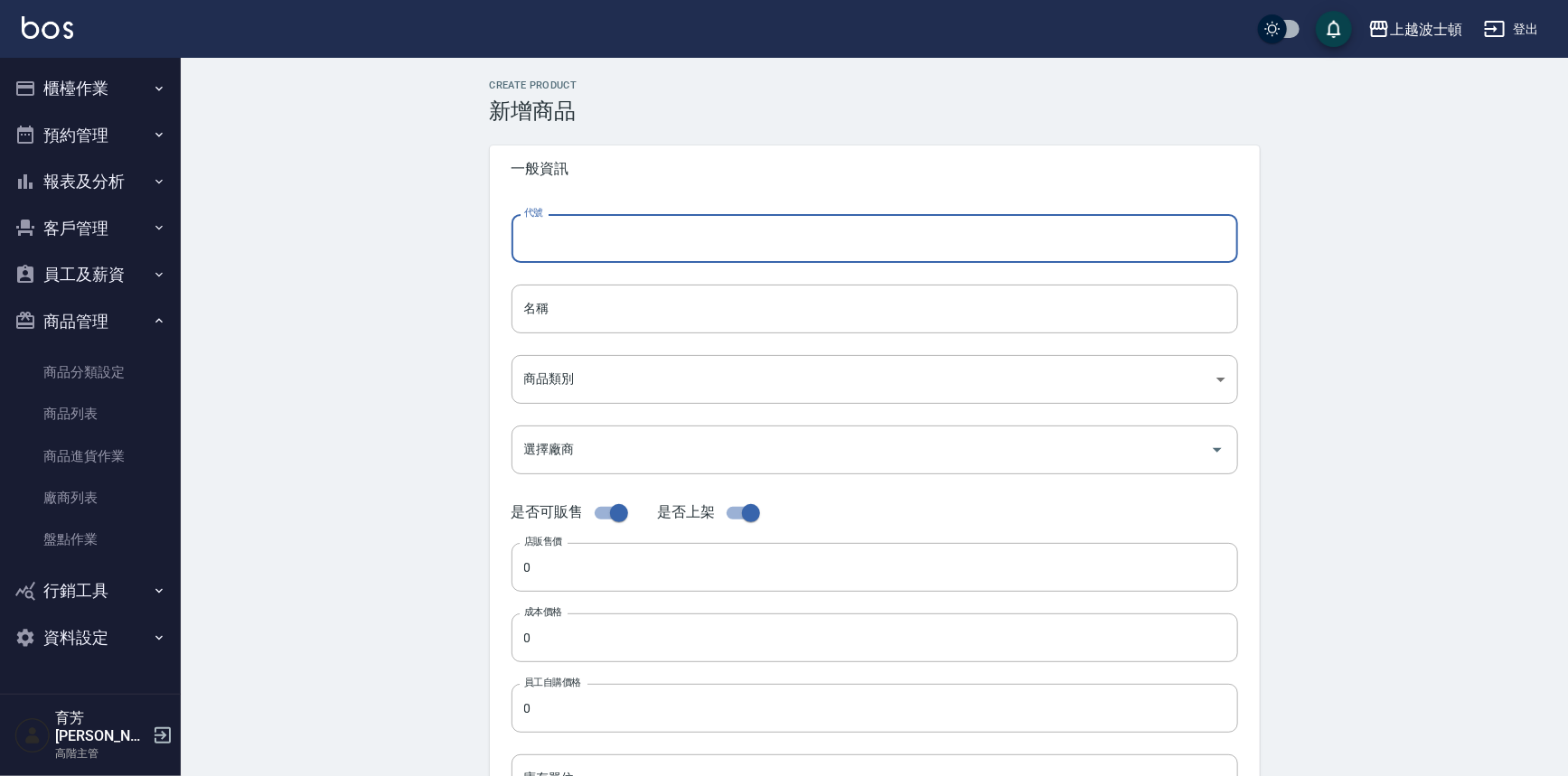
click at [675, 250] on input "代號" at bounding box center [874, 239] width 726 height 49
type input "332"
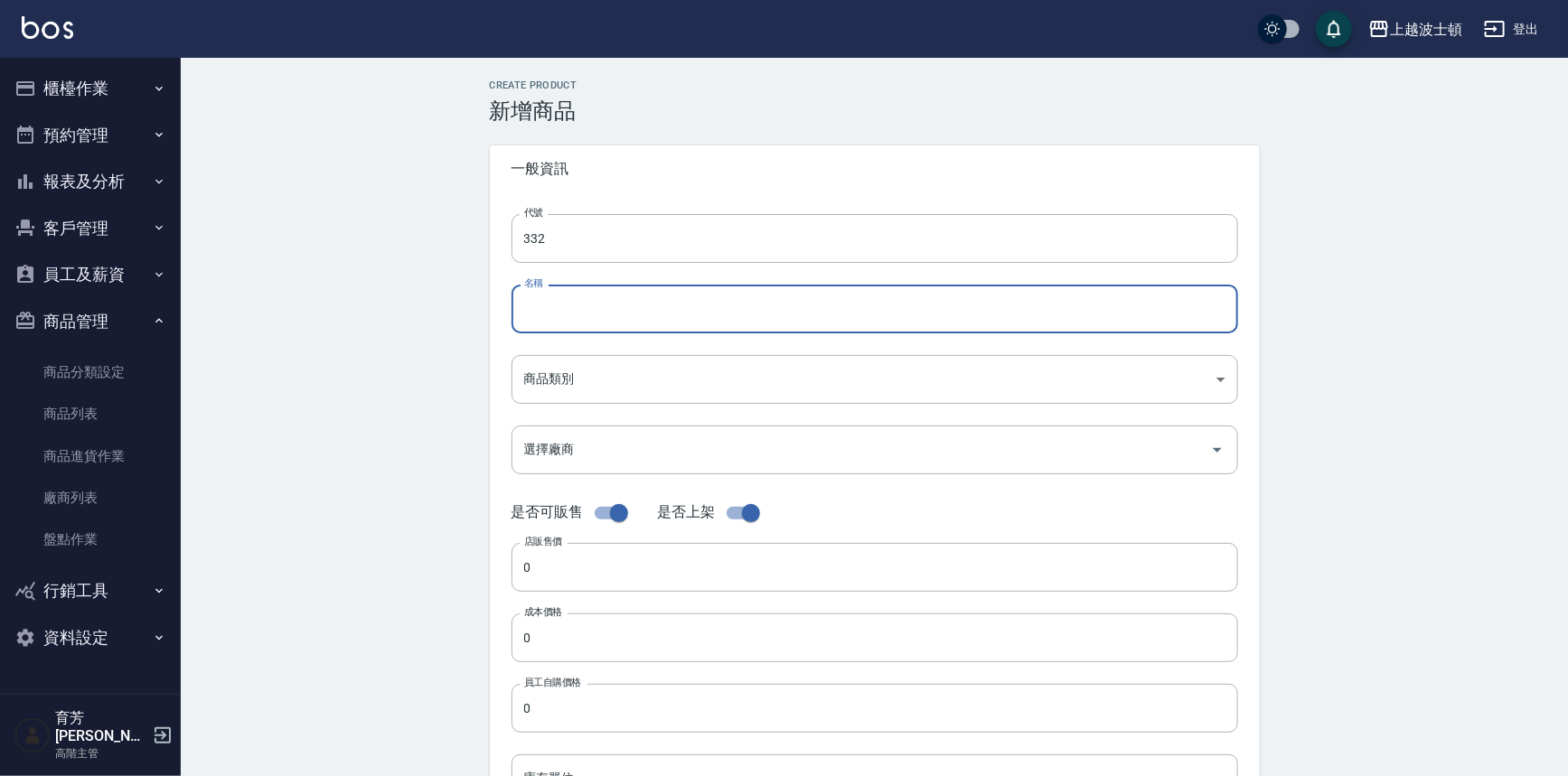
click at [669, 307] on input "名稱" at bounding box center [874, 309] width 726 height 49
type input "酷涼SPA髮浴1000ML"
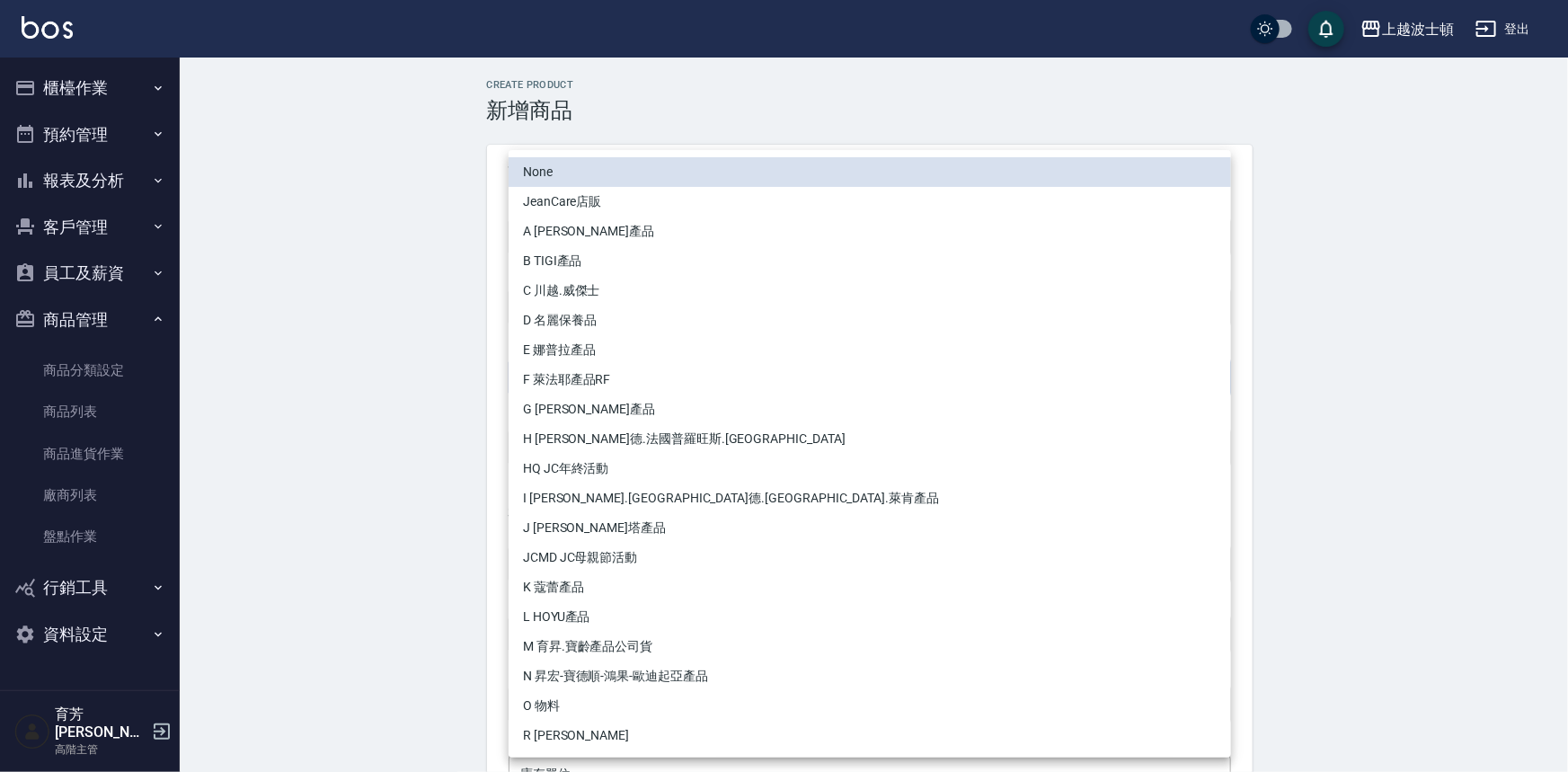
click at [604, 383] on body "上越波士頓 登出 櫃檯作業 打帳單 帳單列表 掛單列表 座位開單 營業儀表板 現金收支登錄 高階收支登錄 材料自購登錄 每日結帳 排班表 現場電腦打卡 掃碼打…" at bounding box center [784, 620] width 1568 height 1240
click at [609, 684] on li "N 昇宏-寶德順-鴻果-歐迪起亞產品" at bounding box center [869, 677] width 722 height 30
type input "e1a4f590-b0a5-46d4-a5ca-a936d2eb1f19"
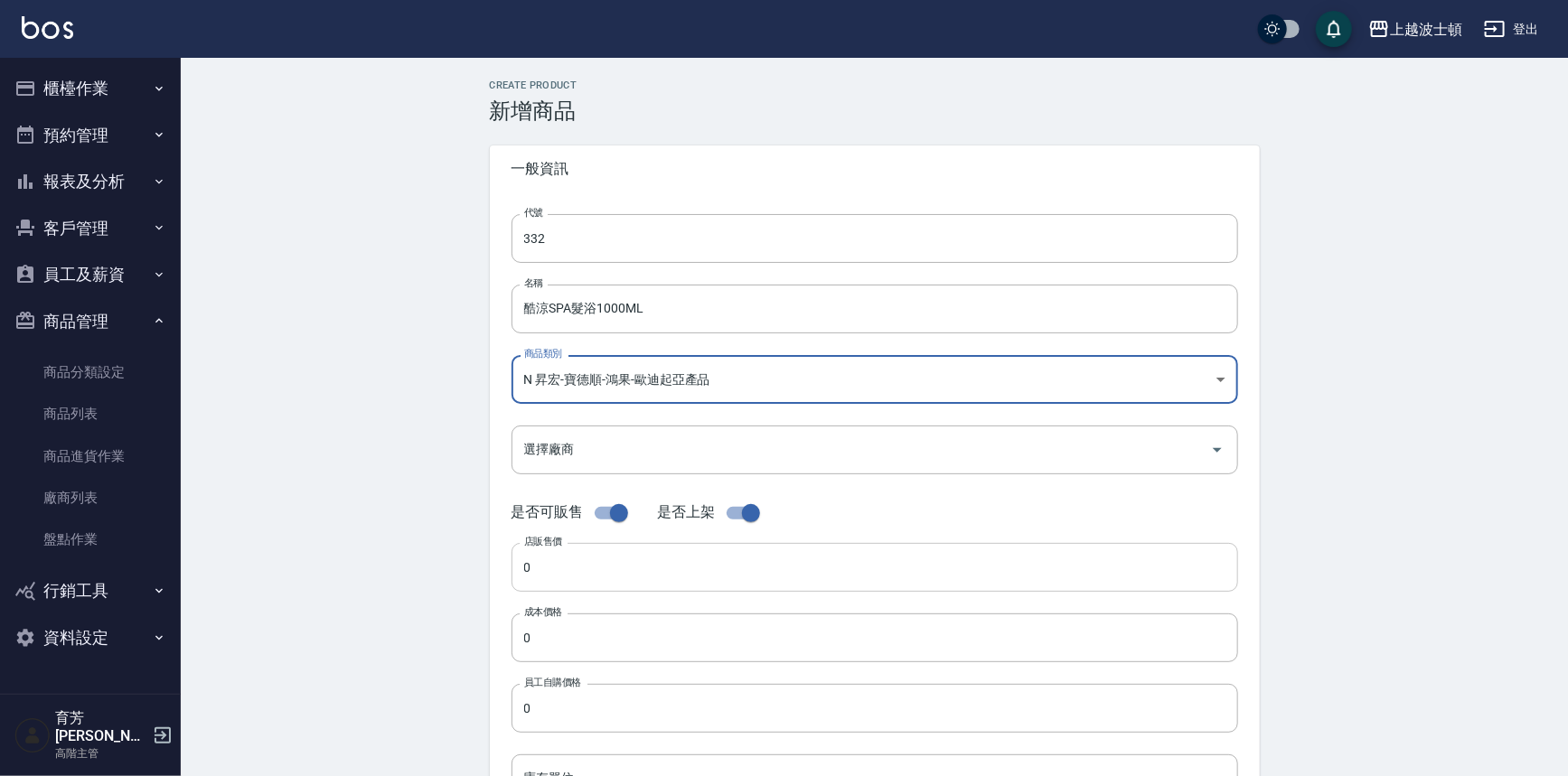
click at [579, 567] on input "0" at bounding box center [874, 567] width 726 height 49
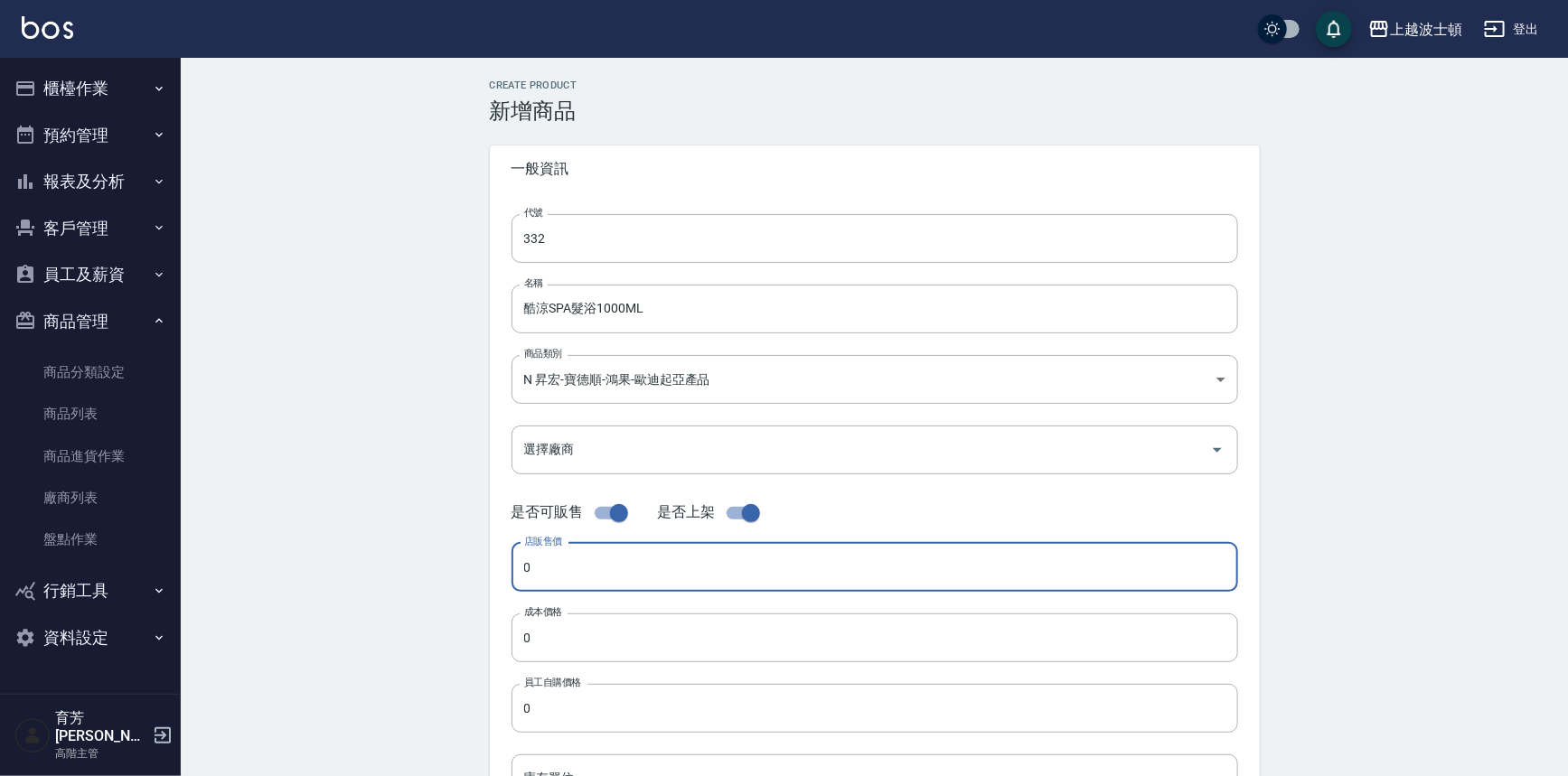
type input "1"
type input "1600"
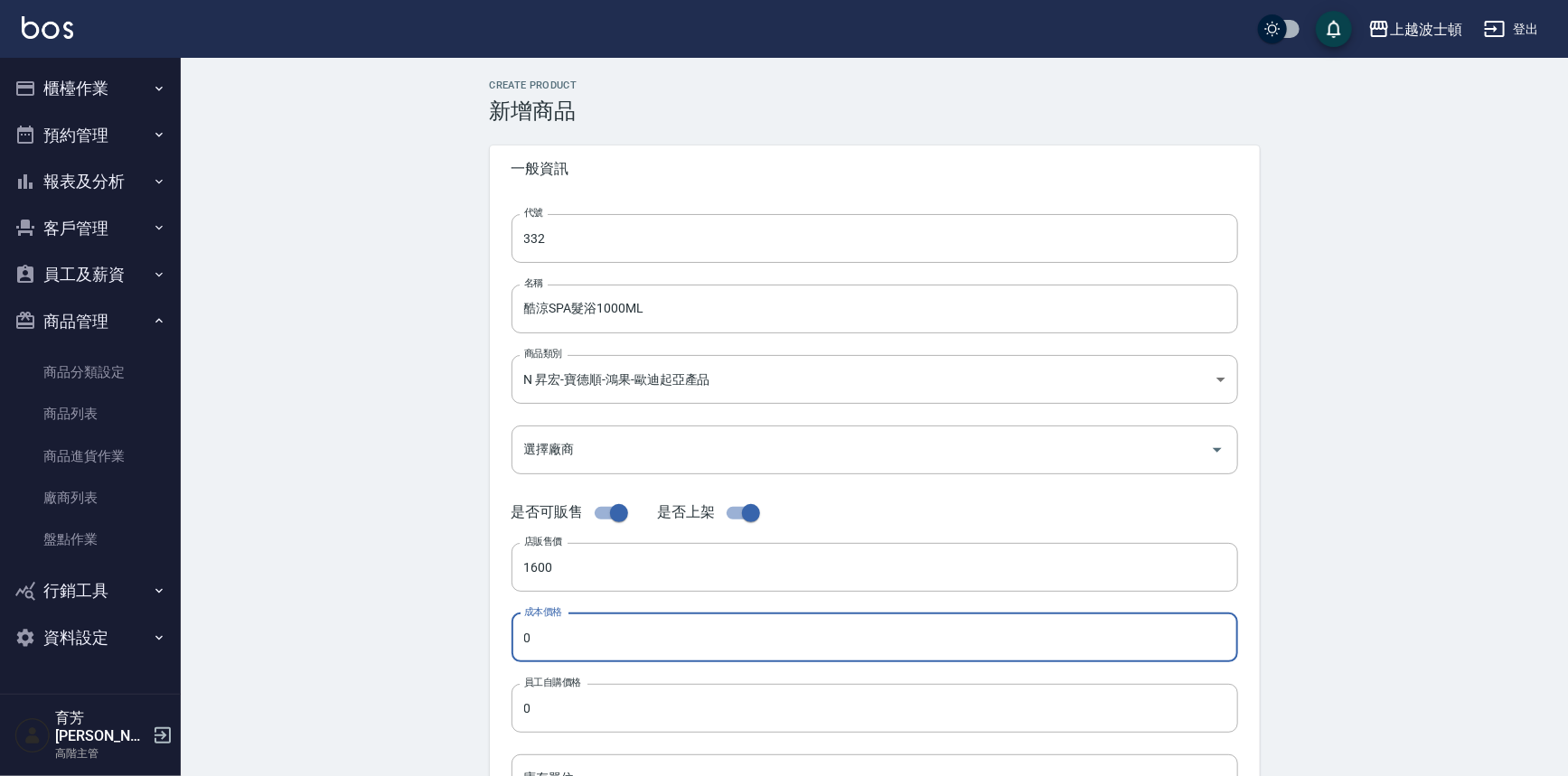
click at [555, 631] on input "0" at bounding box center [874, 638] width 726 height 49
type input "800"
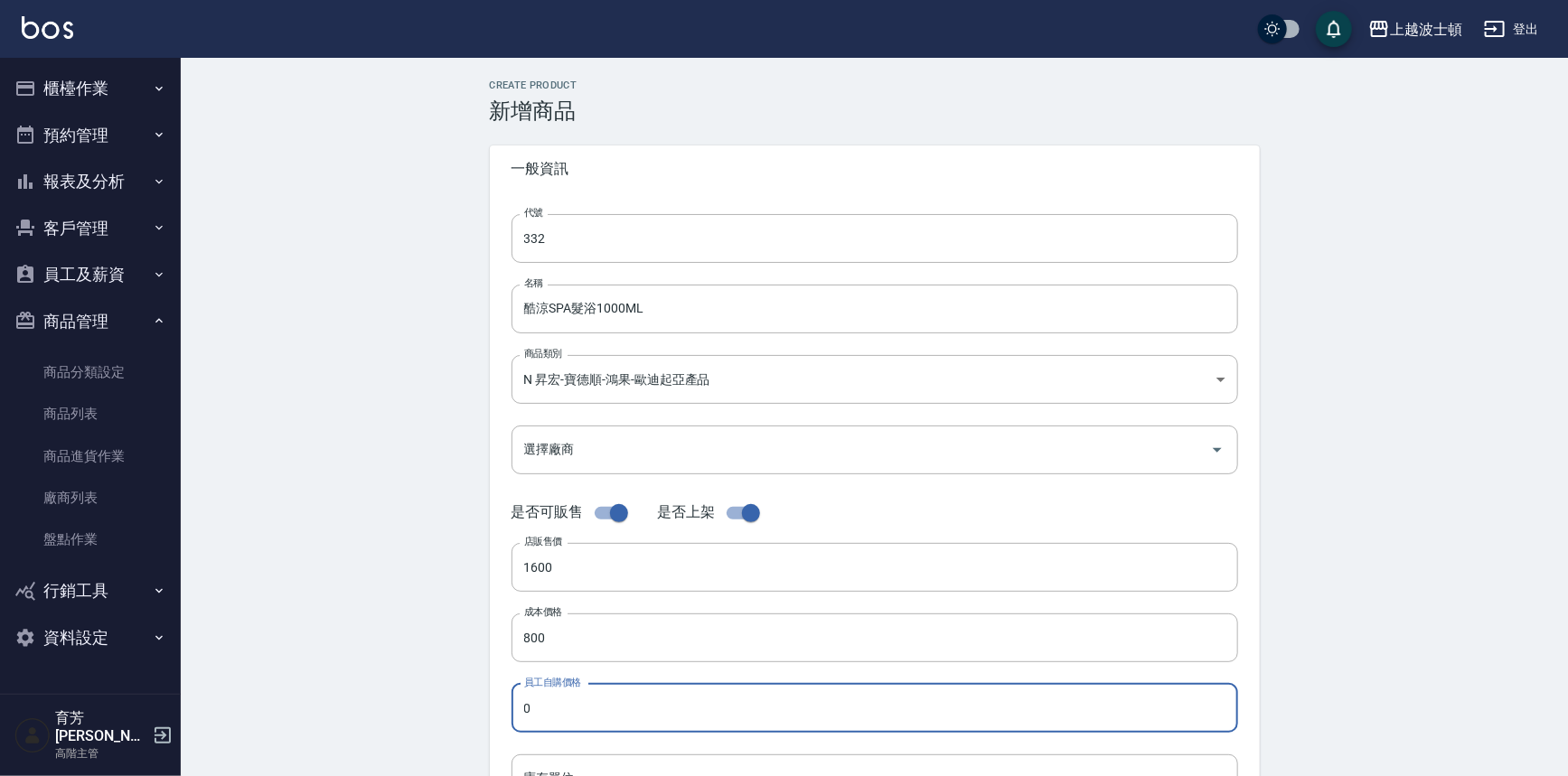
click at [531, 699] on input "0" at bounding box center [874, 708] width 726 height 49
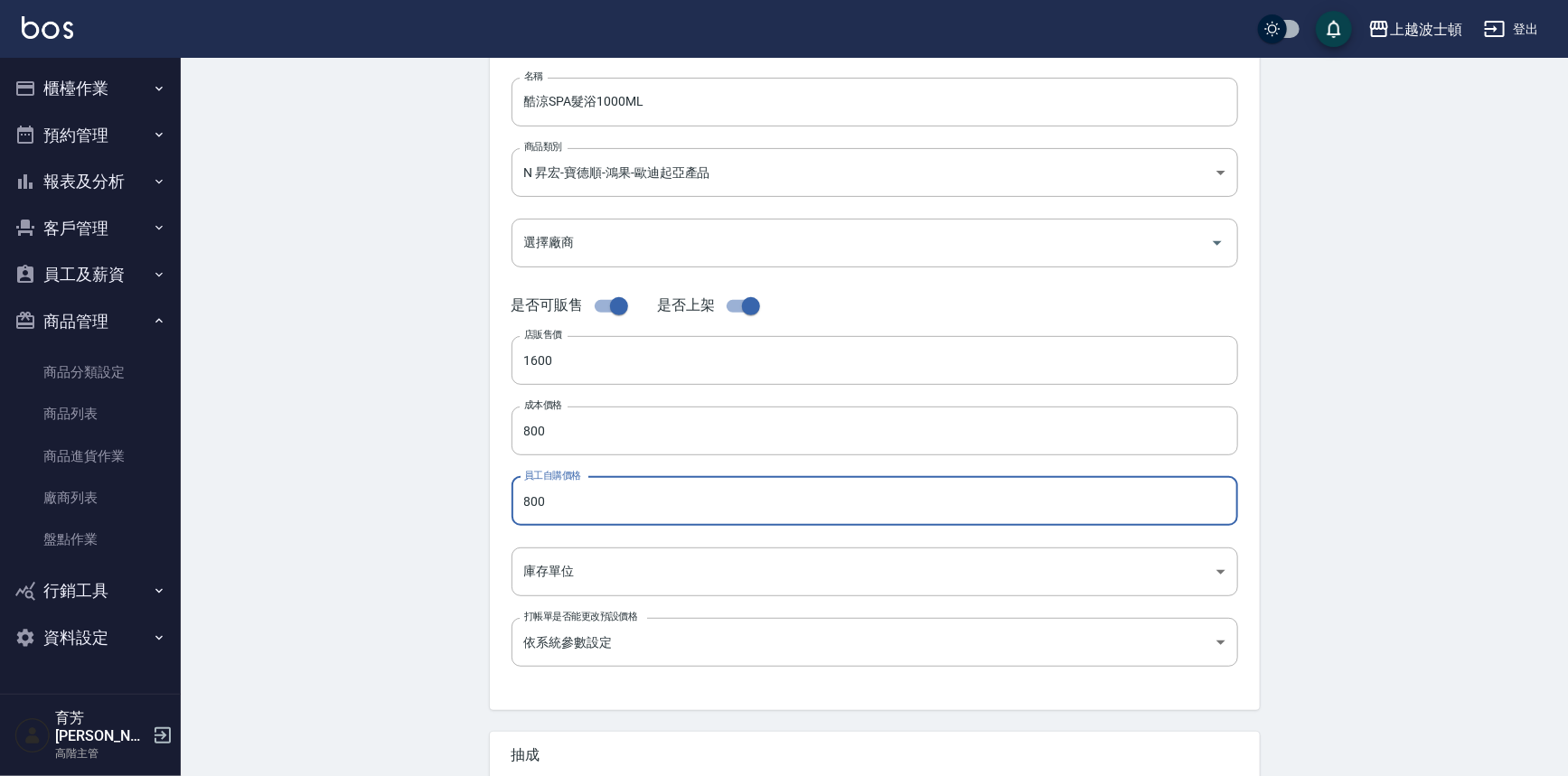
scroll to position [244, 0]
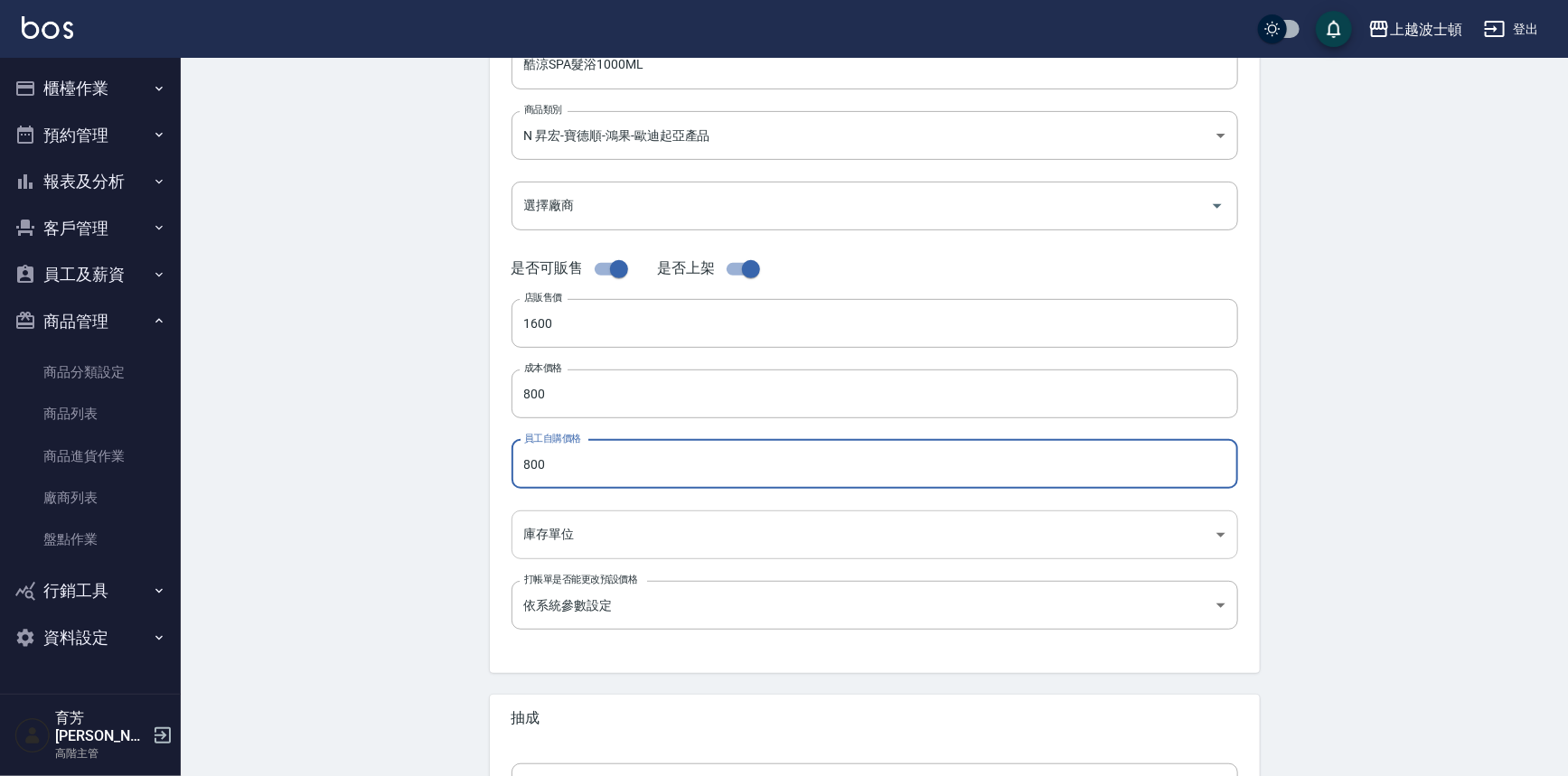
type input "800"
click at [598, 535] on body "上越波士頓 登出 櫃檯作業 打帳單 帳單列表 掛單列表 座位開單 營業儀表板 現金收支登錄 高階收支登錄 材料自購登錄 每日結帳 排班表 現場電腦打卡 掃碼打…" at bounding box center [784, 379] width 1568 height 1247
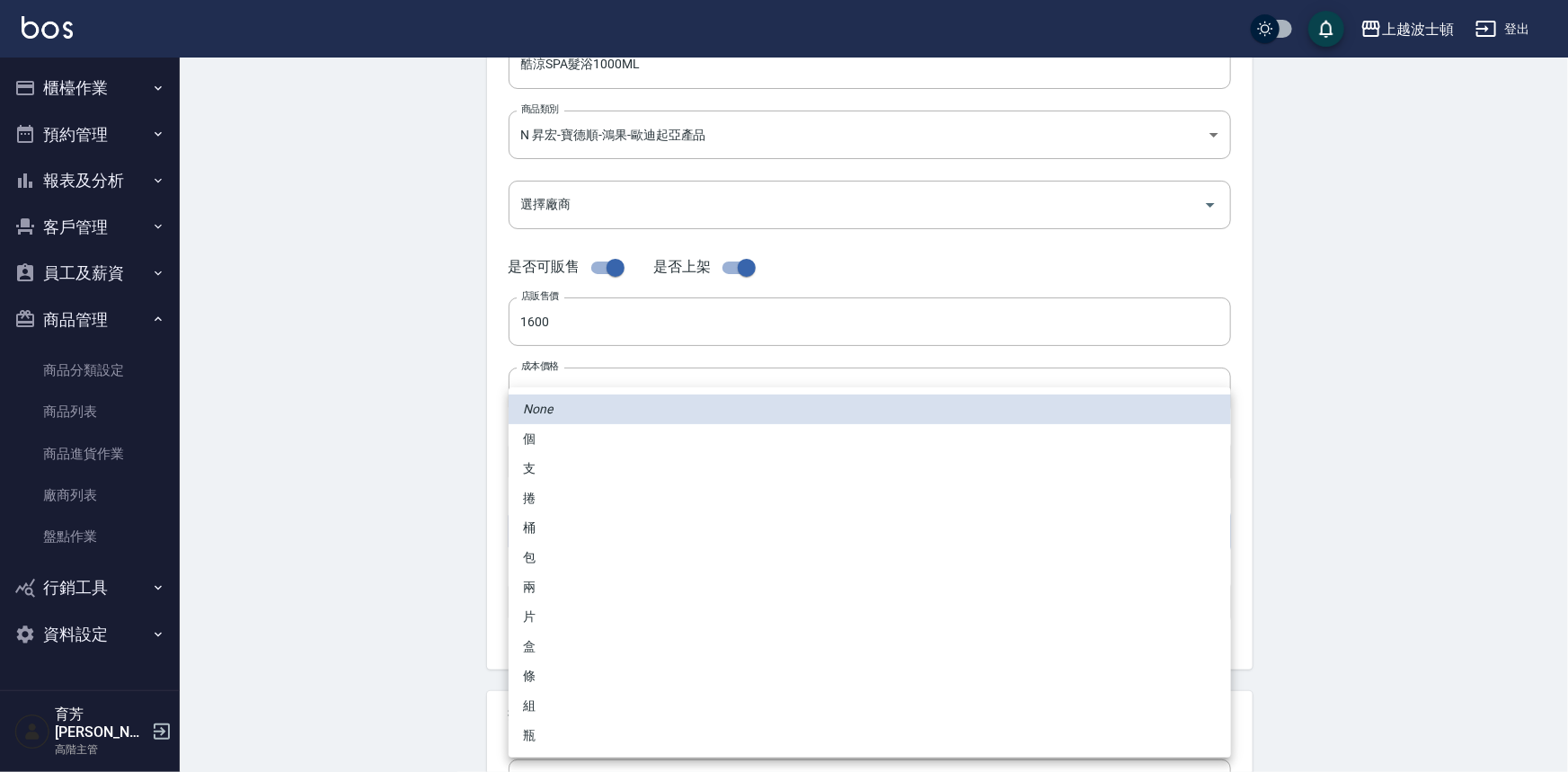
click at [529, 731] on li "瓶" at bounding box center [869, 736] width 722 height 30
type input "瓶"
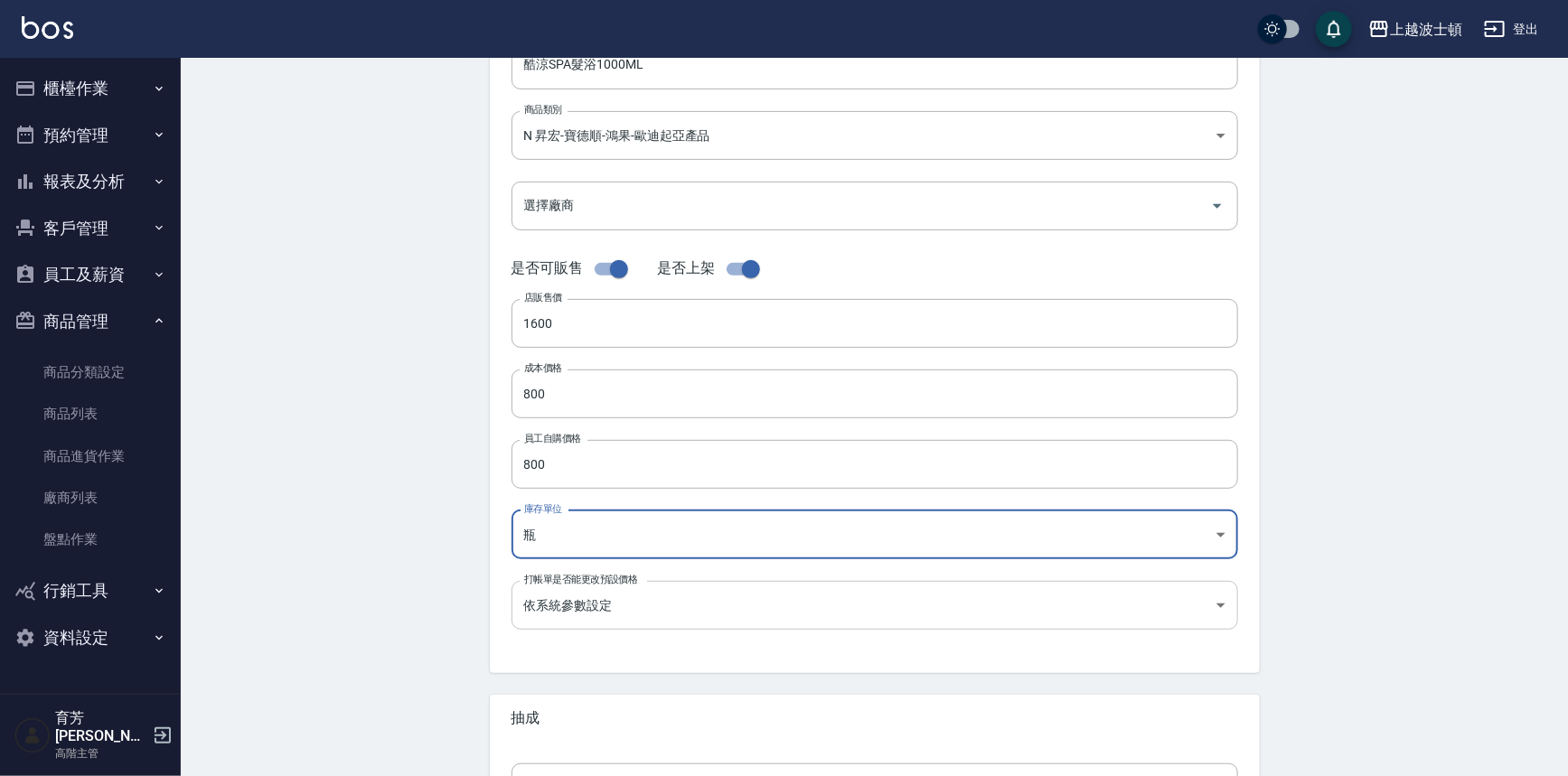
click at [556, 625] on body "上越波士頓 登出 櫃檯作業 打帳單 帳單列表 掛單列表 座位開單 營業儀表板 現金收支登錄 高階收支登錄 材料自購登錄 每日結帳 排班表 現場電腦打卡 掃碼打…" at bounding box center [784, 379] width 1568 height 1247
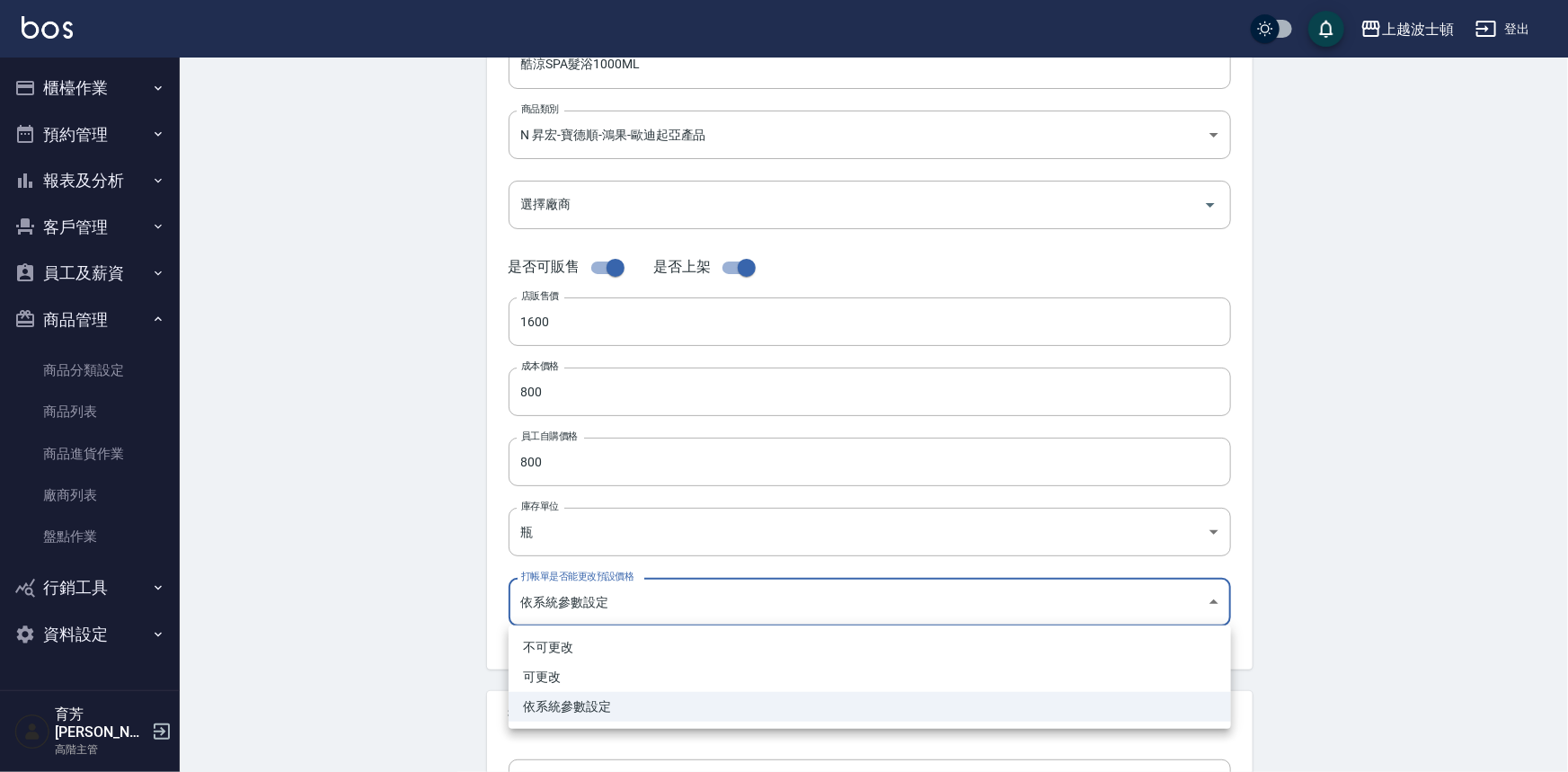
click at [553, 674] on li "可更改" at bounding box center [869, 678] width 722 height 30
type input "FALSE"
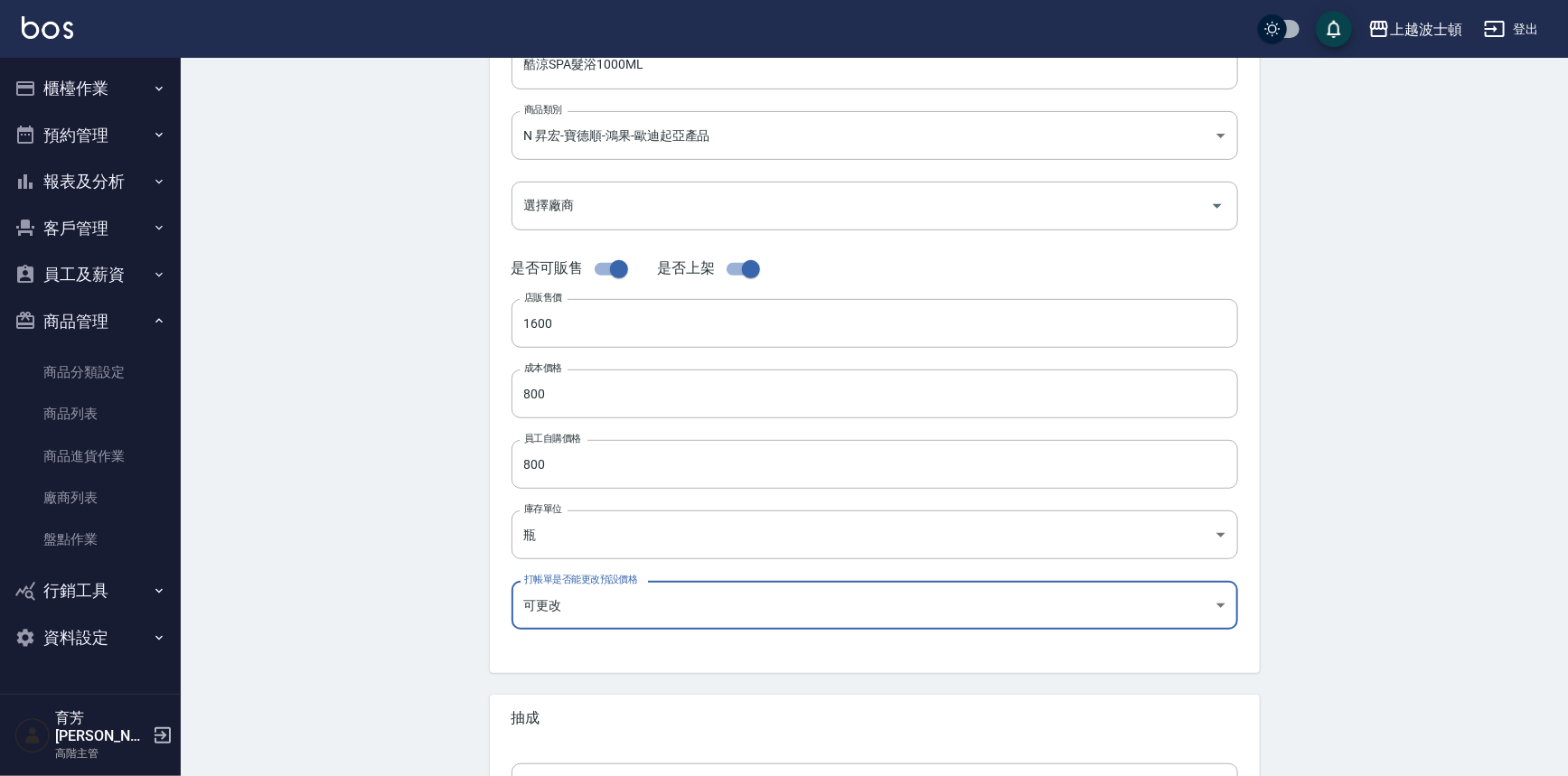
scroll to position [470, 0]
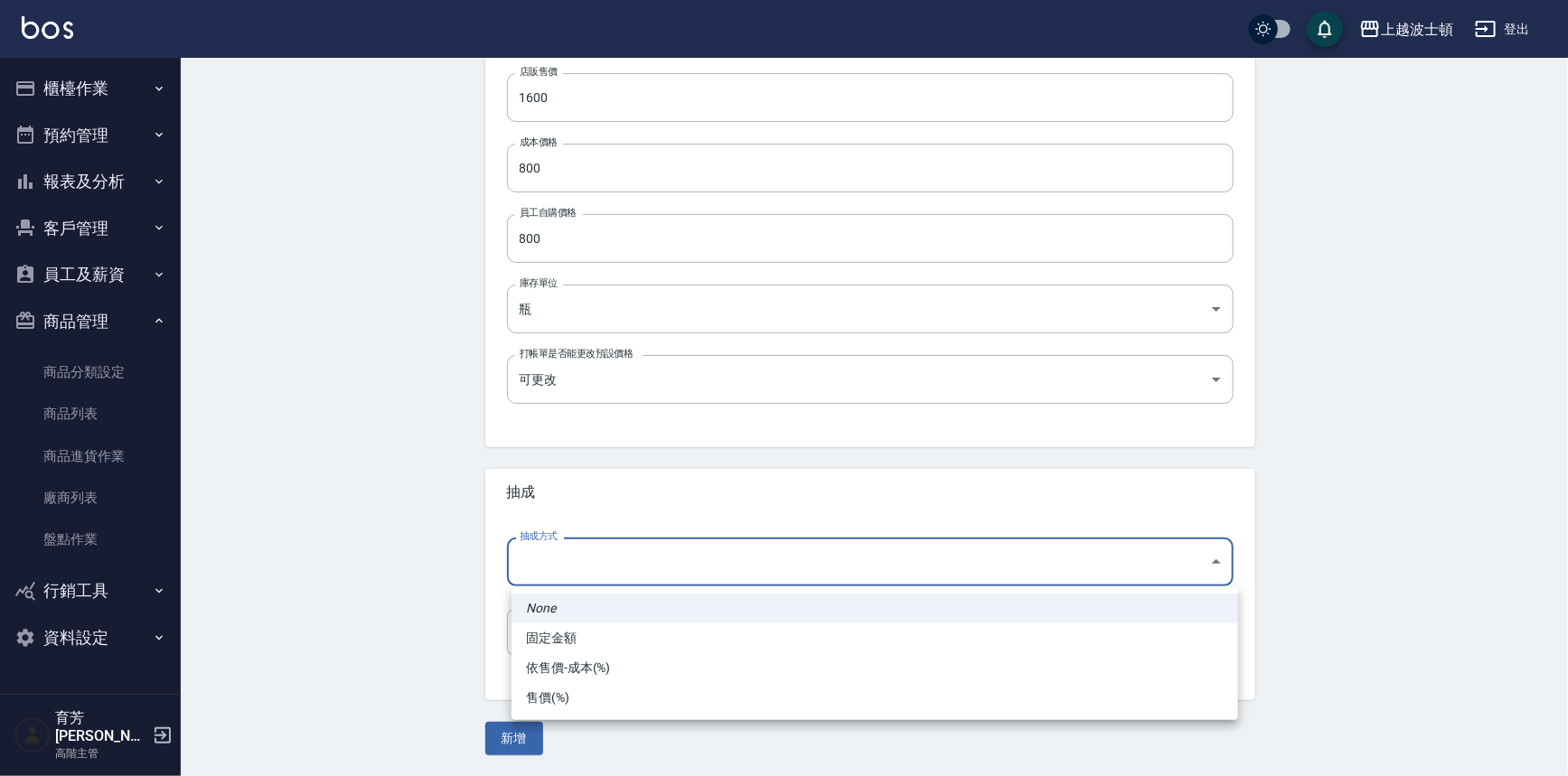
click at [583, 548] on body "上越波士頓 登出 櫃檯作業 打帳單 帳單列表 掛單列表 座位開單 營業儀表板 現金收支登錄 高階收支登錄 材料自購登錄 每日結帳 排班表 現場電腦打卡 掃碼打…" at bounding box center [784, 153] width 1568 height 1247
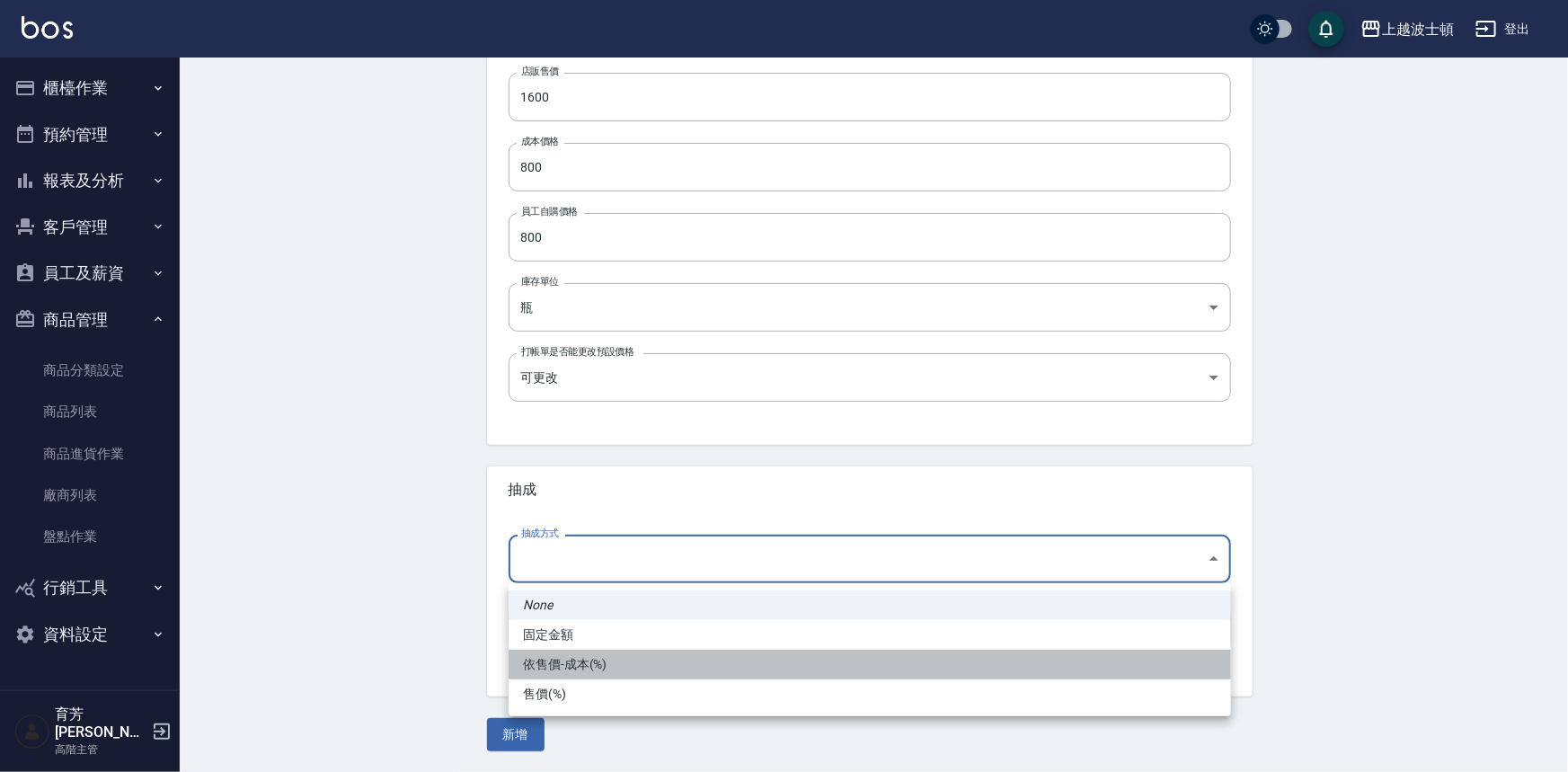
click at [546, 665] on li "依售價-成本(%)" at bounding box center [869, 665] width 722 height 30
type input "byCost"
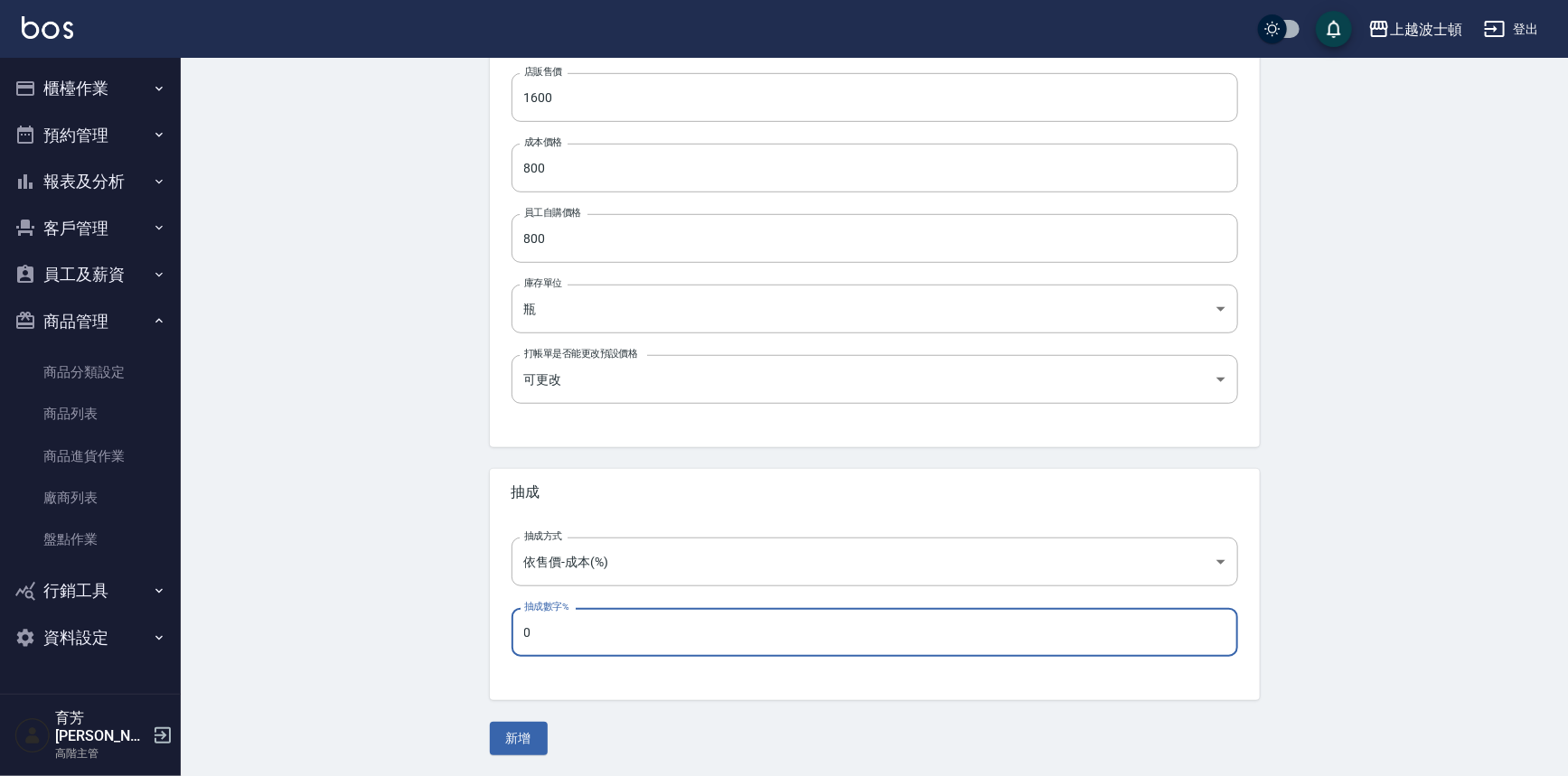
click at [564, 629] on input "0" at bounding box center [874, 632] width 726 height 49
type input "50"
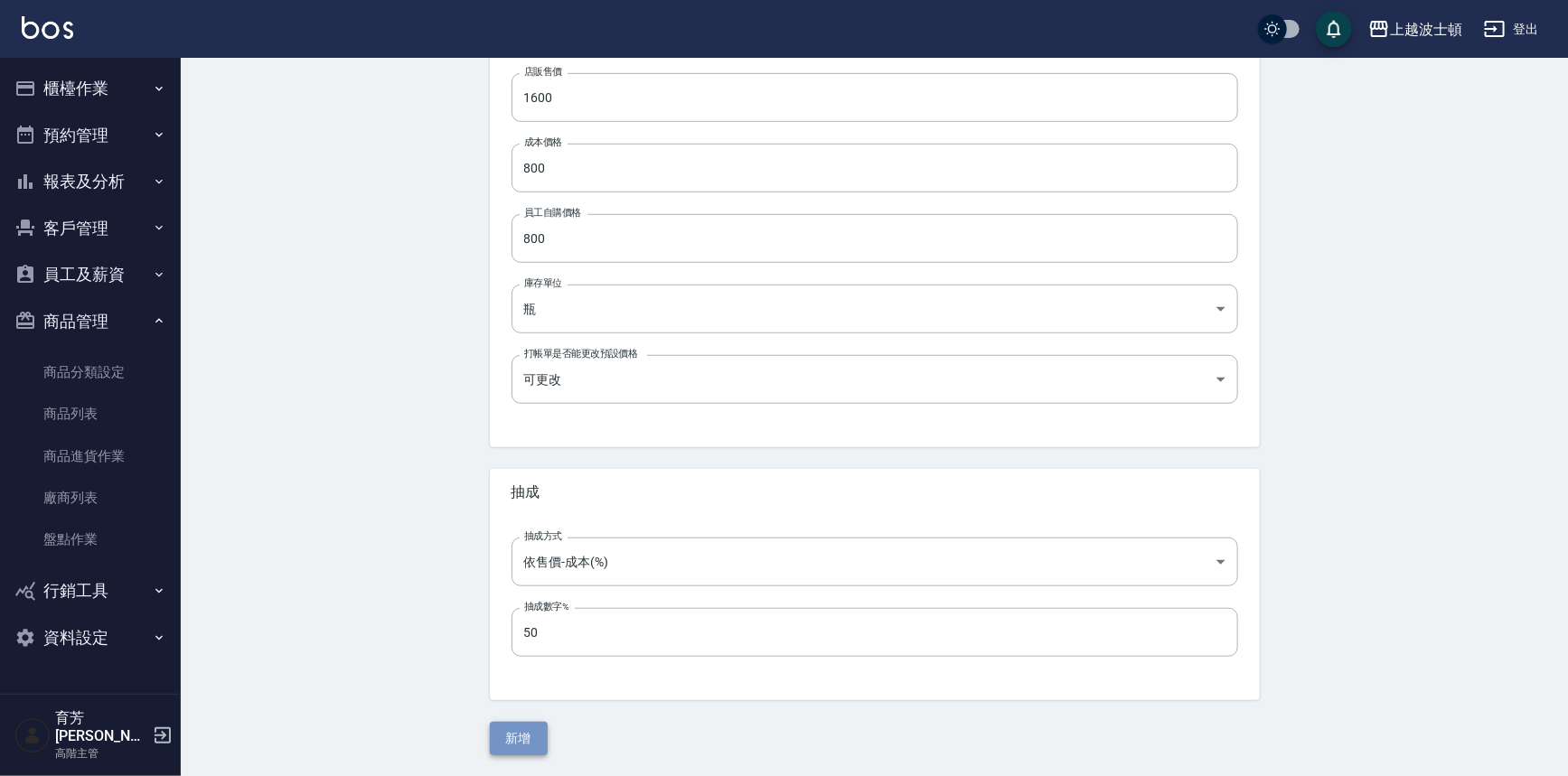
click at [526, 744] on button "新增" at bounding box center [519, 738] width 58 height 34
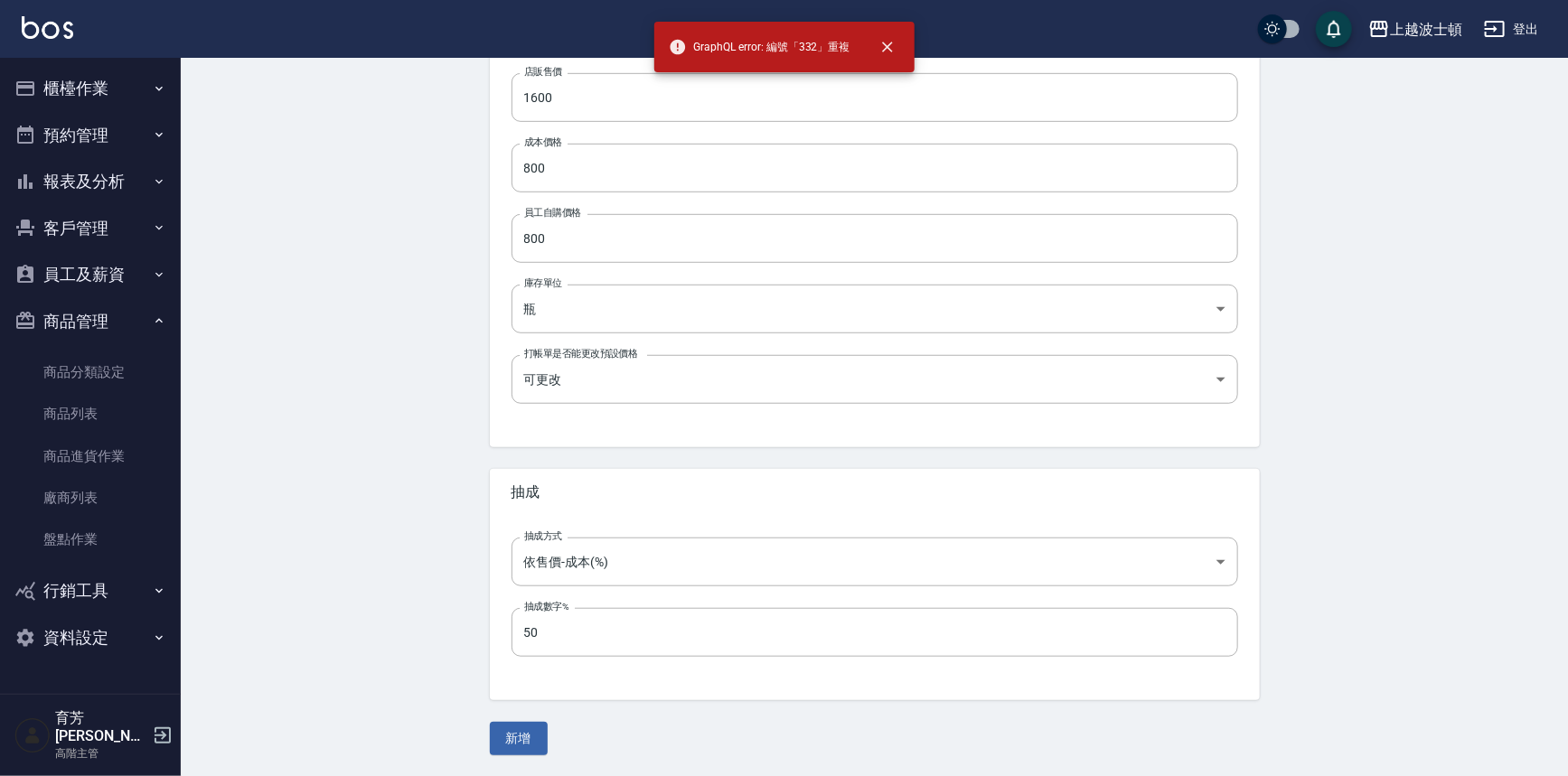
drag, startPoint x: 885, startPoint y: 45, endPoint x: 1012, endPoint y: 65, distance: 128.6
click at [887, 45] on icon "close" at bounding box center [888, 47] width 11 height 11
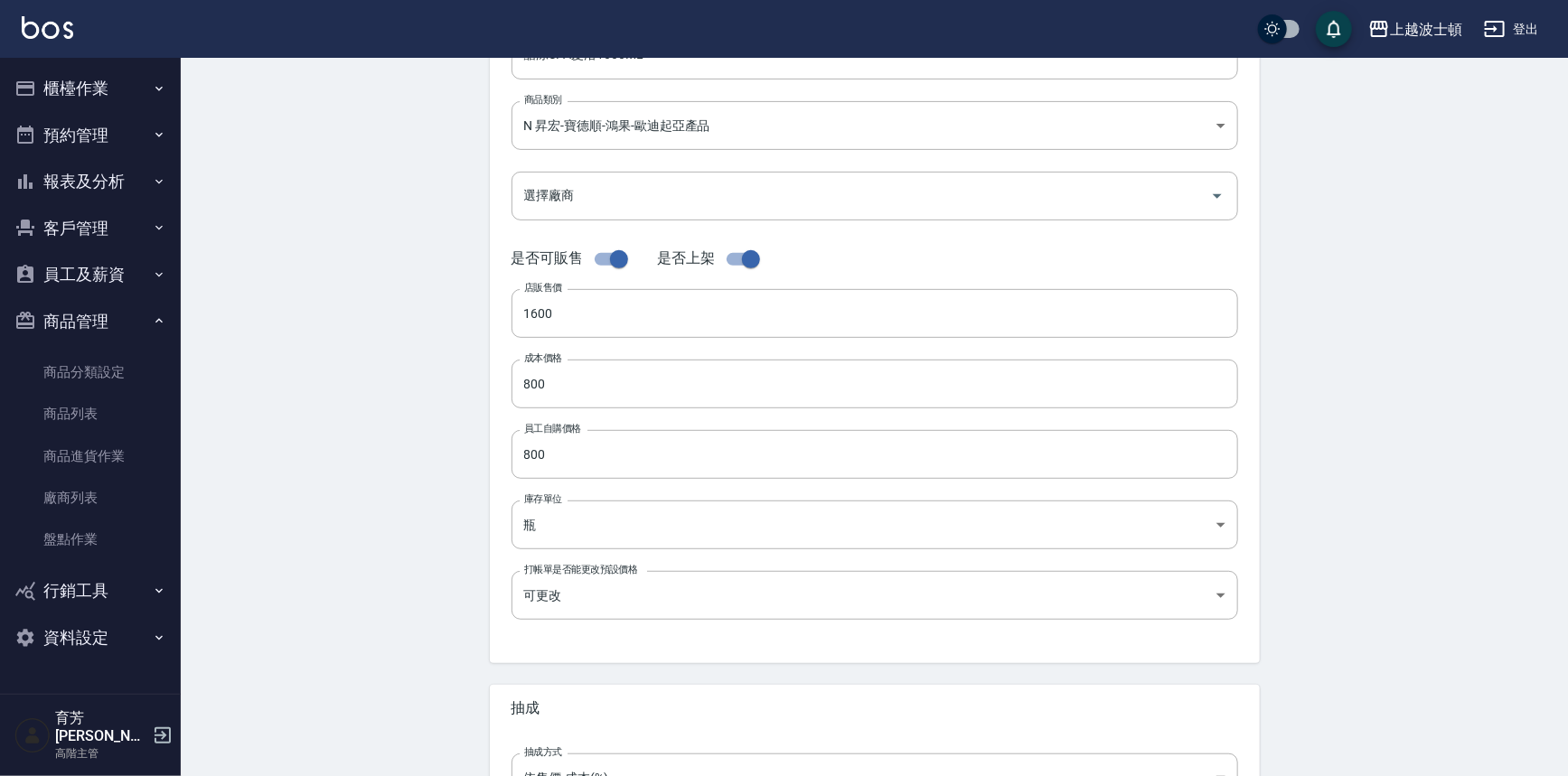
scroll to position [95, 0]
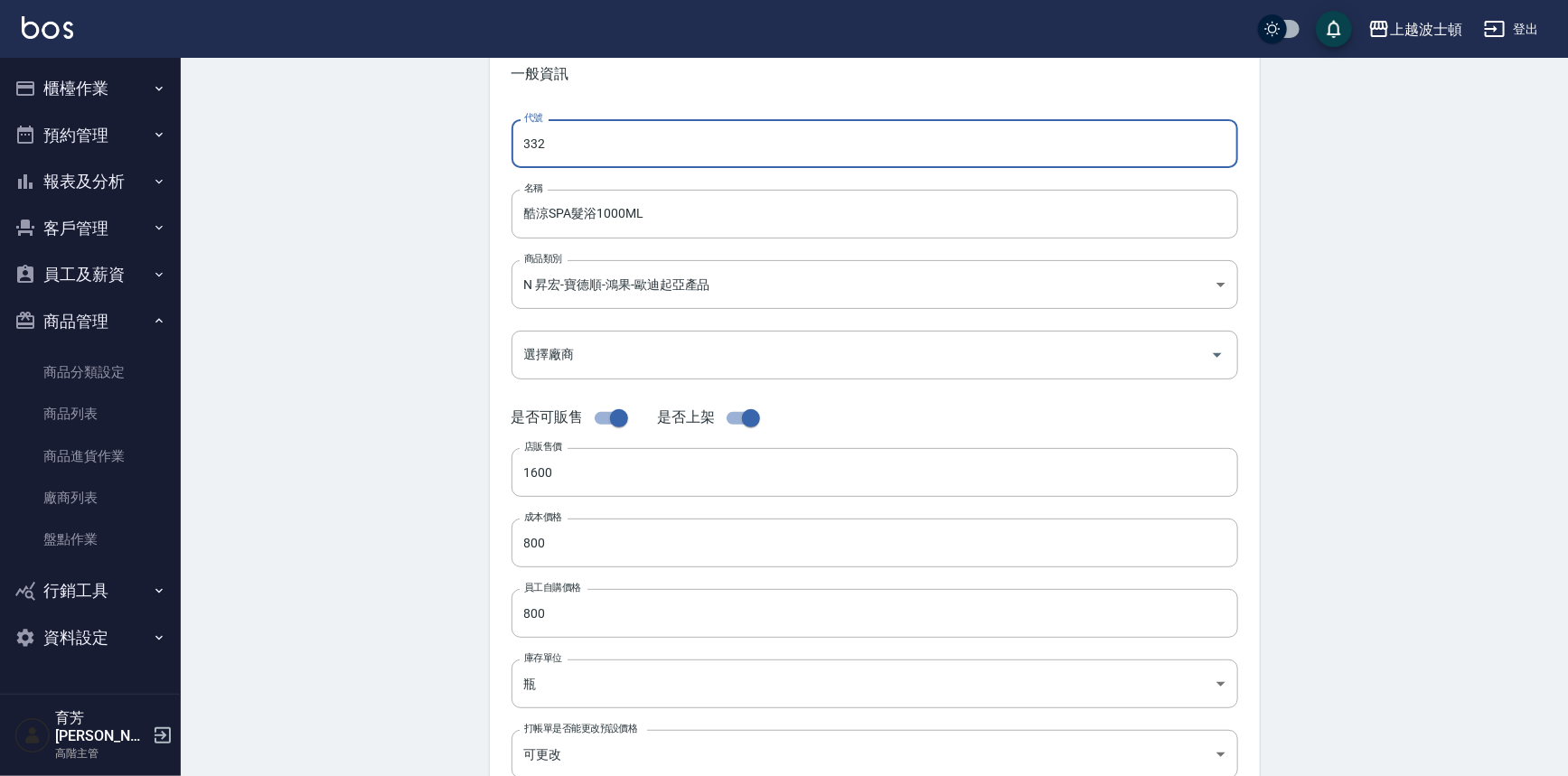
drag, startPoint x: 596, startPoint y: 136, endPoint x: 455, endPoint y: 150, distance: 141.7
click at [455, 150] on div "Create Product 新增商品 一般資訊 代號 332 代號 名稱 酷涼SPA髮浴1000ML 名稱 商品類別 N 昇宏-寶德順-鴻果-歐迪起亞產…" at bounding box center [874, 558] width 1387 height 1189
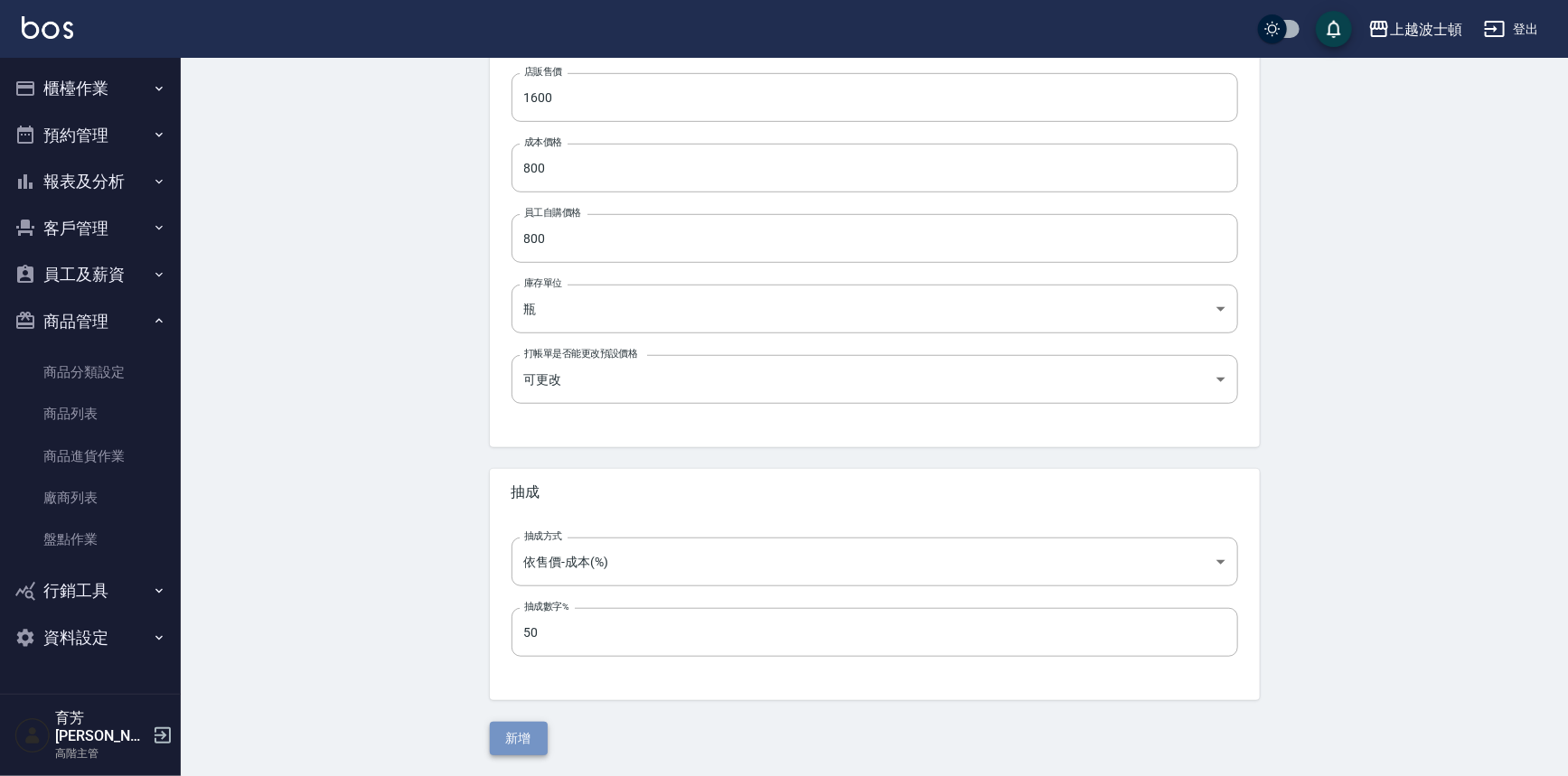
click at [506, 737] on button "新增" at bounding box center [519, 738] width 58 height 34
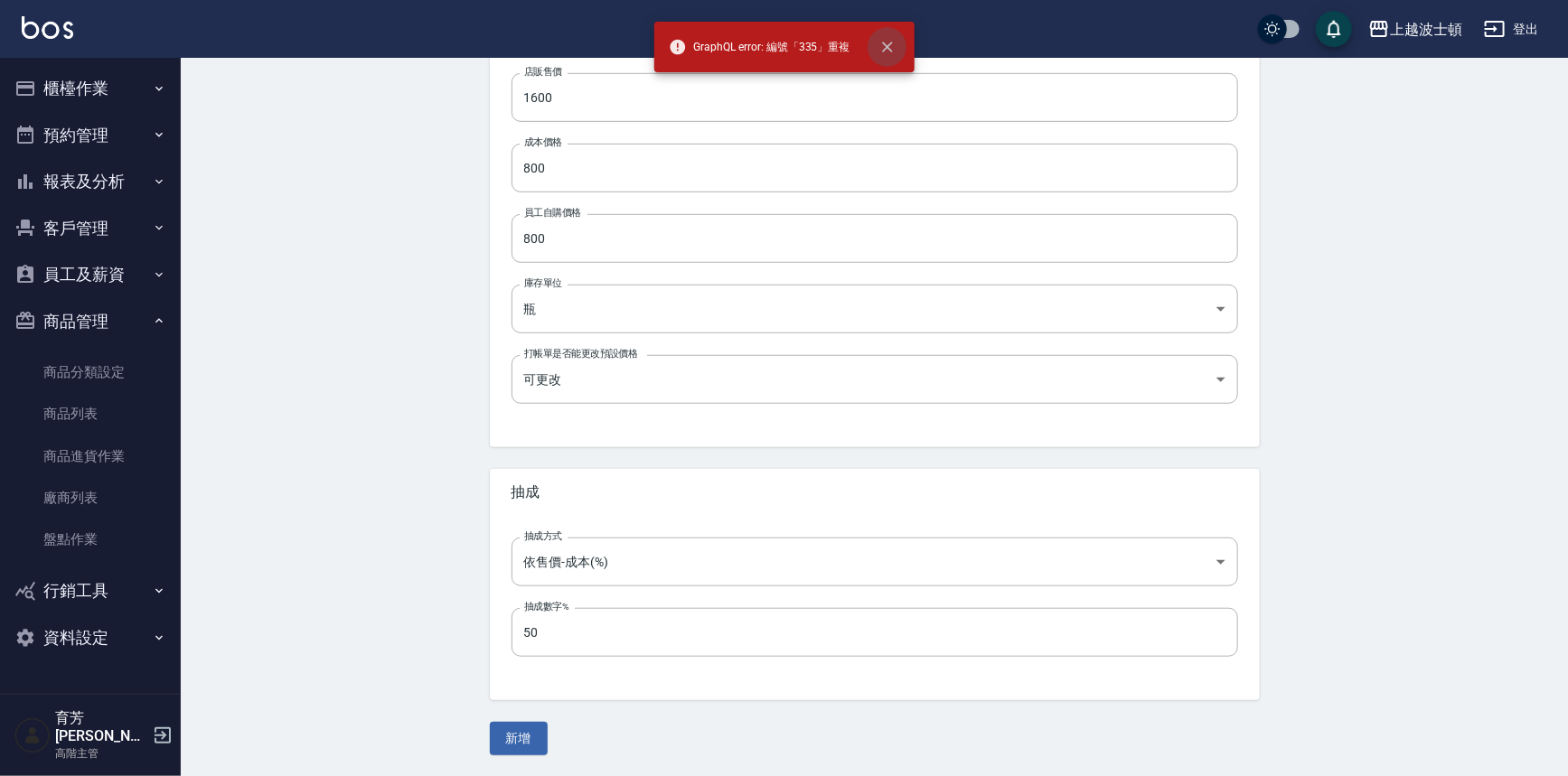
click at [884, 50] on icon "close" at bounding box center [888, 47] width 11 height 11
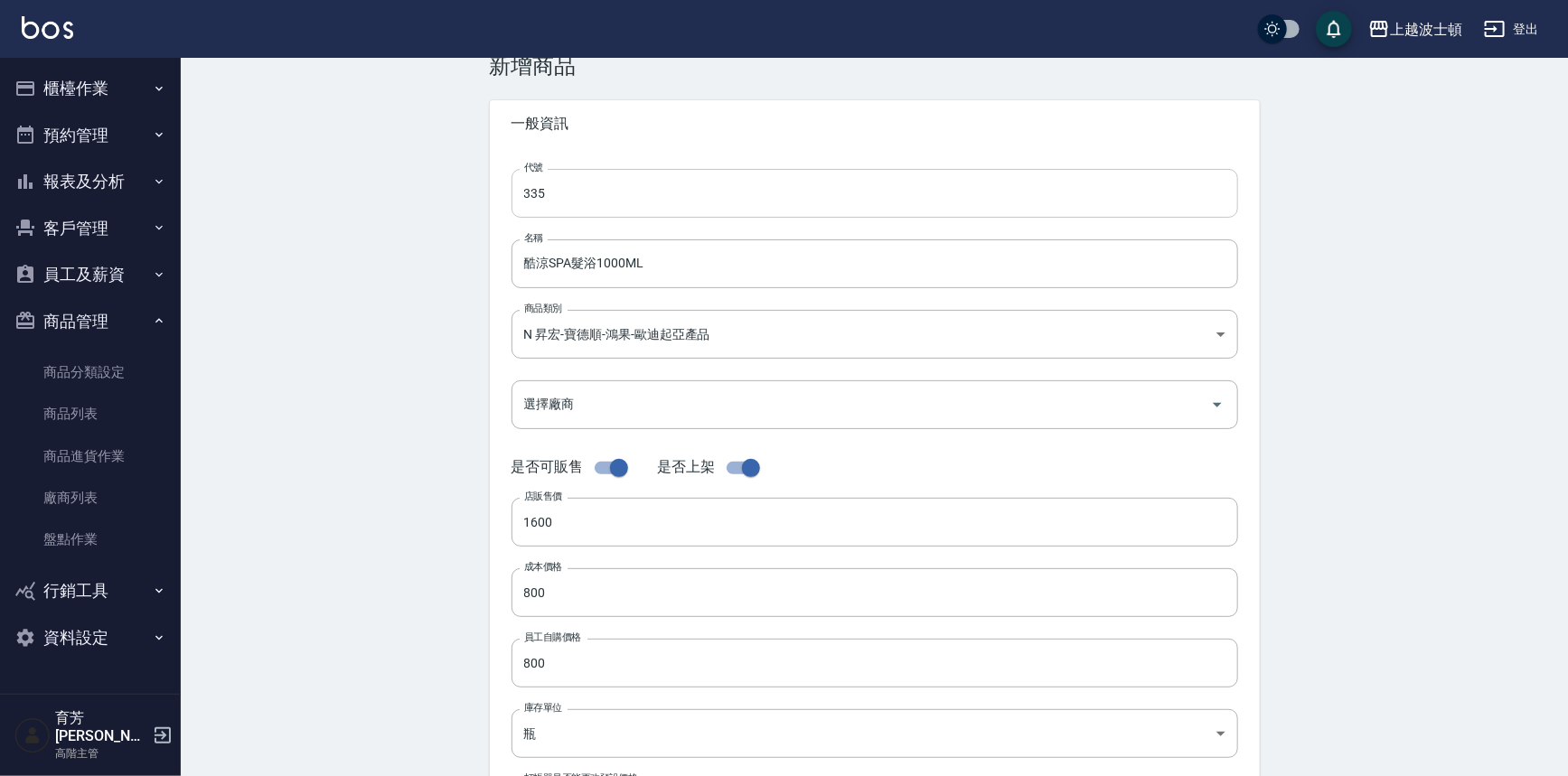
scroll to position [1, 0]
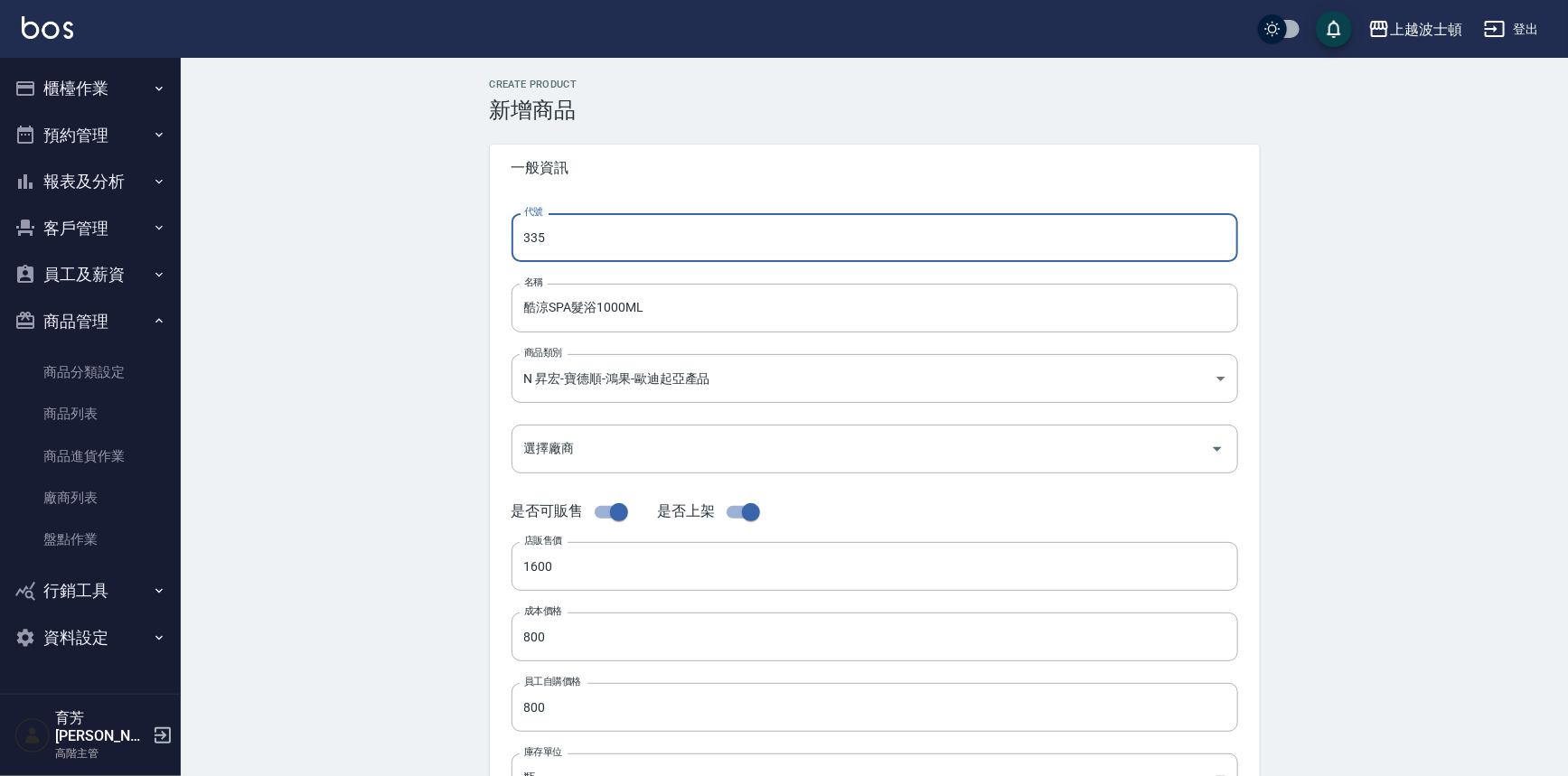
drag, startPoint x: 559, startPoint y: 245, endPoint x: 470, endPoint y: 250, distance: 89.1
click at [470, 250] on div "Create Product 新增商品 一般資訊 代號 335 代號 名稱 酷涼SPA髮浴1000ML 名稱 商品類別 N 昇宏-寶德順-鴻果-歐迪起亞產…" at bounding box center [875, 652] width 814 height 1146
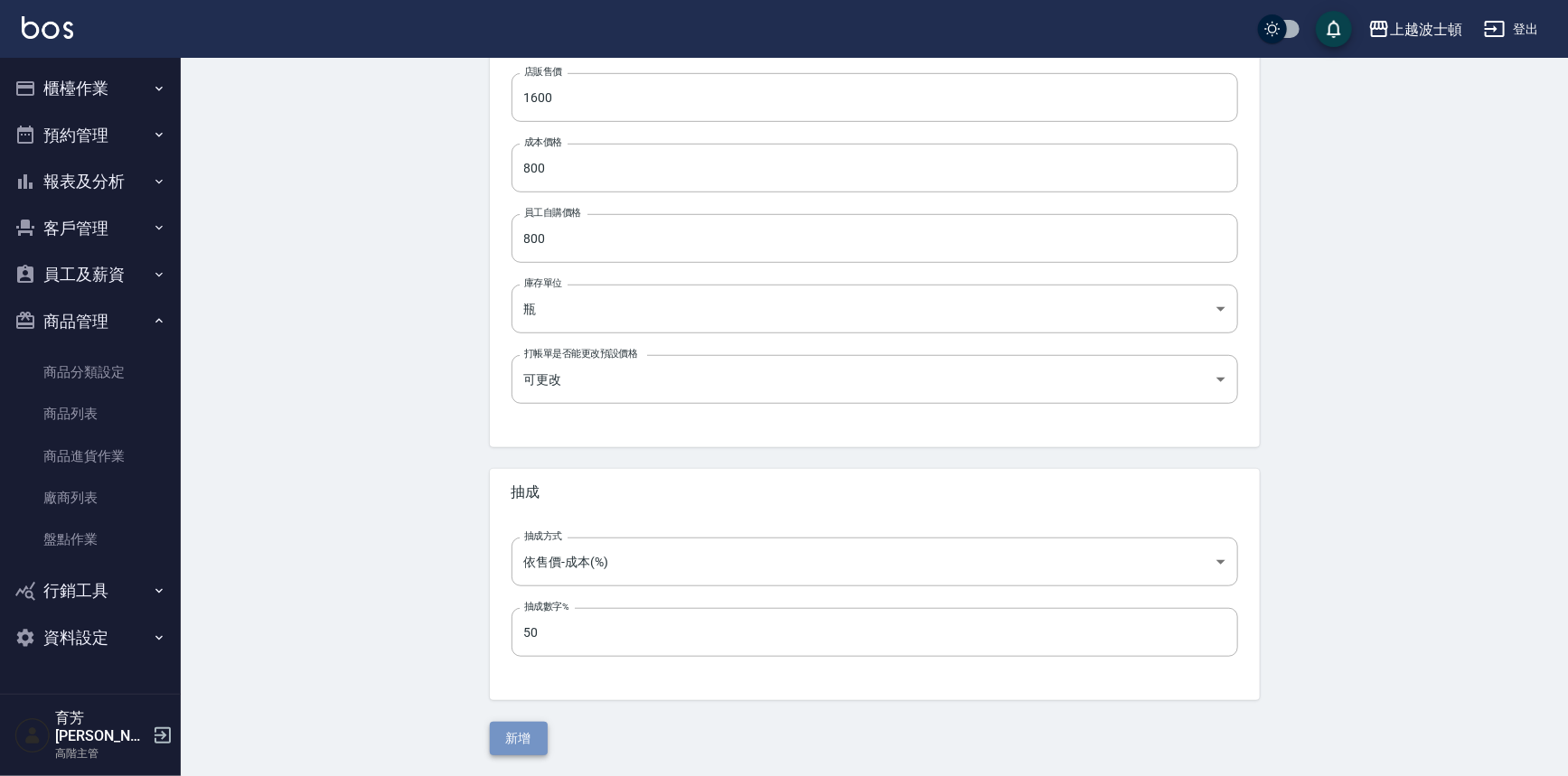
drag, startPoint x: 511, startPoint y: 722, endPoint x: 512, endPoint y: 733, distance: 11.0
click at [512, 728] on button "新增" at bounding box center [519, 738] width 58 height 34
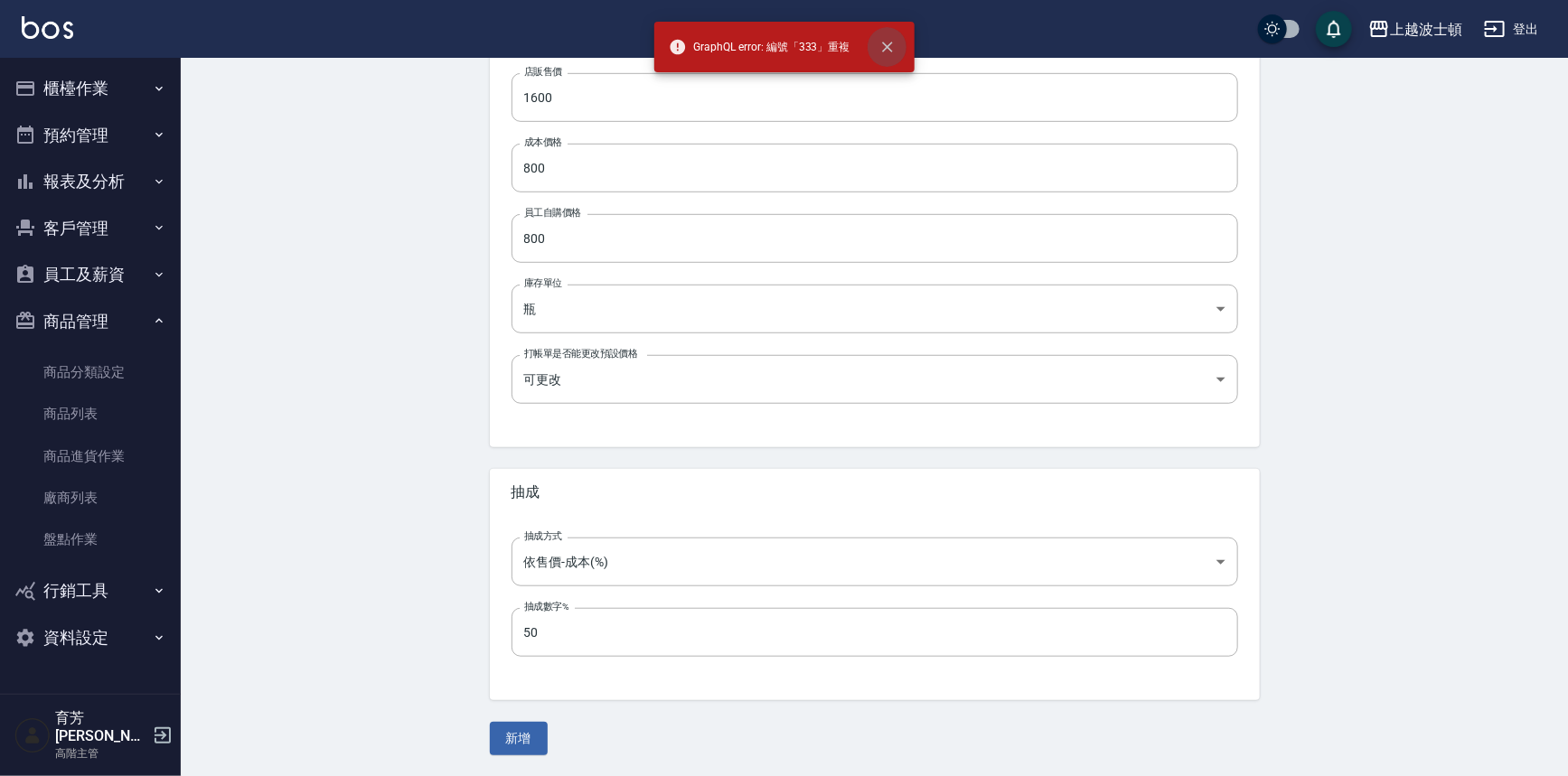
click at [899, 48] on button "close" at bounding box center [887, 47] width 39 height 39
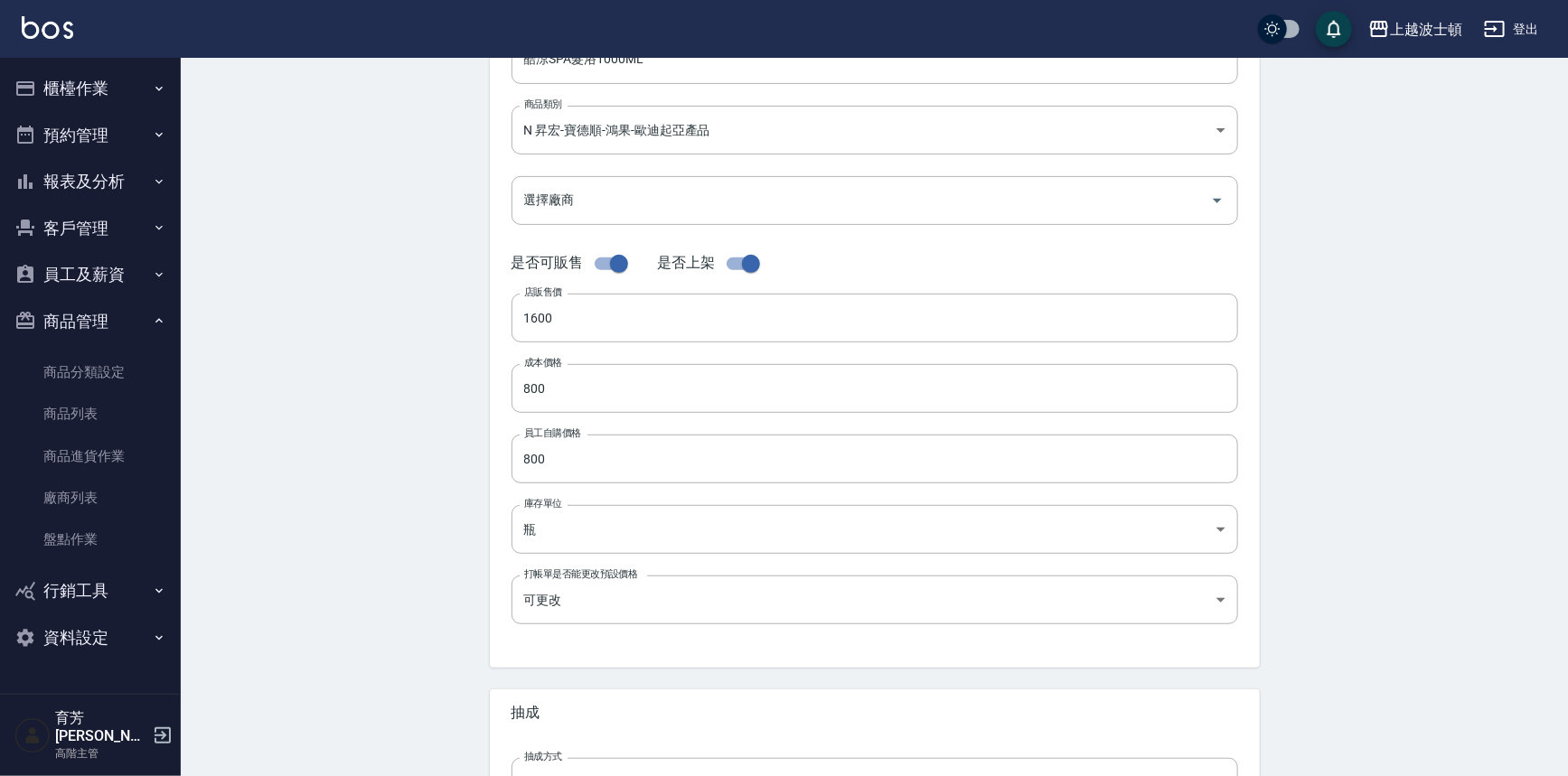
scroll to position [147, 0]
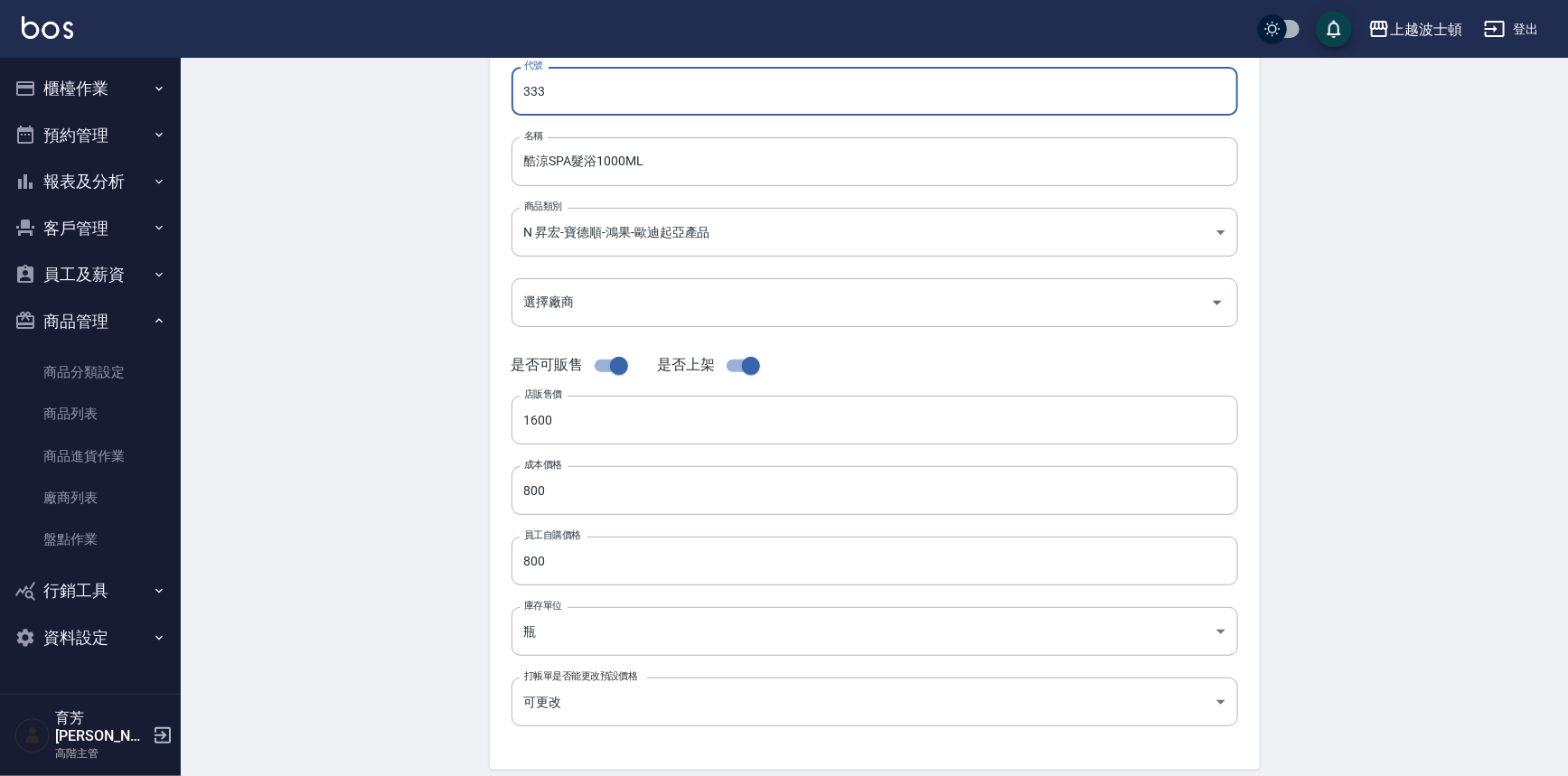
drag, startPoint x: 569, startPoint y: 93, endPoint x: 471, endPoint y: 98, distance: 98.1
click at [471, 98] on div "Create Product 新增商品 一般資訊 代號 333 代號 名稱 酷涼SPA髮浴1000ML 名稱 商品類別 N 昇宏-寶德順-鴻果-歐迪起亞產…" at bounding box center [875, 505] width 814 height 1146
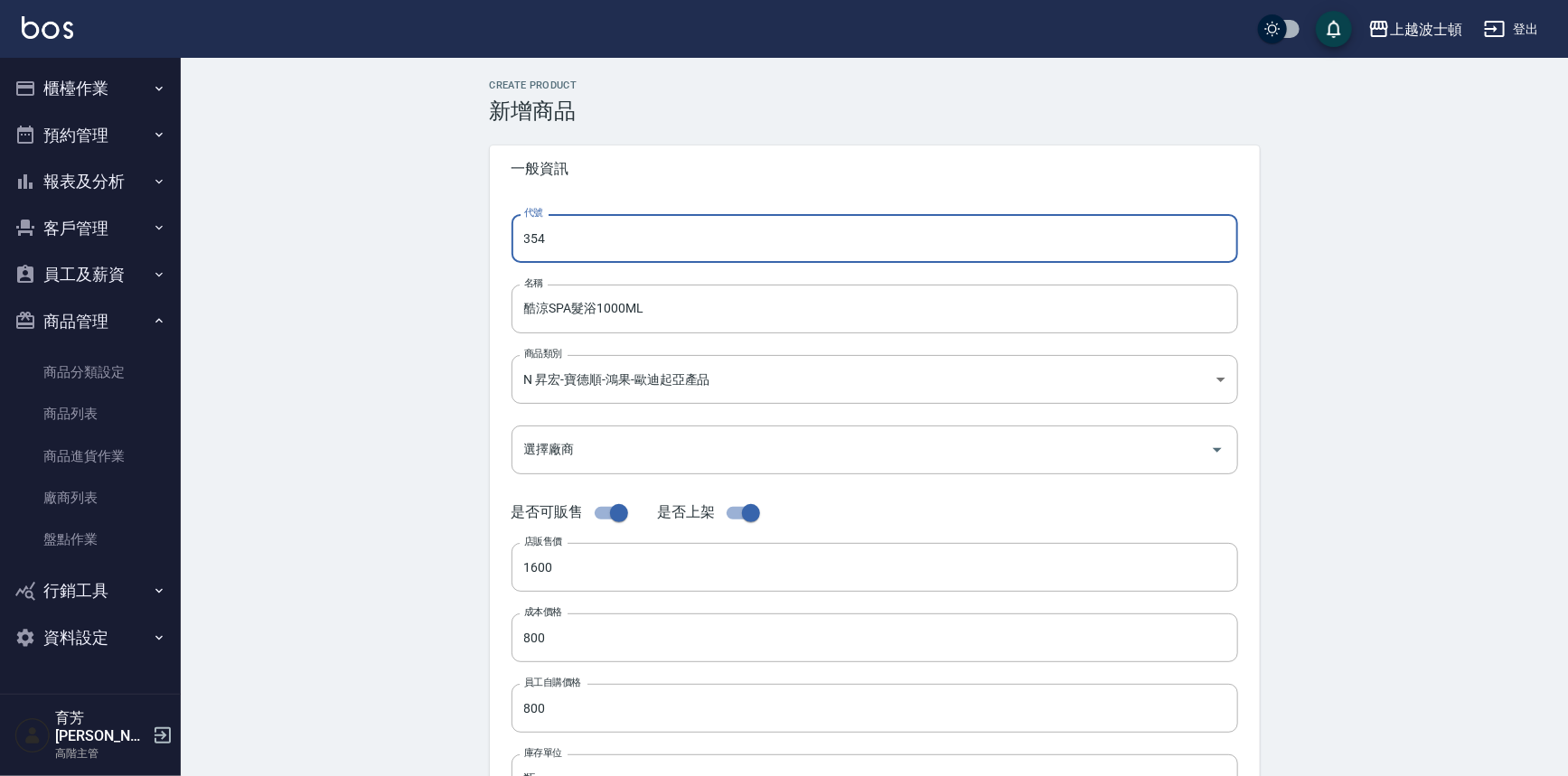
scroll to position [470, 0]
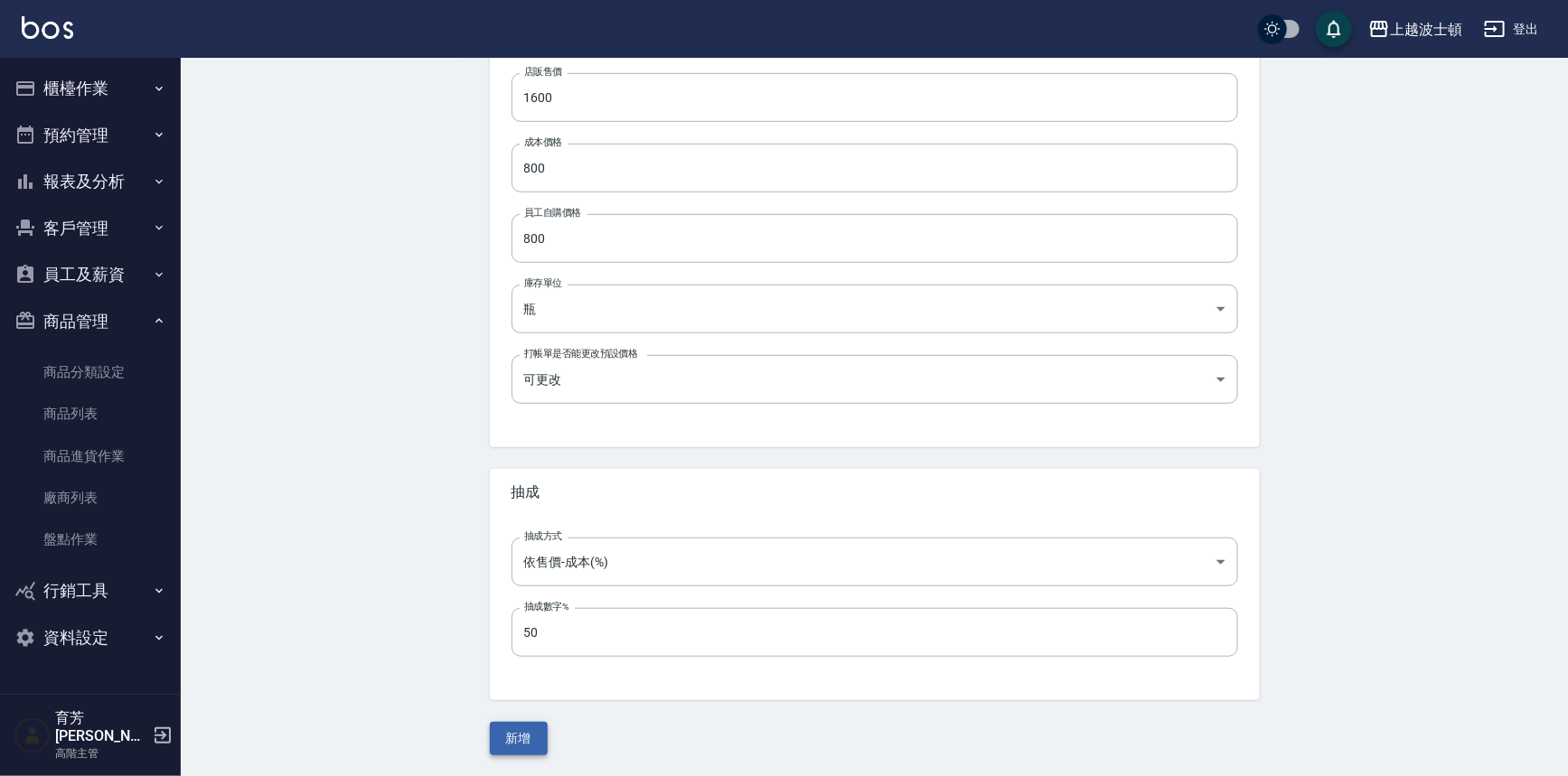
click at [527, 749] on button "新增" at bounding box center [519, 738] width 58 height 34
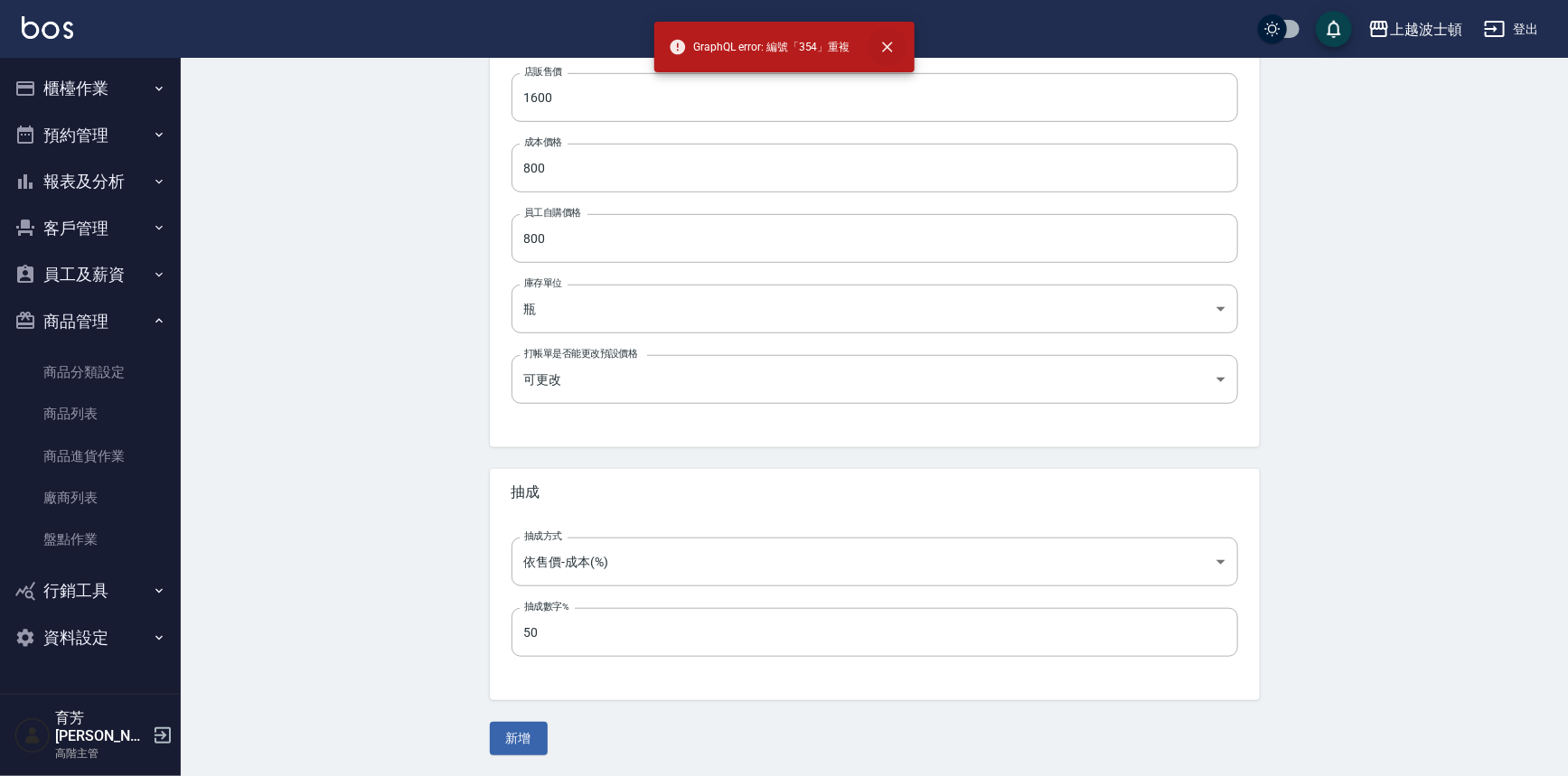
drag, startPoint x: 881, startPoint y: 46, endPoint x: 885, endPoint y: 56, distance: 10.8
click at [881, 53] on icon "close" at bounding box center [887, 46] width 18 height 18
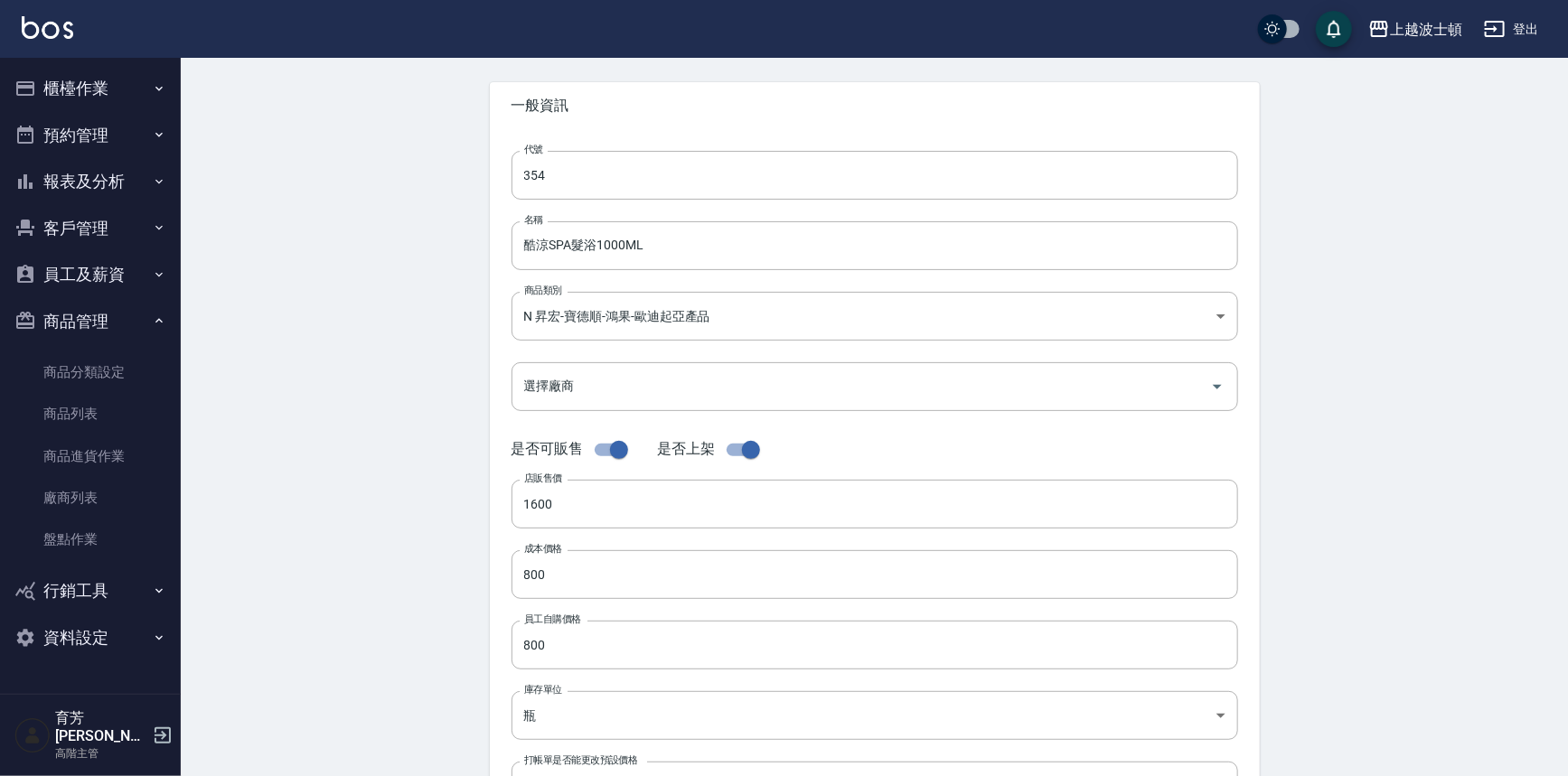
scroll to position [0, 0]
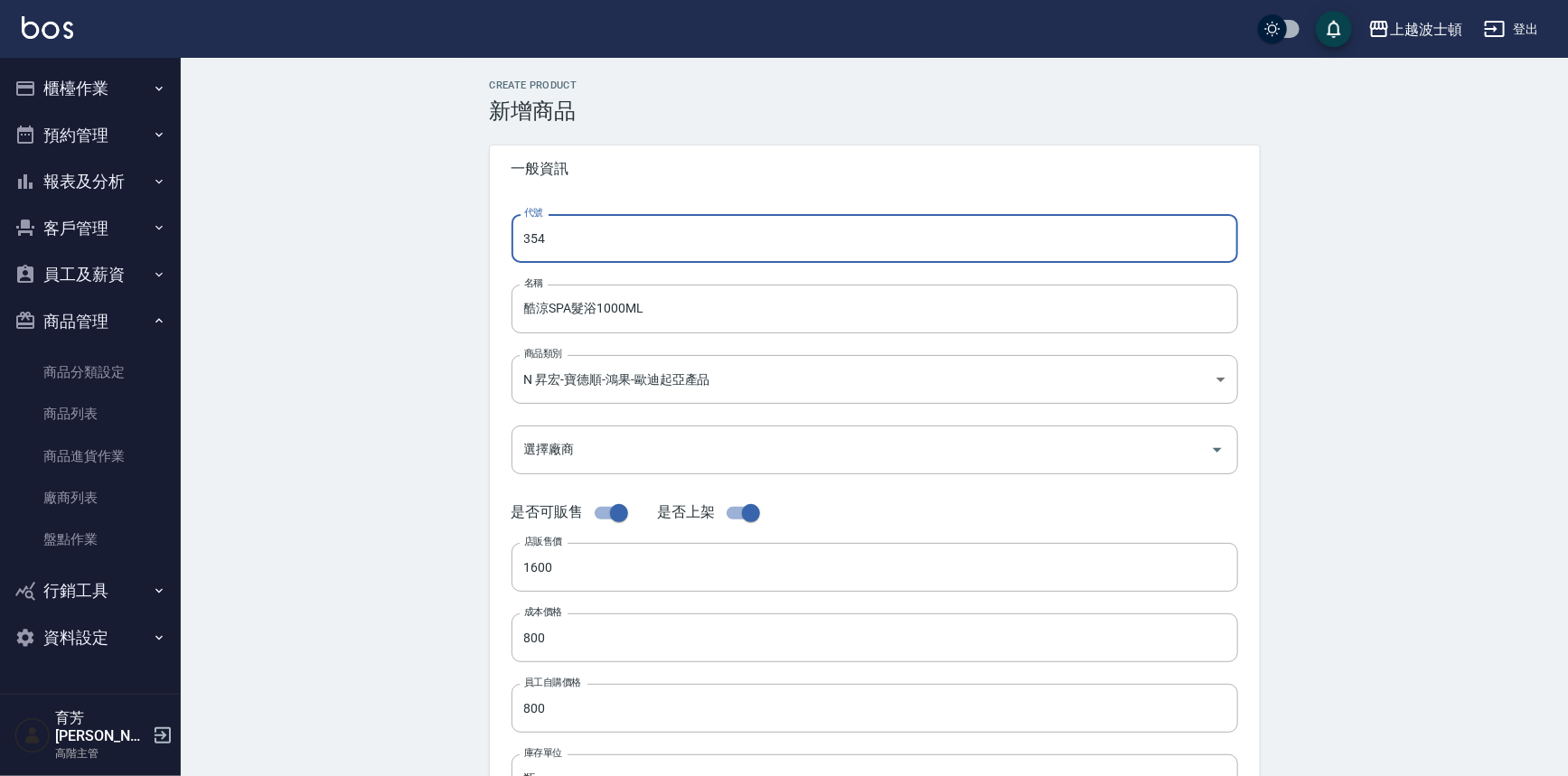
drag, startPoint x: 637, startPoint y: 237, endPoint x: 463, endPoint y: 242, distance: 174.1
click at [463, 242] on div "Create Product 新增商品 一般資訊 代號 354 代號 名稱 酷涼SPA髮浴1000ML 名稱 商品類別 N 昇宏-寶德順-鴻果-歐迪起亞產…" at bounding box center [874, 653] width 1387 height 1189
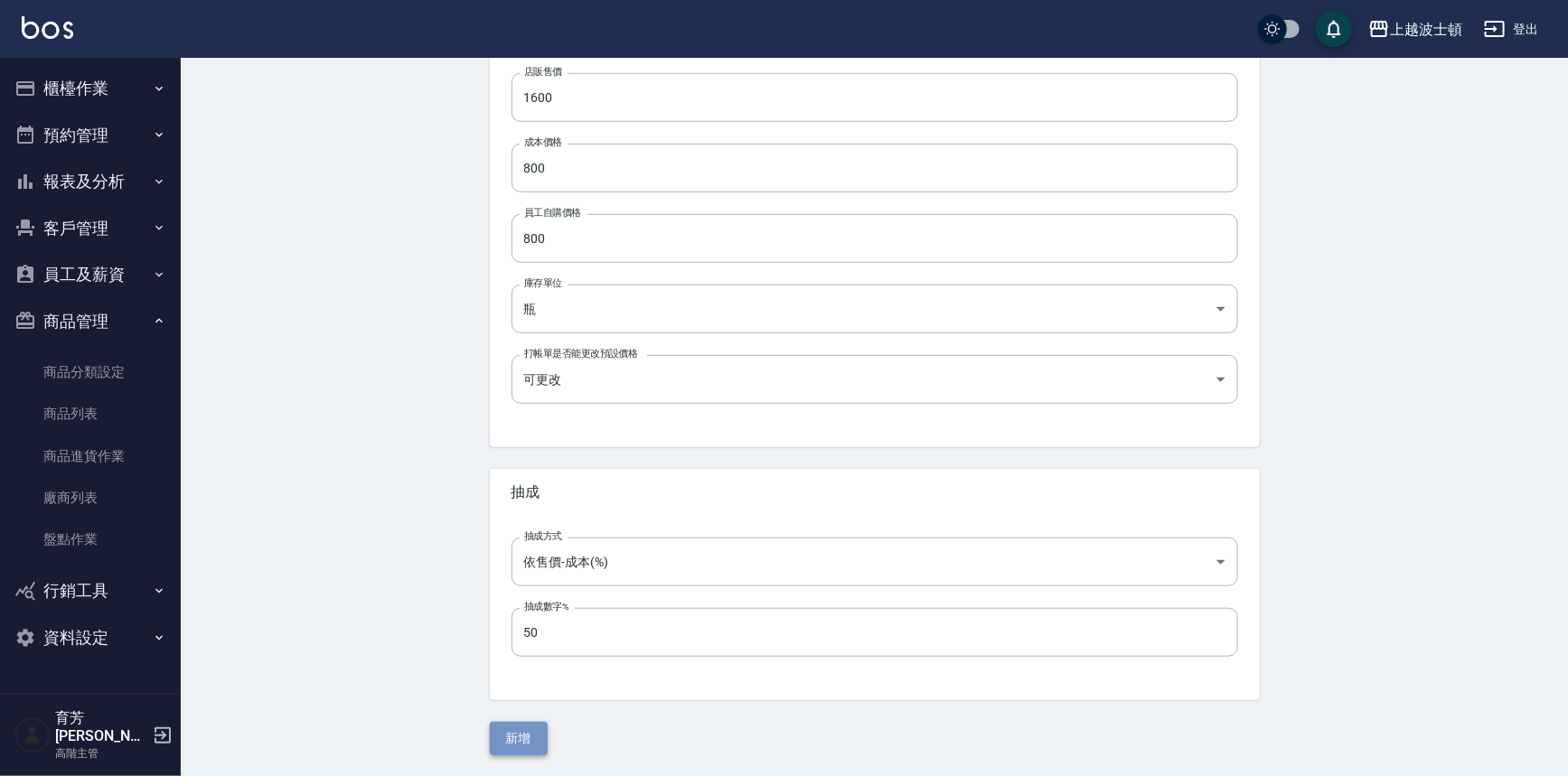
click at [539, 741] on button "新增" at bounding box center [519, 738] width 58 height 34
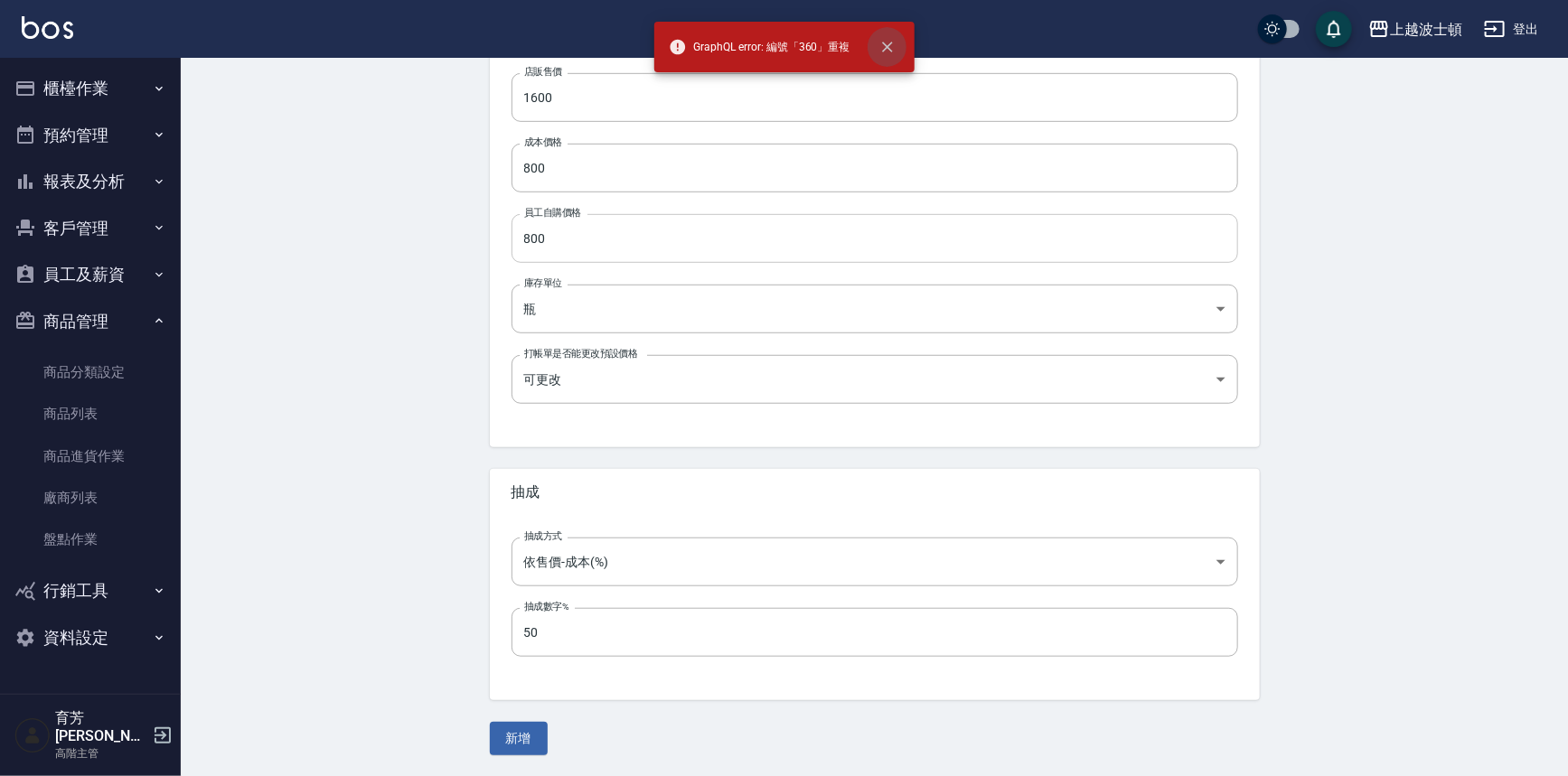
drag, startPoint x: 878, startPoint y: 39, endPoint x: 532, endPoint y: 249, distance: 404.7
click at [882, 46] on button "close" at bounding box center [887, 47] width 39 height 39
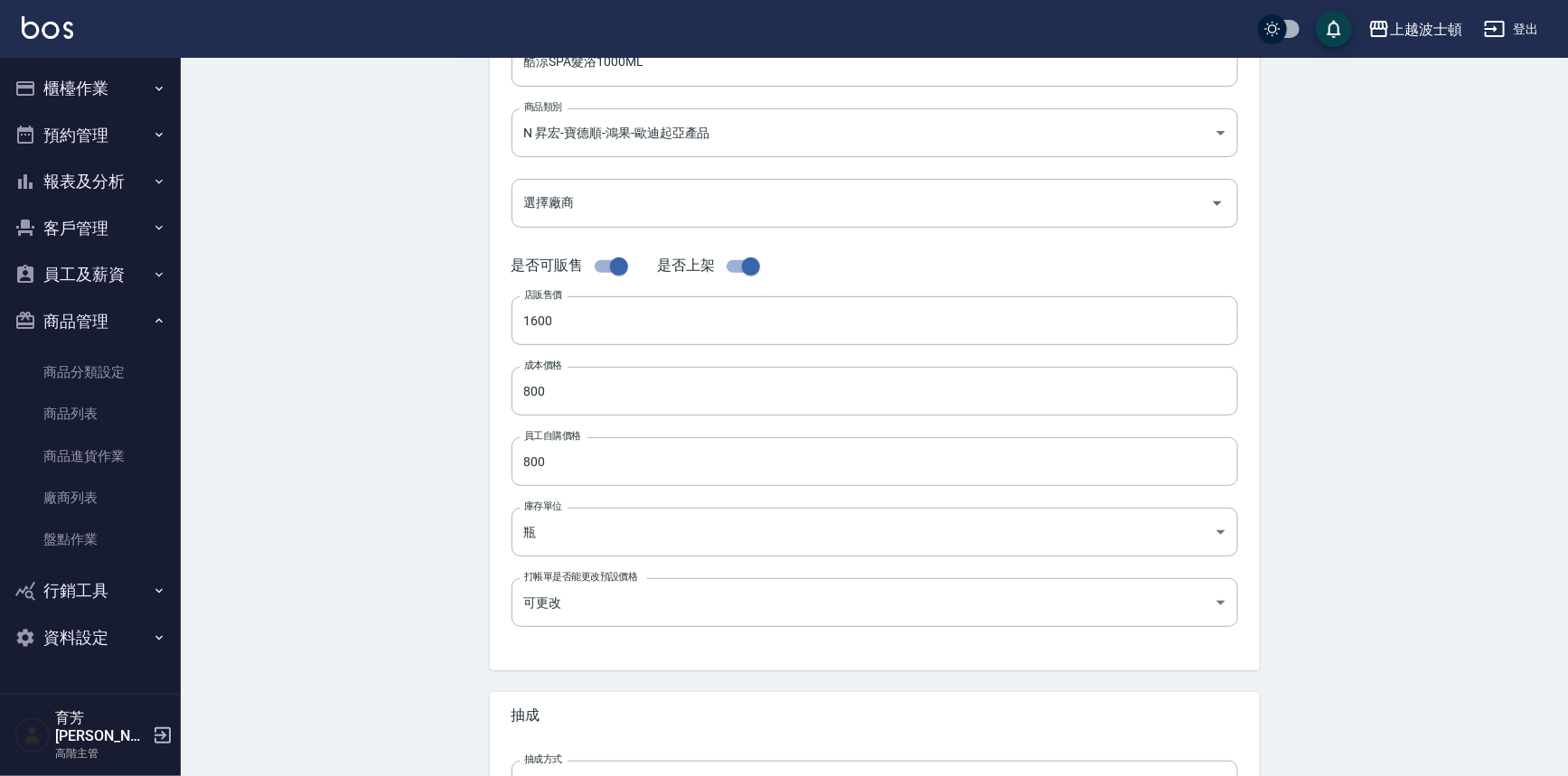
scroll to position [71, 0]
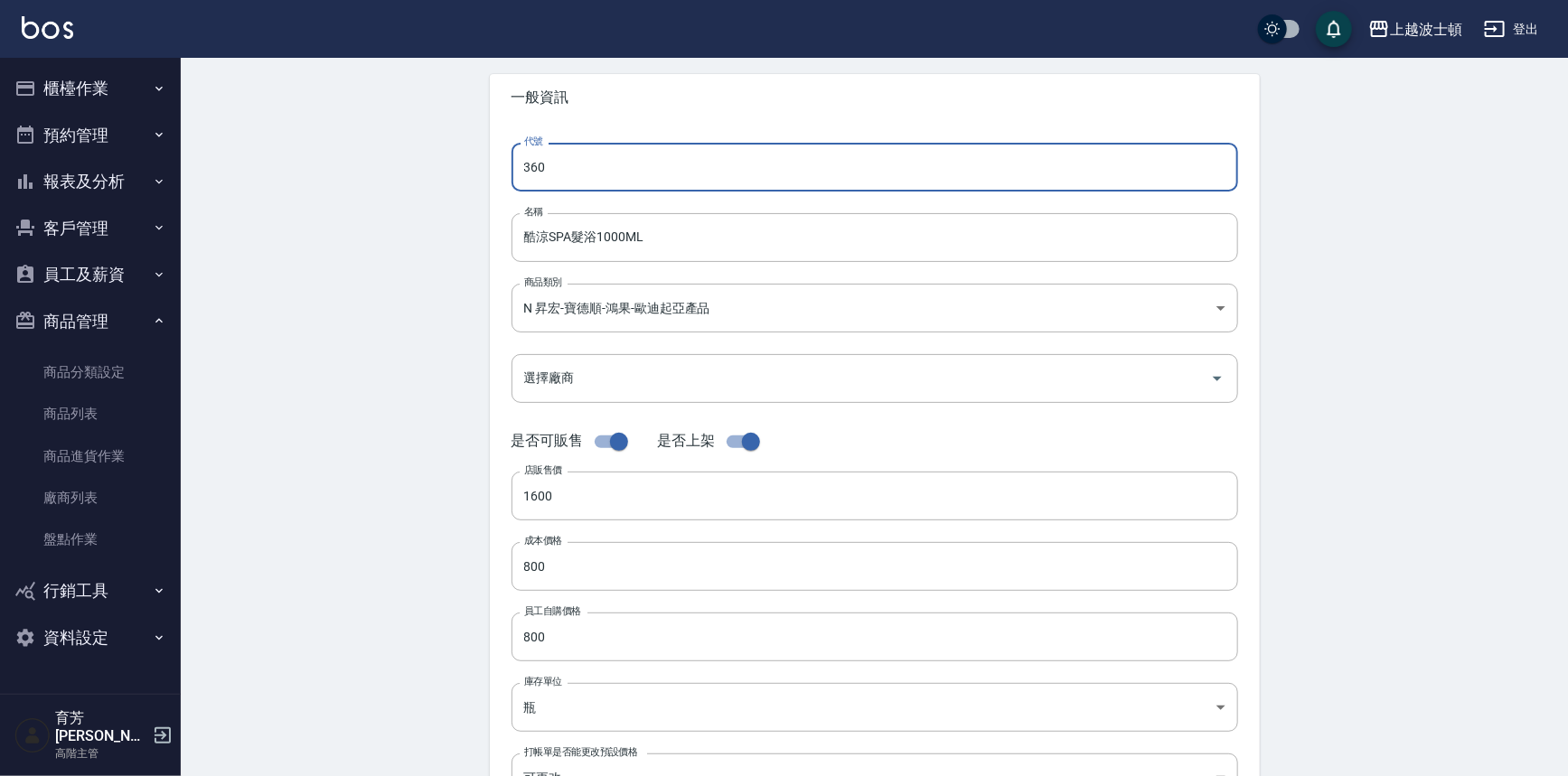
drag, startPoint x: 565, startPoint y: 188, endPoint x: 517, endPoint y: 183, distance: 48.3
click at [520, 182] on input "360" at bounding box center [874, 167] width 726 height 49
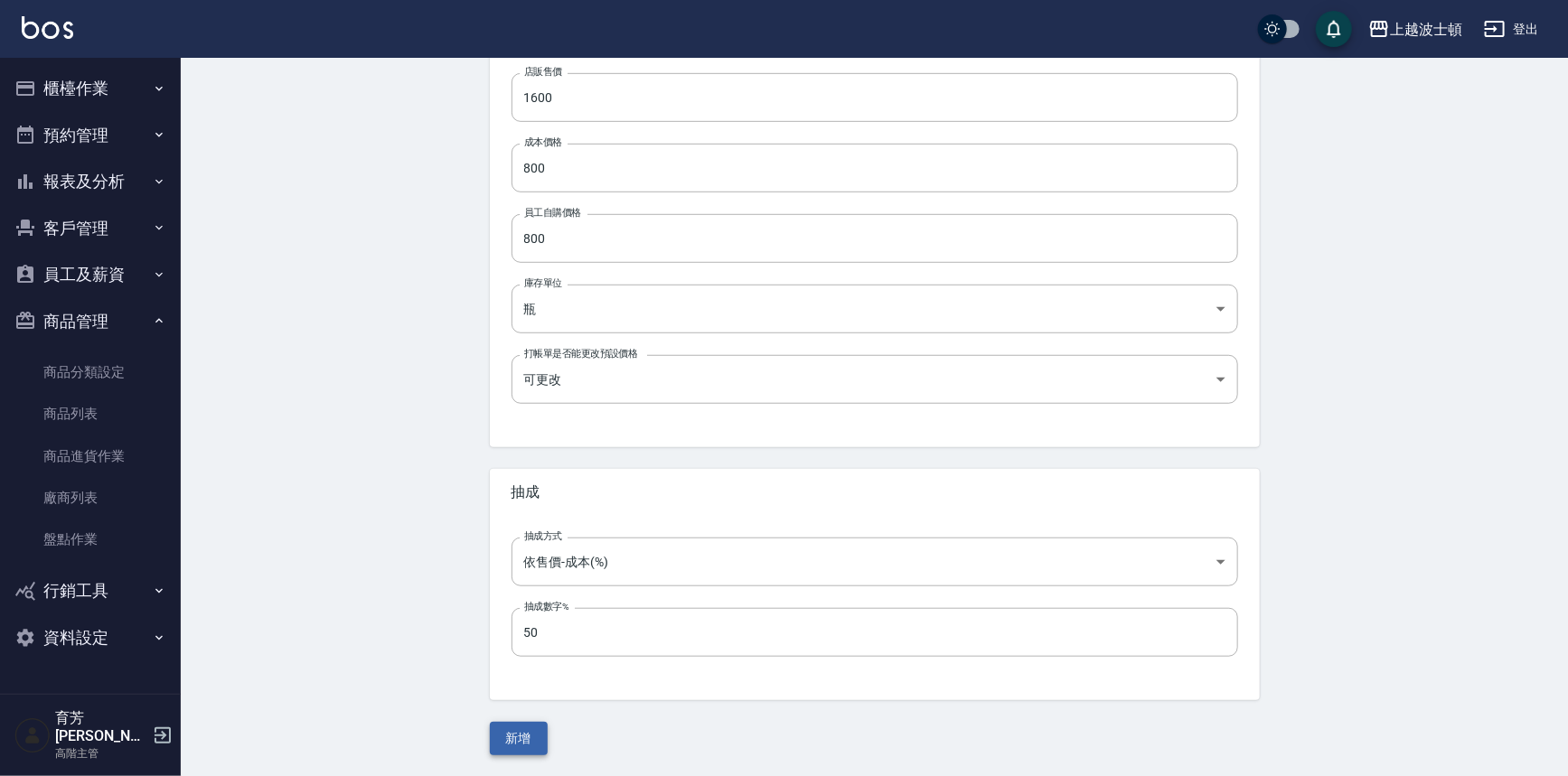
type input "361"
click at [526, 735] on button "新增" at bounding box center [519, 738] width 58 height 34
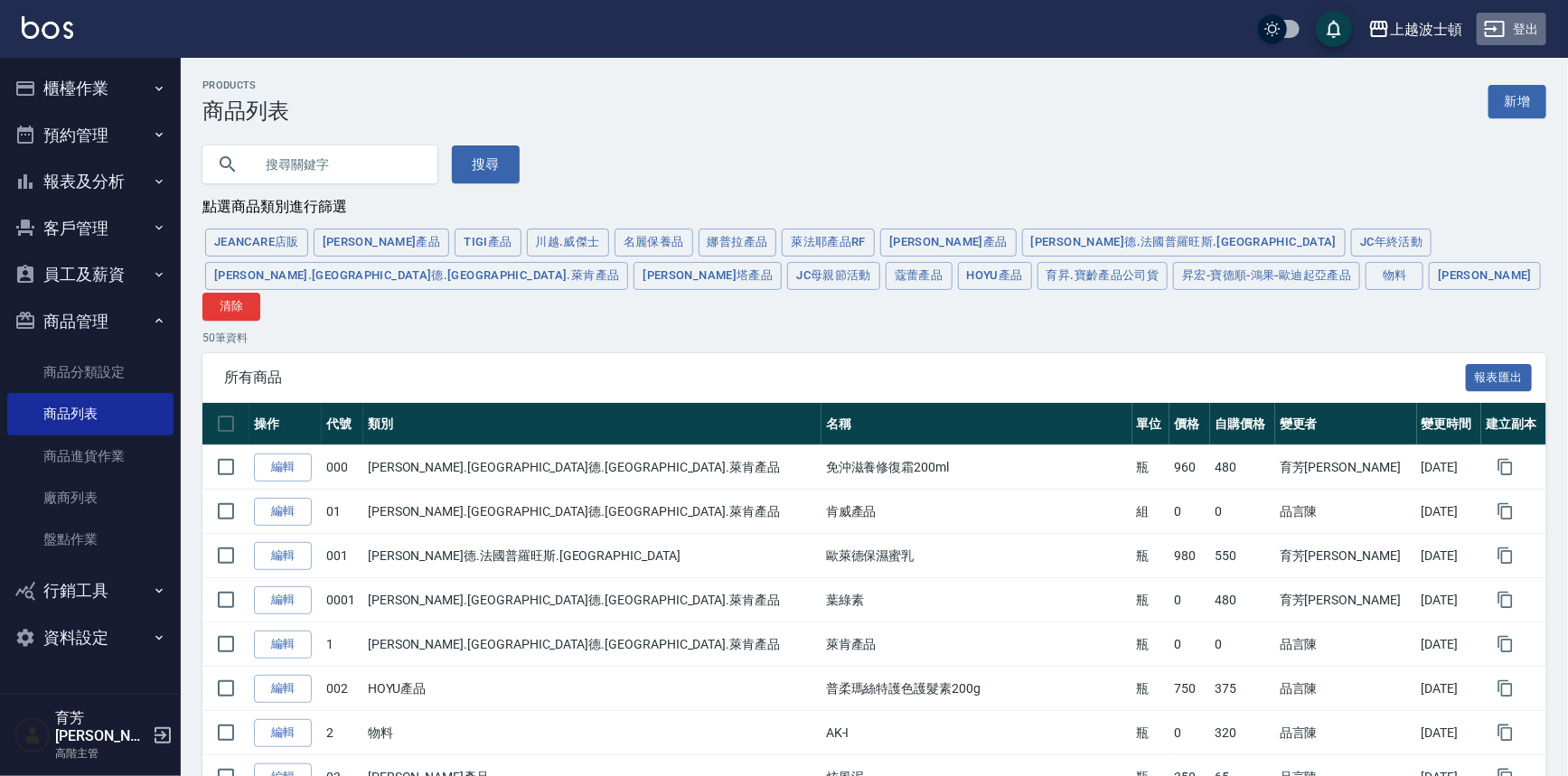
click at [1533, 19] on button "登出" at bounding box center [1512, 29] width 70 height 34
